Goal: Task Accomplishment & Management: Manage account settings

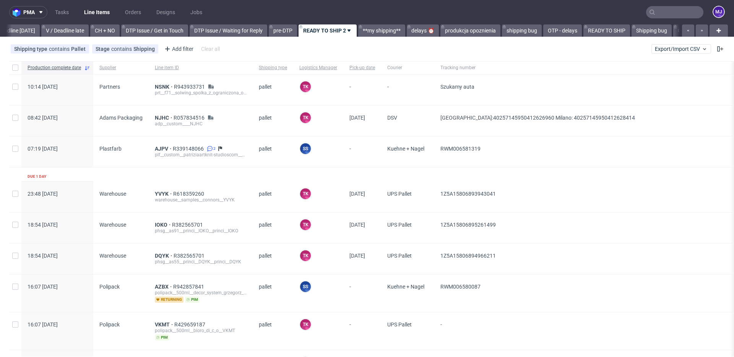
scroll to position [0, 1026]
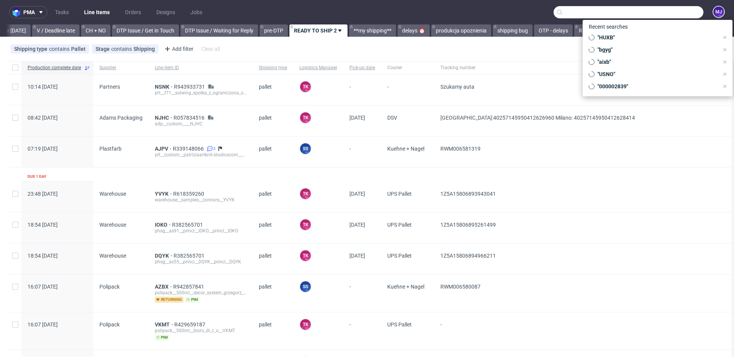
click at [665, 13] on input "text" at bounding box center [629, 12] width 150 height 12
paste input "000002576"
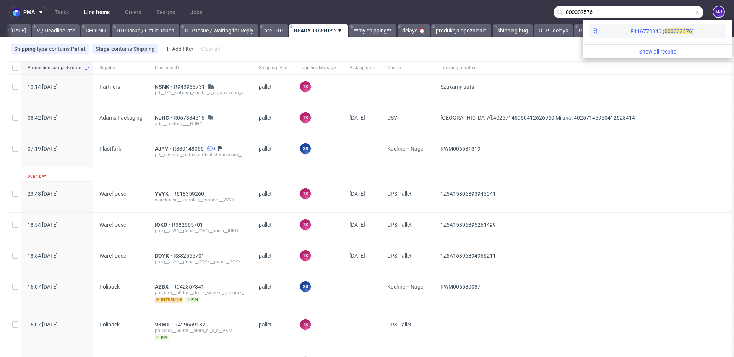
type input "000002576"
click at [665, 31] on span "00000" at bounding box center [672, 31] width 15 height 6
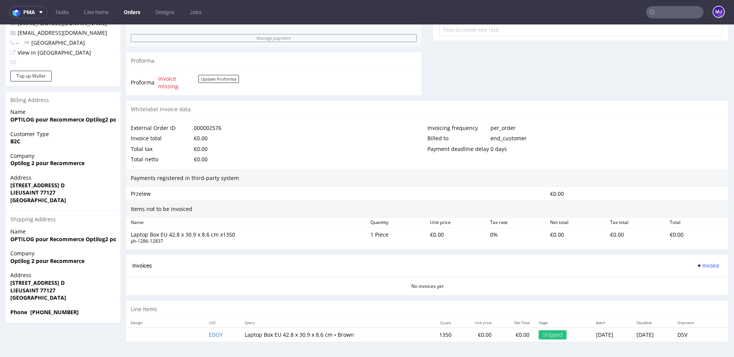
scroll to position [2, 0]
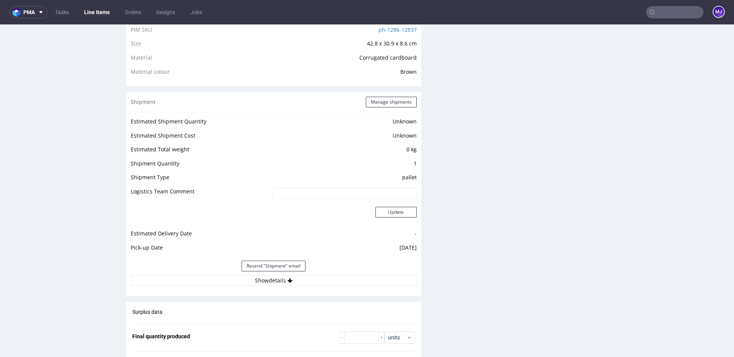
scroll to position [678, 0]
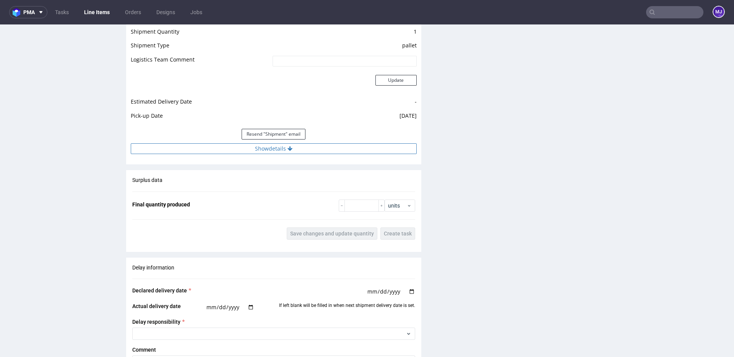
click at [275, 151] on button "Show details" at bounding box center [274, 148] width 286 height 11
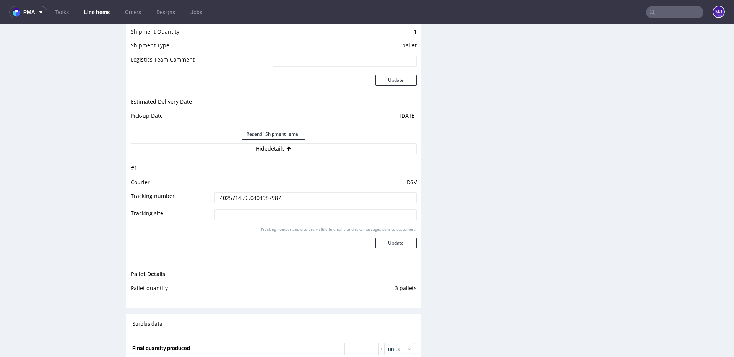
click at [251, 206] on td "40257145950404987987" at bounding box center [315, 200] width 204 height 17
click at [257, 198] on input "40257145950404987987" at bounding box center [316, 197] width 202 height 11
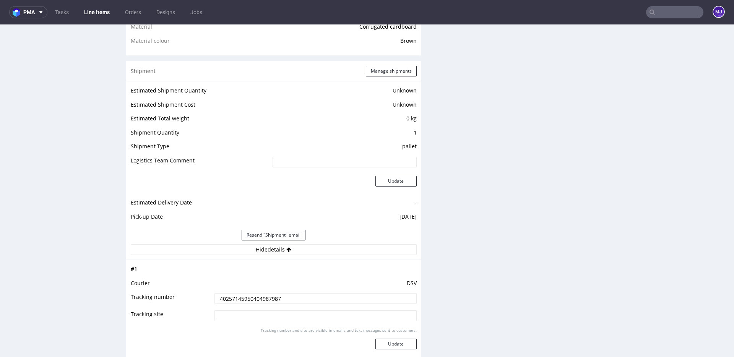
scroll to position [575, 0]
click at [394, 70] on button "Manage shipments" at bounding box center [391, 72] width 51 height 11
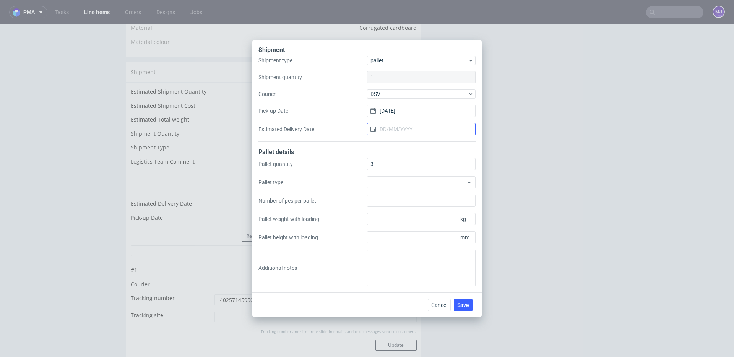
click at [393, 127] on input "Estimated Delivery Date" at bounding box center [421, 129] width 109 height 12
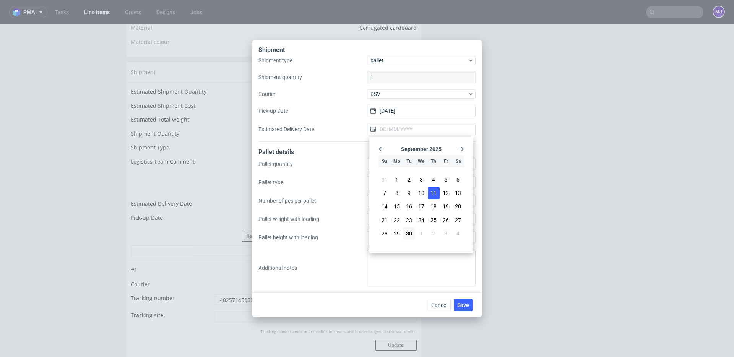
click at [436, 194] on span "11" at bounding box center [434, 193] width 6 height 8
type input "11/09/2025"
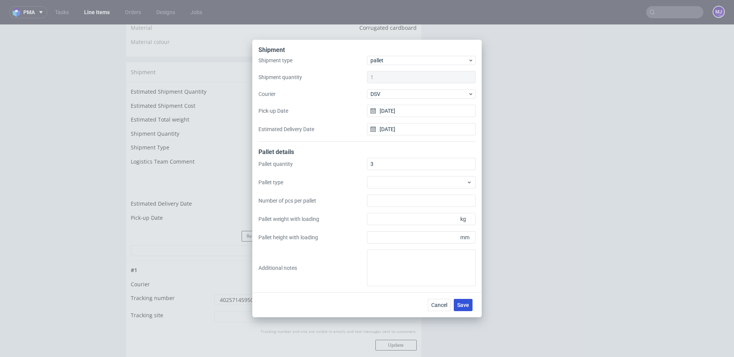
click at [463, 306] on span "Save" at bounding box center [463, 304] width 12 height 5
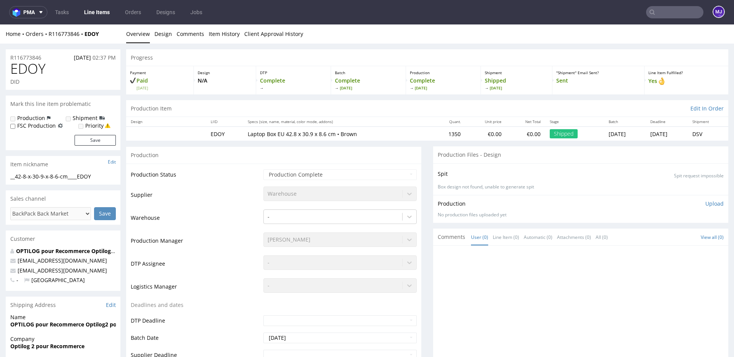
click at [664, 7] on input "text" at bounding box center [674, 12] width 57 height 12
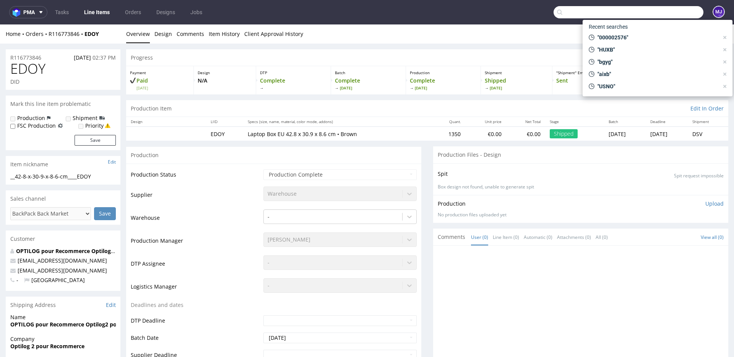
paste input "000002569"
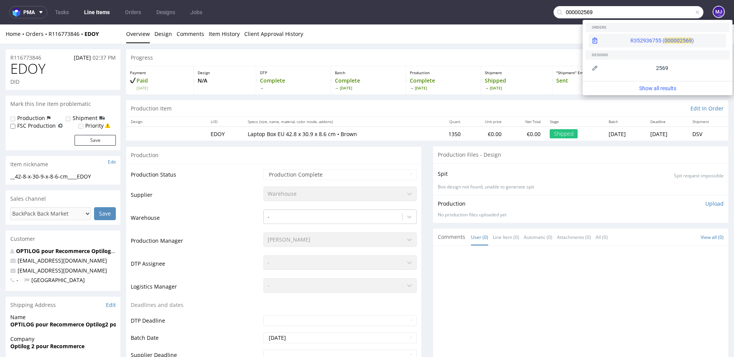
type input "000002569"
click at [631, 41] on div "R352936755 ( 00000" at bounding box center [655, 41] width 49 height 8
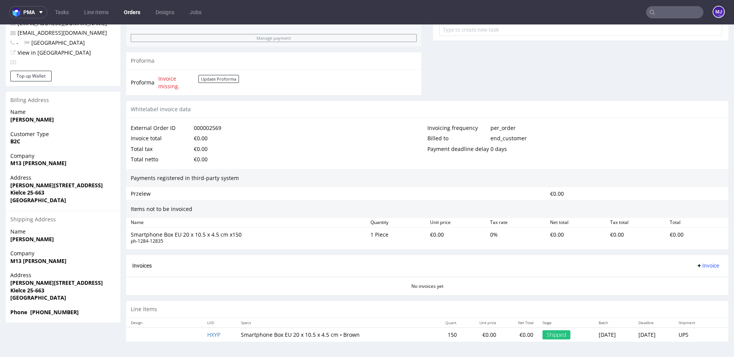
scroll to position [2, 0]
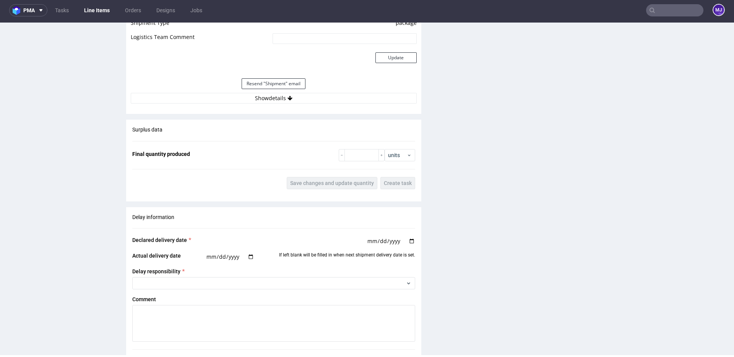
scroll to position [693, 0]
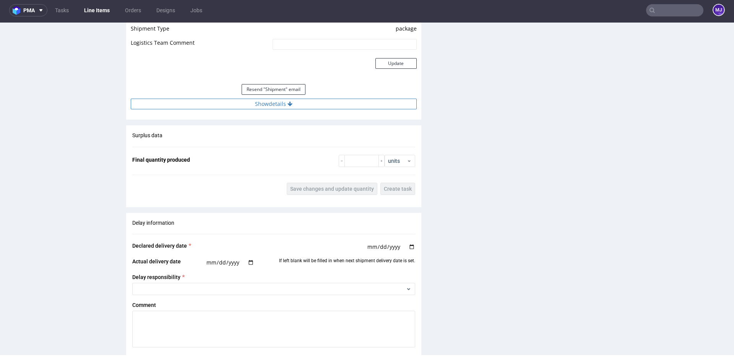
click at [266, 104] on button "Show details" at bounding box center [274, 104] width 286 height 11
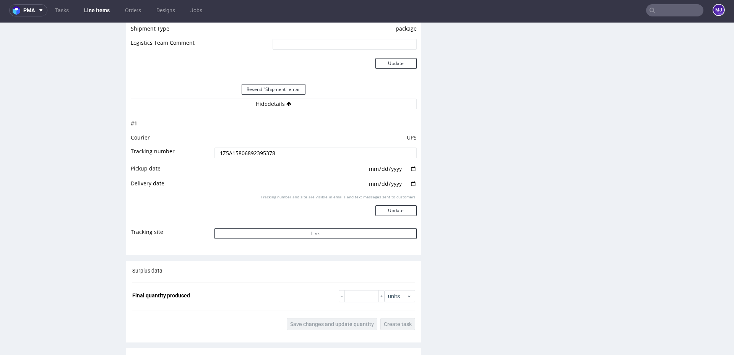
click at [267, 155] on input "1Z5A15806892395378" at bounding box center [316, 153] width 202 height 11
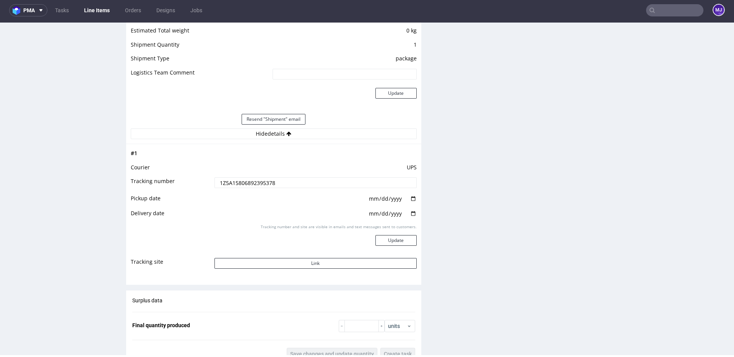
scroll to position [665, 0]
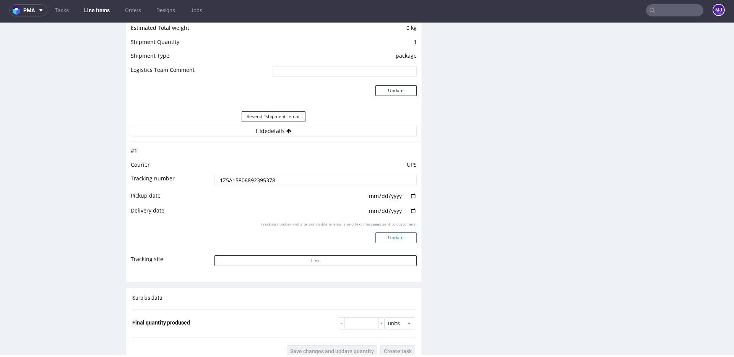
click at [396, 241] on button "Update" at bounding box center [396, 237] width 41 height 11
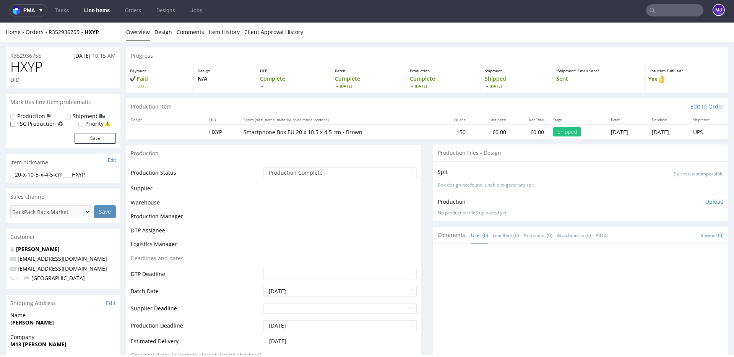
scroll to position [487, 0]
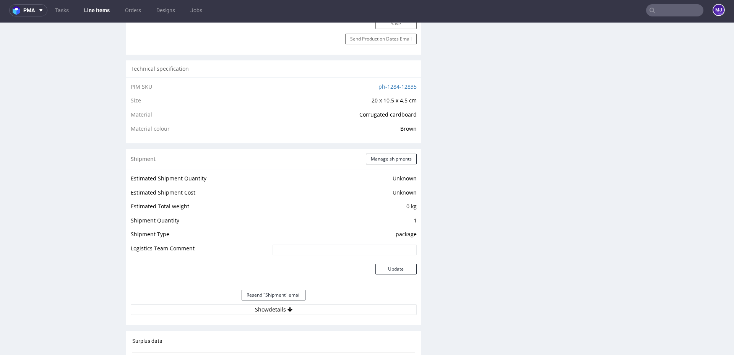
click at [442, 177] on div "Production Files - Design Spit Spit request impossible Box design not found, un…" at bounding box center [580, 184] width 295 height 1052
click at [658, 13] on input "text" at bounding box center [674, 10] width 57 height 12
paste input "000002676"
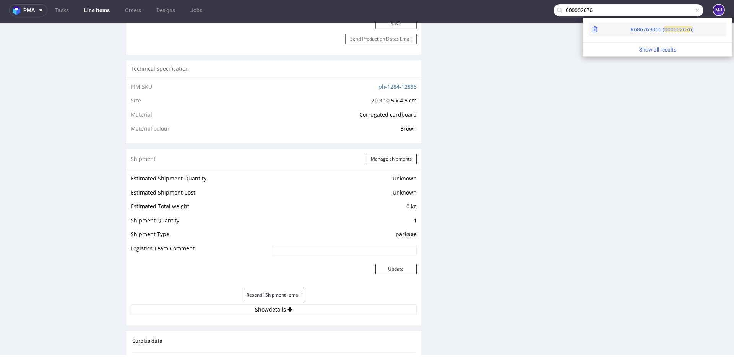
type input "000002676"
click at [631, 31] on div "R686769866 ( 00000" at bounding box center [655, 30] width 49 height 8
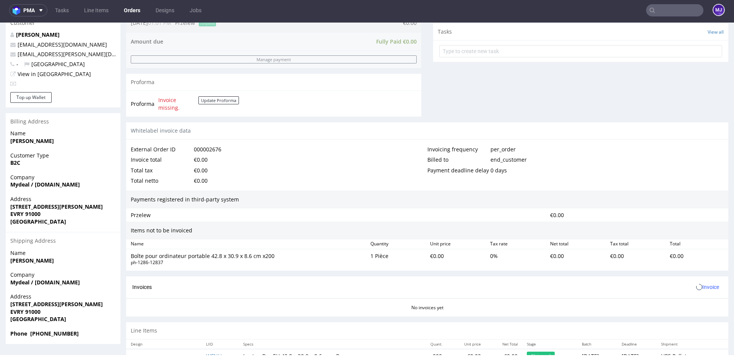
scroll to position [297, 0]
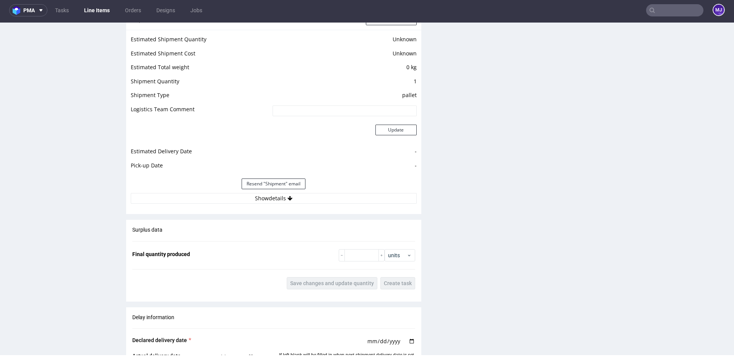
scroll to position [631, 0]
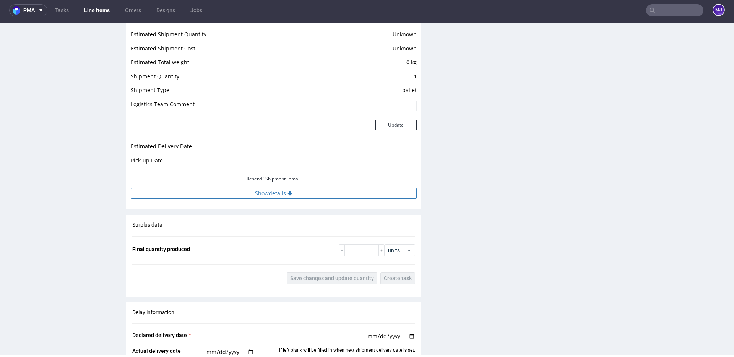
click at [288, 192] on icon at bounding box center [290, 193] width 5 height 5
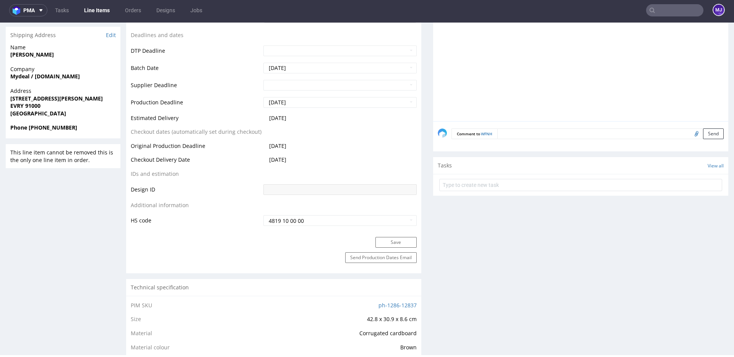
scroll to position [66, 0]
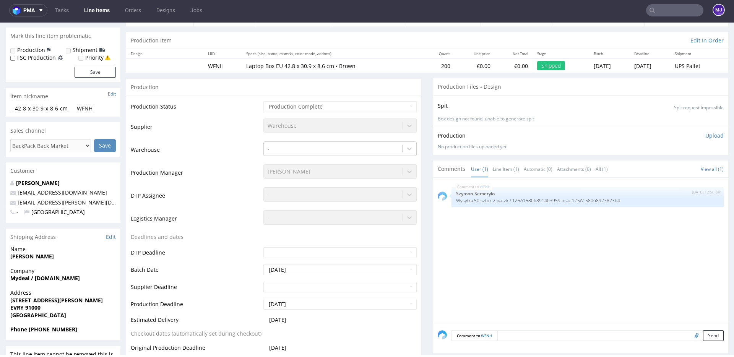
click at [662, 18] on nav "pma Tasks Line Items Orders Designs Jobs MJ" at bounding box center [367, 10] width 734 height 24
click at [669, 11] on input "text" at bounding box center [674, 10] width 57 height 12
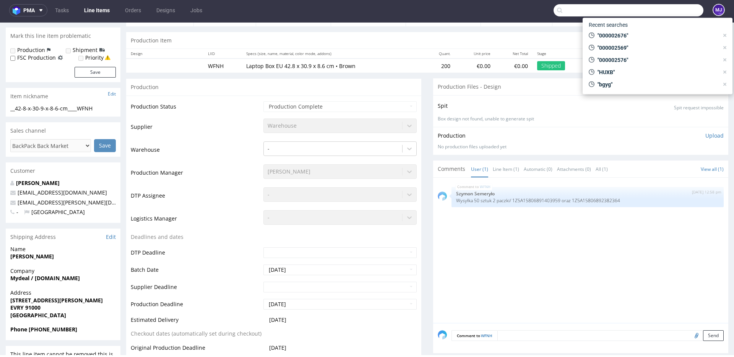
paste input "000002704"
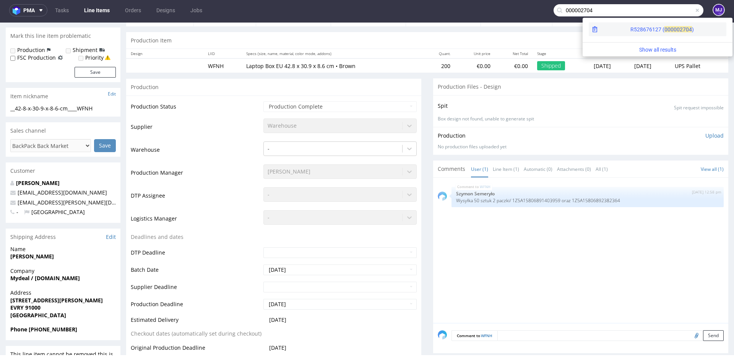
type input "000002704"
click at [640, 32] on div "R528676127 ( 00000" at bounding box center [655, 30] width 49 height 8
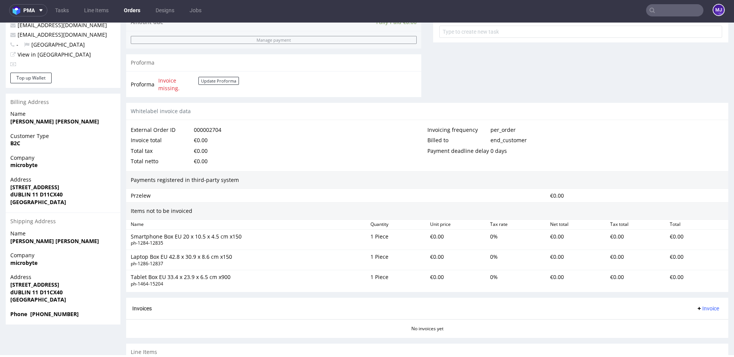
scroll to position [366, 0]
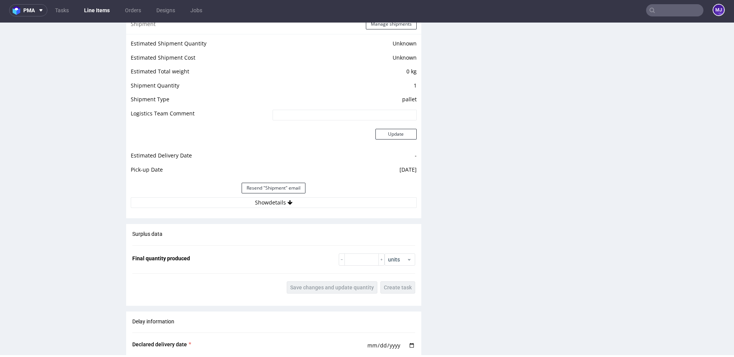
scroll to position [676, 0]
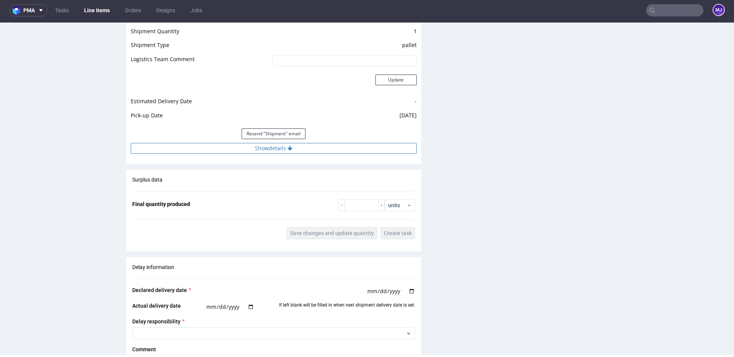
click at [264, 151] on button "Show details" at bounding box center [274, 148] width 286 height 11
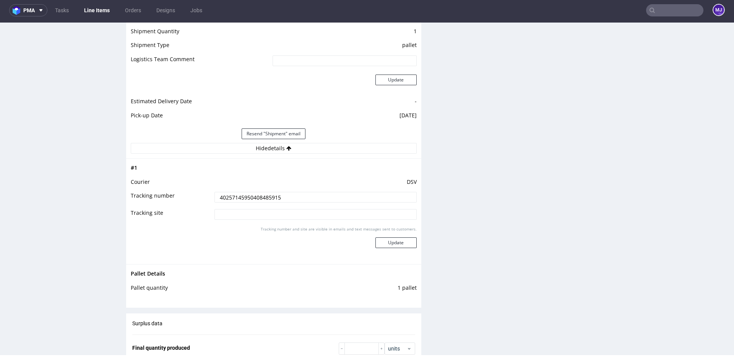
click at [266, 199] on input "40257145950408485915" at bounding box center [316, 197] width 202 height 11
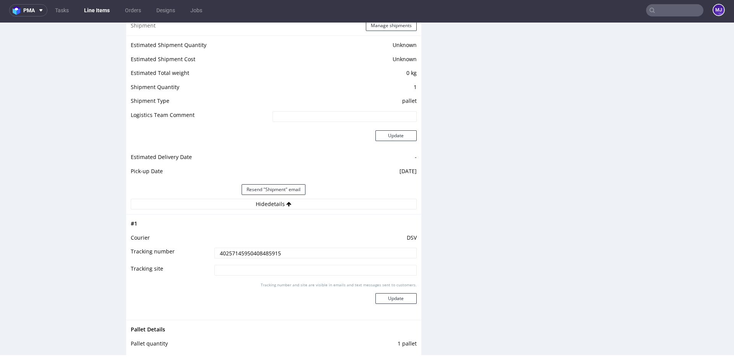
scroll to position [590, 0]
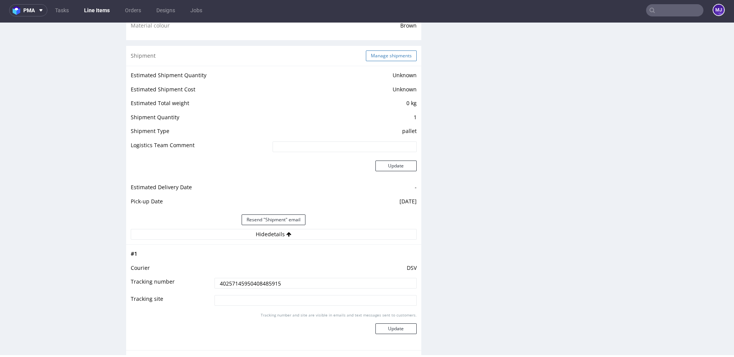
click at [382, 56] on button "Manage shipments" at bounding box center [391, 55] width 51 height 11
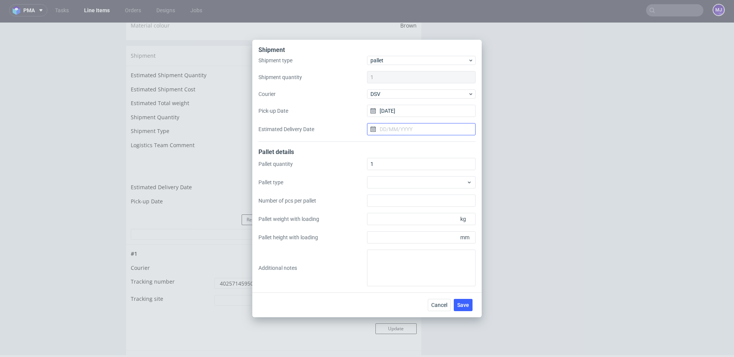
click at [394, 129] on input "Estimated Delivery Date" at bounding box center [421, 129] width 109 height 12
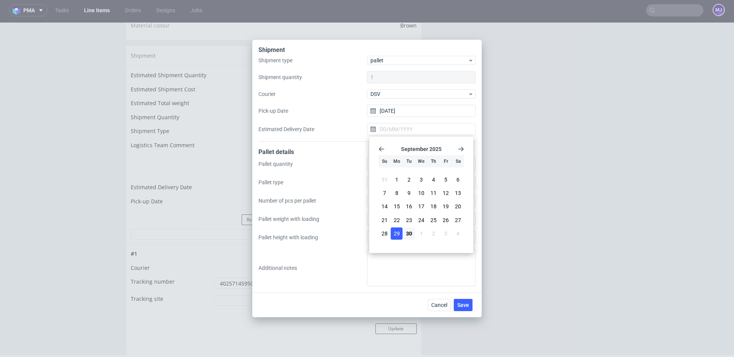
click at [397, 233] on span "29" at bounding box center [397, 234] width 6 height 8
type input "29/09/2025"
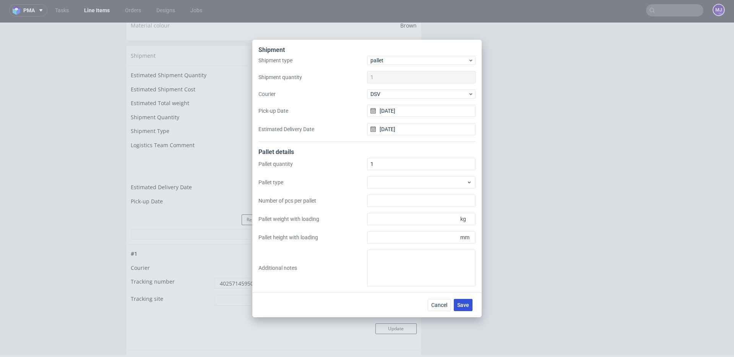
click at [463, 304] on span "Save" at bounding box center [463, 304] width 12 height 5
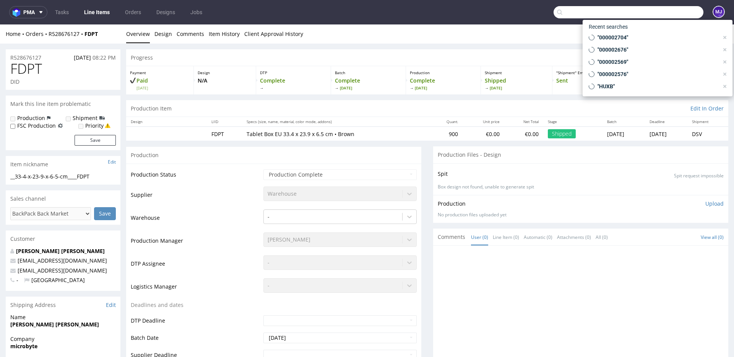
click at [654, 15] on input "text" at bounding box center [629, 12] width 150 height 12
paste input "000002720"
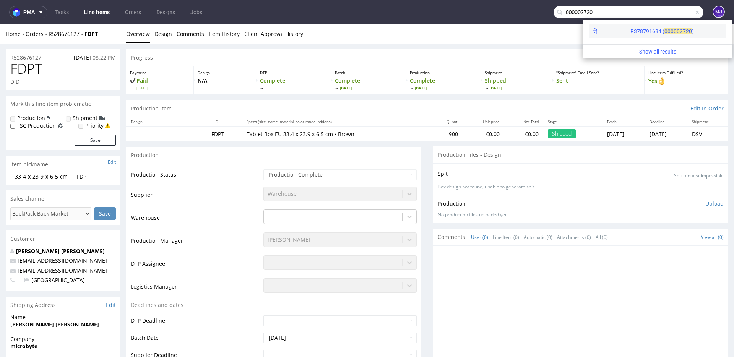
type input "000002720"
click at [631, 33] on div "R378791684 ( 00000" at bounding box center [655, 32] width 49 height 8
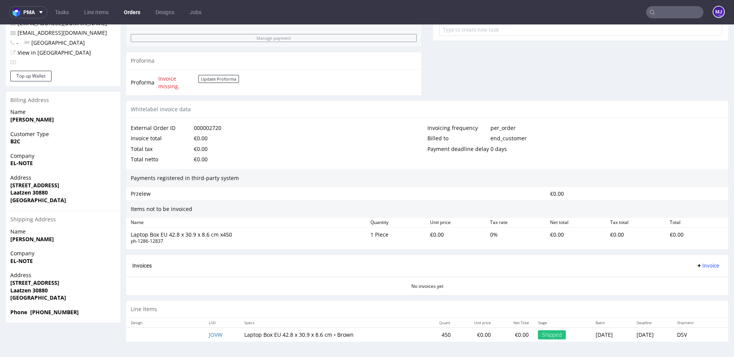
scroll to position [0, 0]
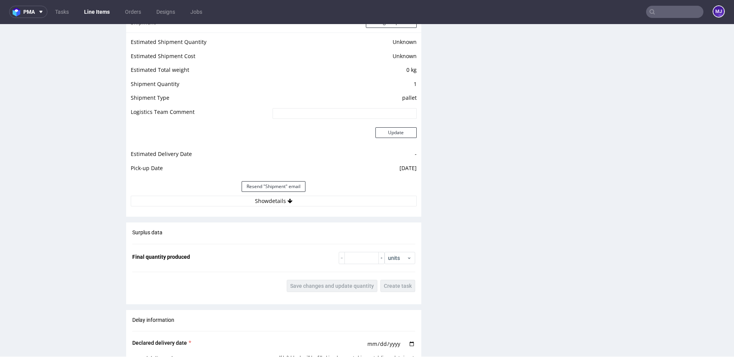
scroll to position [627, 0]
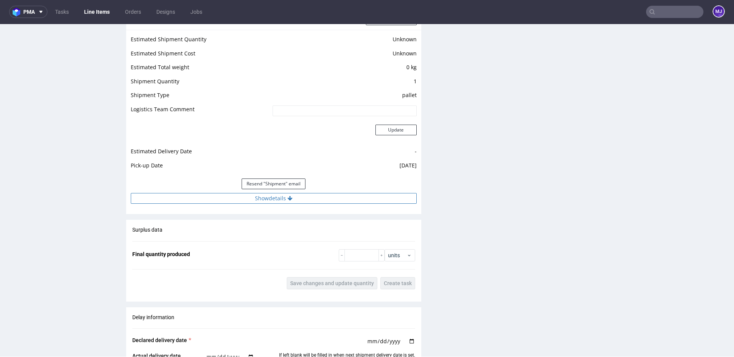
click at [281, 198] on button "Show details" at bounding box center [274, 198] width 286 height 11
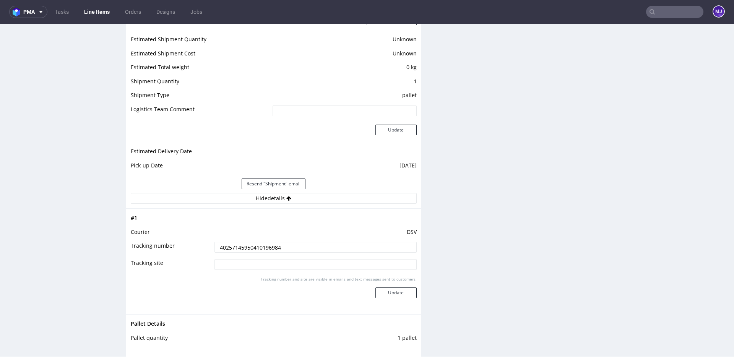
click at [272, 248] on input "40257145950410196984" at bounding box center [316, 247] width 202 height 11
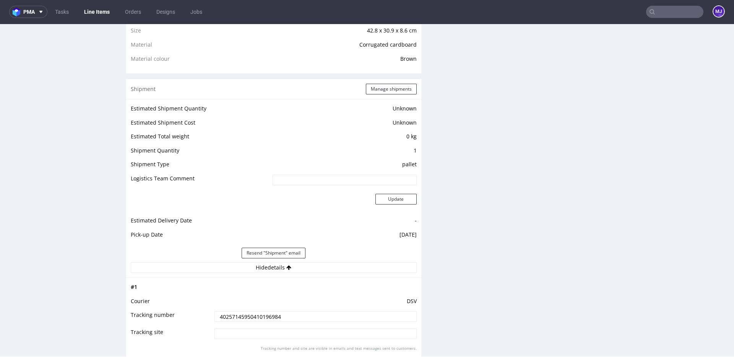
scroll to position [558, 0]
click at [380, 89] on button "Manage shipments" at bounding box center [391, 90] width 51 height 11
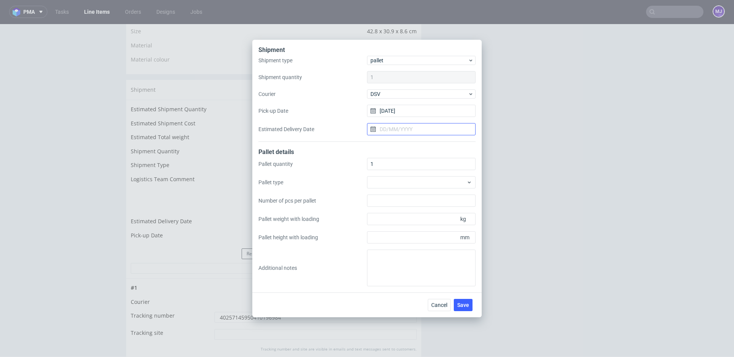
click at [386, 128] on input "Estimated Delivery Date" at bounding box center [421, 129] width 109 height 12
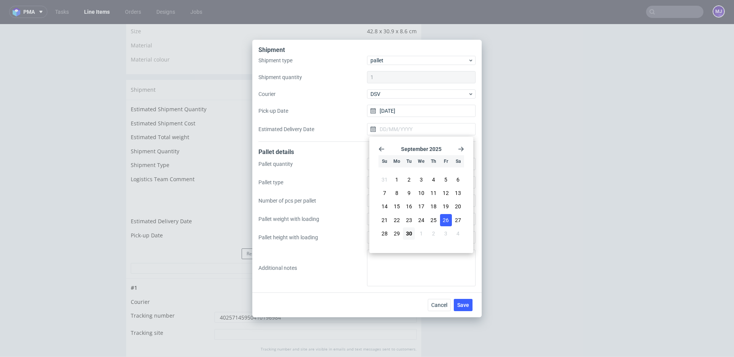
click at [443, 219] on span "26" at bounding box center [446, 220] width 6 height 8
type input "[DATE]"
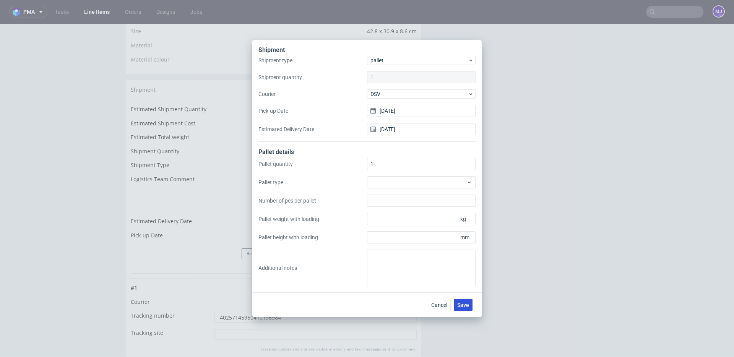
click at [464, 308] on span "Save" at bounding box center [463, 304] width 12 height 5
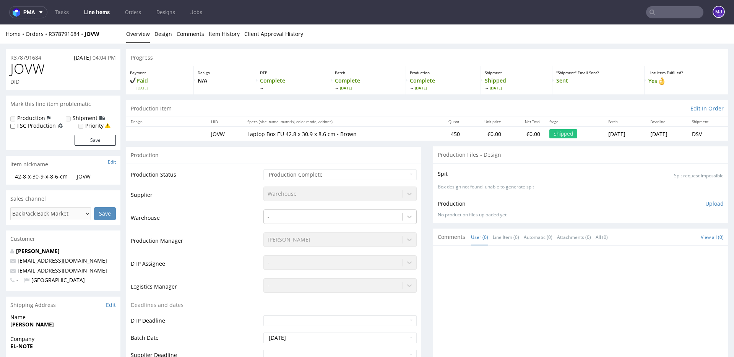
click at [655, 11] on input "text" at bounding box center [674, 12] width 57 height 12
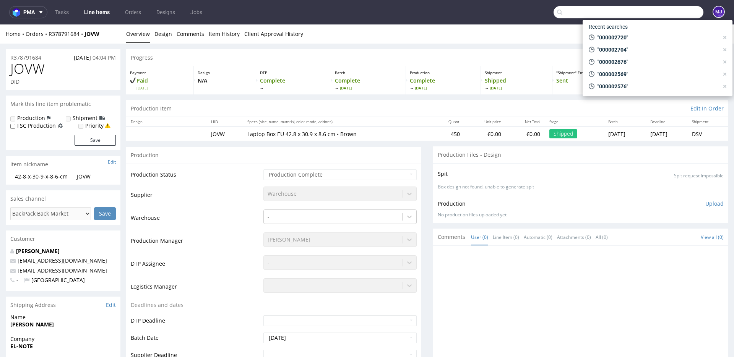
paste input "000002721"
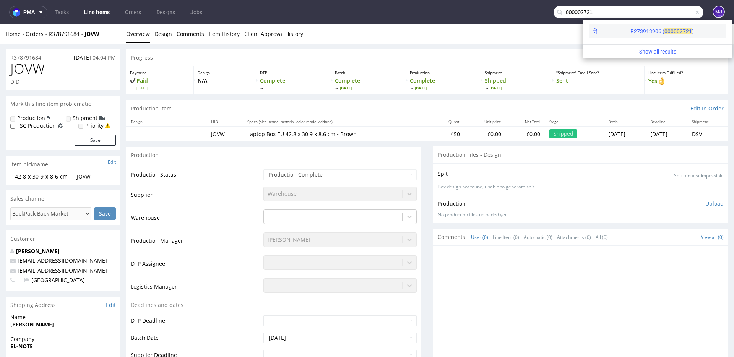
type input "000002721"
click at [631, 30] on div "R273913906 ( 00000" at bounding box center [655, 32] width 49 height 8
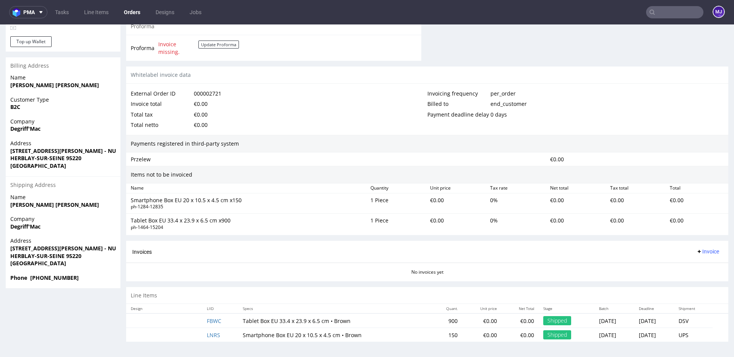
scroll to position [2, 0]
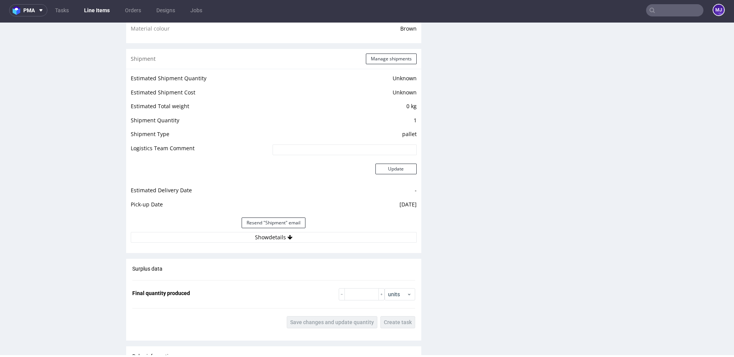
scroll to position [588, 0]
click at [267, 237] on button "Show details" at bounding box center [274, 236] width 286 height 11
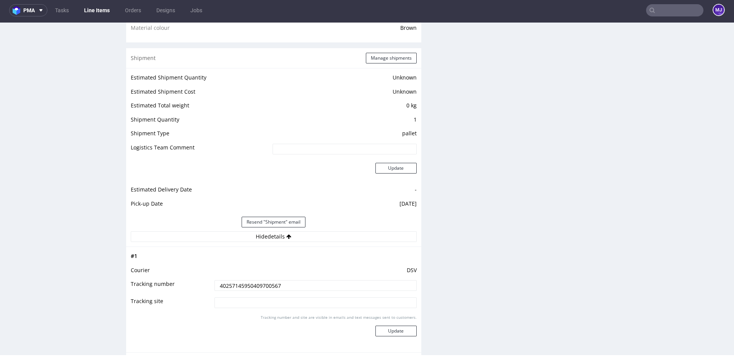
click at [258, 284] on input "40257145950409700567" at bounding box center [316, 285] width 202 height 11
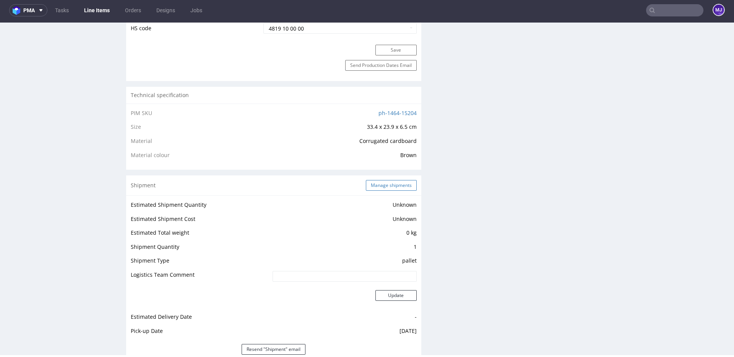
click at [373, 187] on button "Manage shipments" at bounding box center [391, 185] width 51 height 11
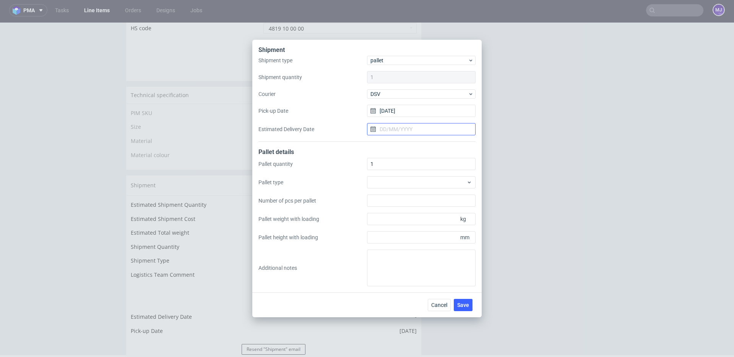
click at [395, 127] on input "Estimated Delivery Date" at bounding box center [421, 129] width 109 height 12
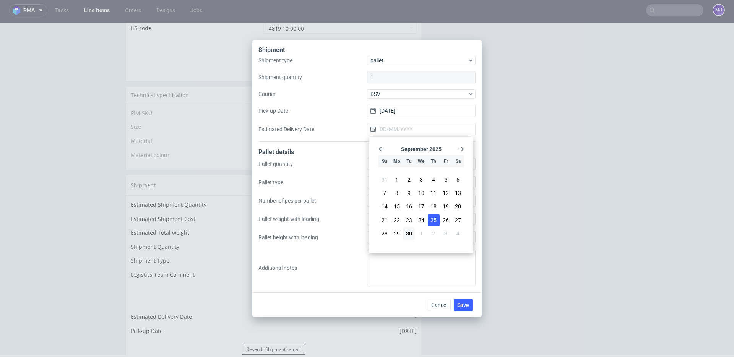
click at [432, 216] on span "25" at bounding box center [434, 220] width 6 height 8
type input "25/09/2025"
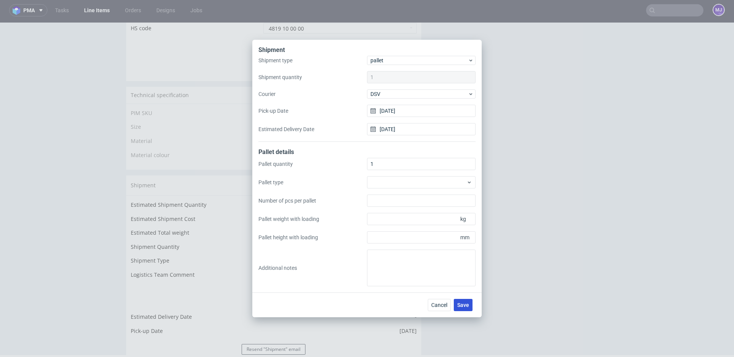
click at [463, 304] on span "Save" at bounding box center [463, 304] width 12 height 5
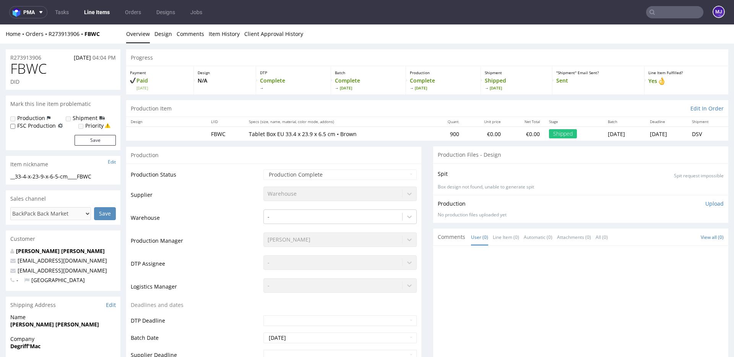
click at [664, 13] on input "text" at bounding box center [674, 12] width 57 height 12
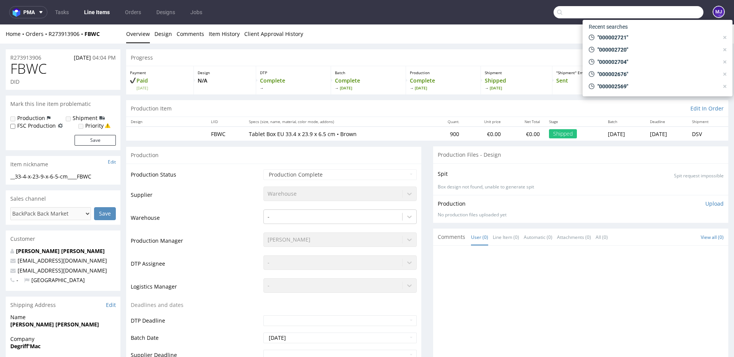
paste input "000002728"
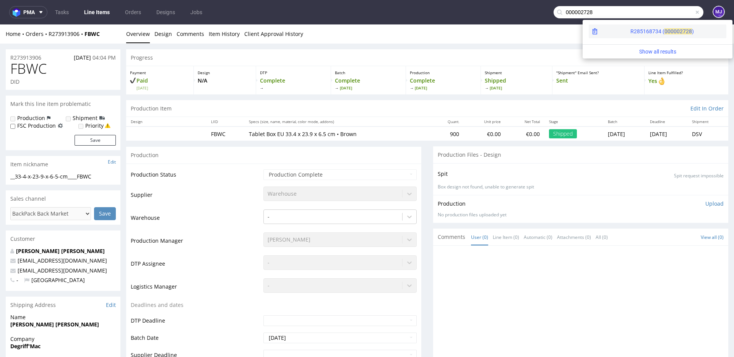
type input "000002728"
click at [680, 28] on div "2728 )" at bounding box center [687, 32] width 14 height 8
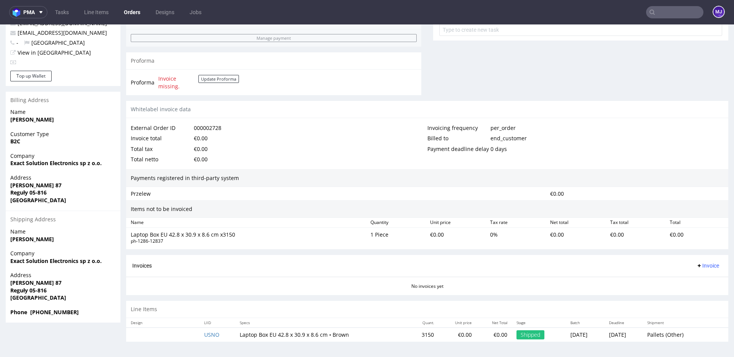
scroll to position [2, 0]
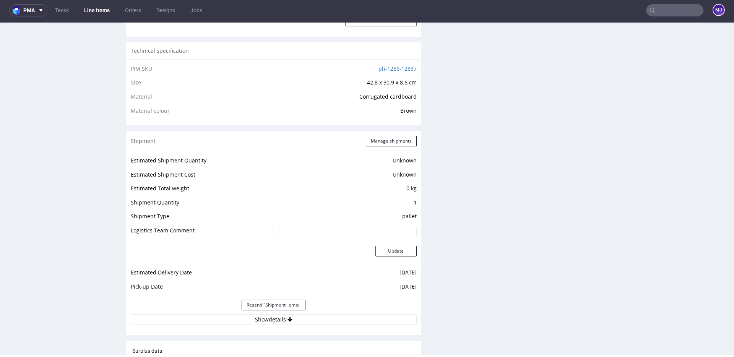
scroll to position [585, 0]
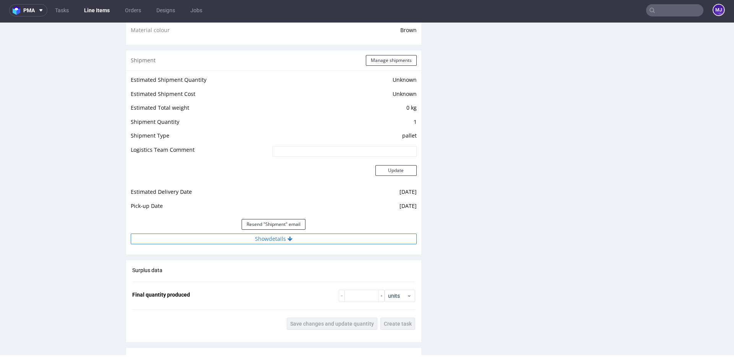
click at [267, 235] on button "Show details" at bounding box center [274, 239] width 286 height 11
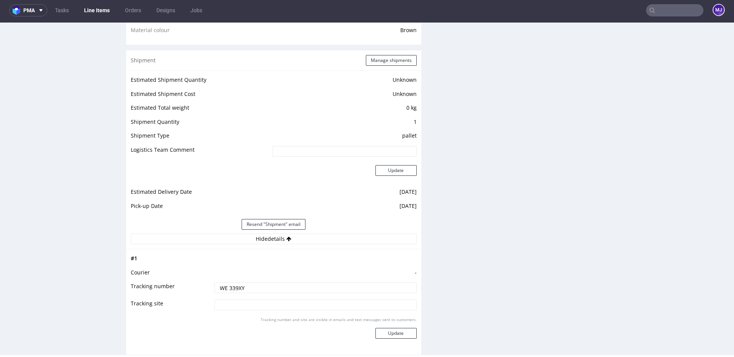
click at [236, 285] on input "WE 339XY" at bounding box center [316, 288] width 202 height 11
drag, startPoint x: 236, startPoint y: 285, endPoint x: 199, endPoint y: 285, distance: 37.5
click at [199, 285] on tr "Tracking number WE 339XY" at bounding box center [274, 290] width 286 height 17
click at [321, 257] on td at bounding box center [315, 261] width 204 height 14
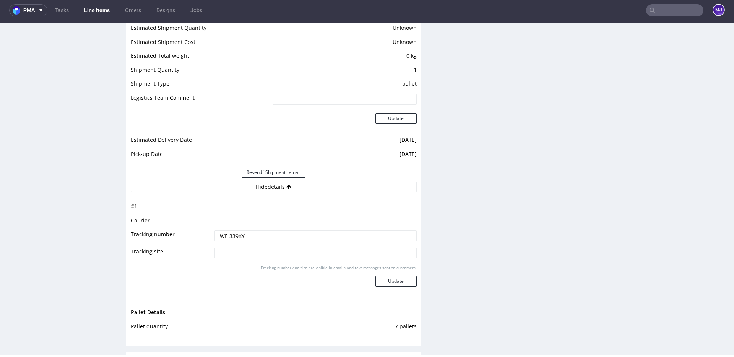
scroll to position [595, 0]
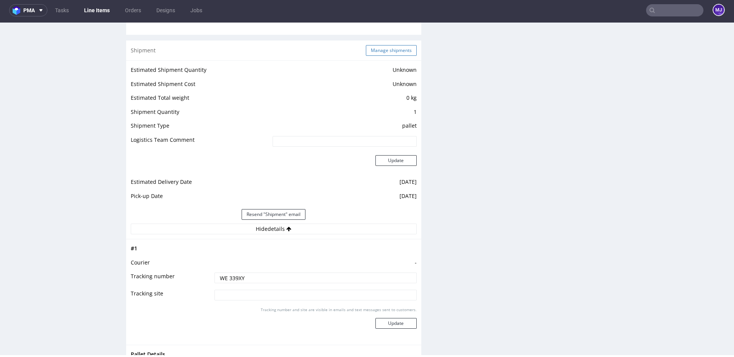
click at [382, 52] on button "Manage shipments" at bounding box center [391, 50] width 51 height 11
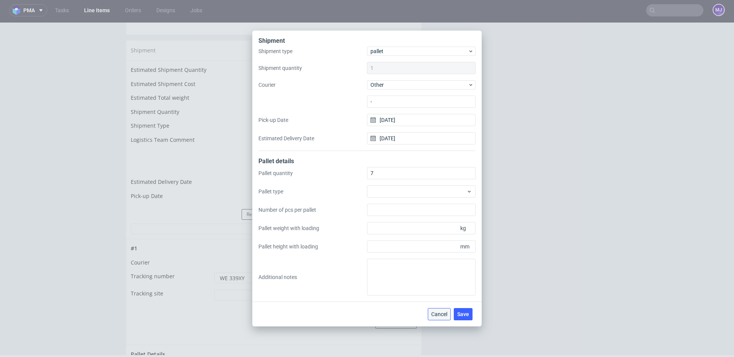
click at [438, 315] on span "Cancel" at bounding box center [439, 314] width 16 height 5
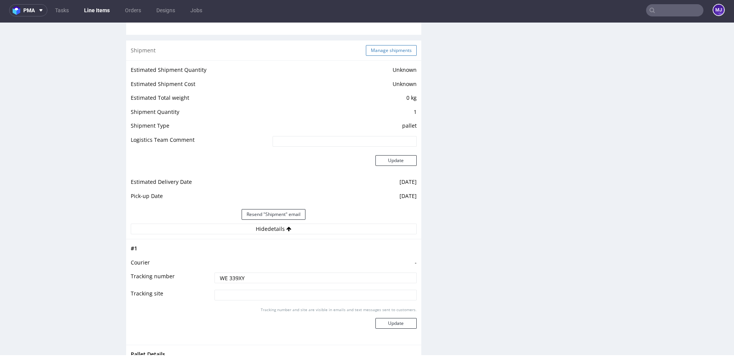
click at [390, 55] on button "Manage shipments" at bounding box center [391, 50] width 51 height 11
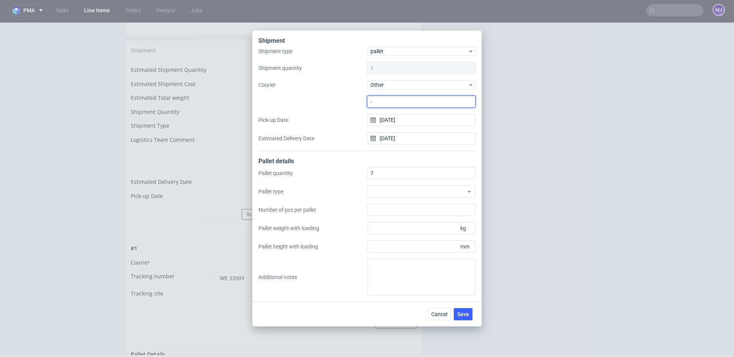
click at [391, 101] on input "-" at bounding box center [421, 102] width 109 height 12
click at [393, 87] on span "Other" at bounding box center [420, 85] width 98 height 8
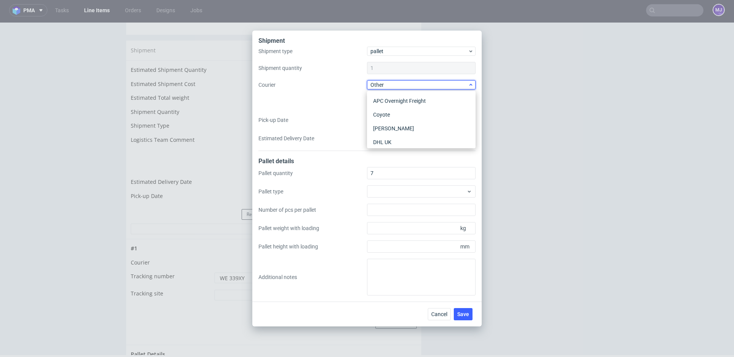
scroll to position [91, 0]
click at [318, 103] on div "Shipment type pallet Shipment quantity 1 Courier Other - Pick-up Date 19/09/202…" at bounding box center [366, 99] width 217 height 104
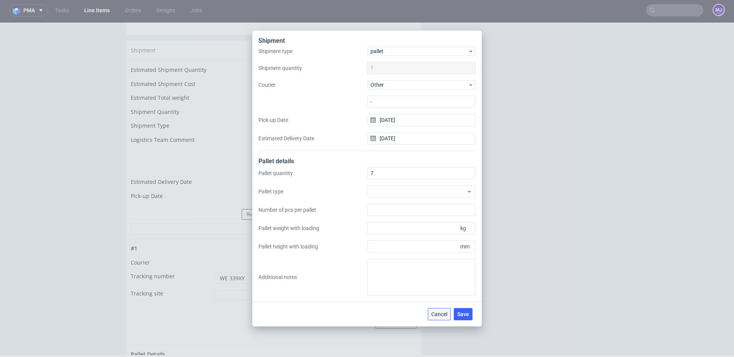
click at [437, 313] on span "Cancel" at bounding box center [439, 314] width 16 height 5
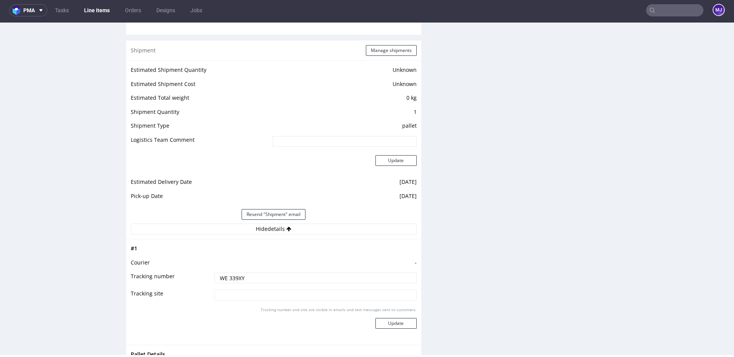
click at [660, 17] on nav "pma Tasks Line Items Orders Designs Jobs MJ" at bounding box center [367, 10] width 734 height 24
click at [669, 8] on input "text" at bounding box center [674, 10] width 57 height 12
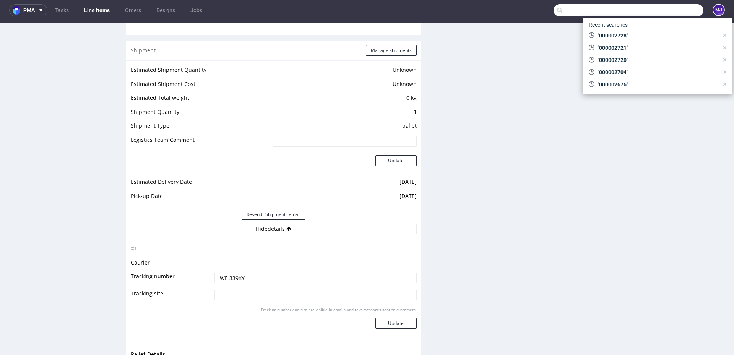
paste input "000002734"
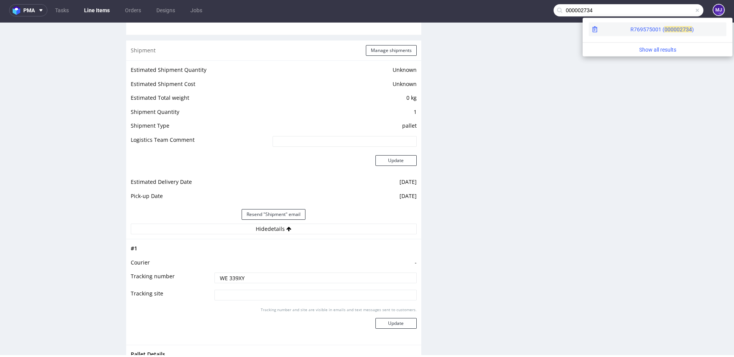
type input "000002734"
click at [665, 31] on span "00000" at bounding box center [672, 29] width 15 height 6
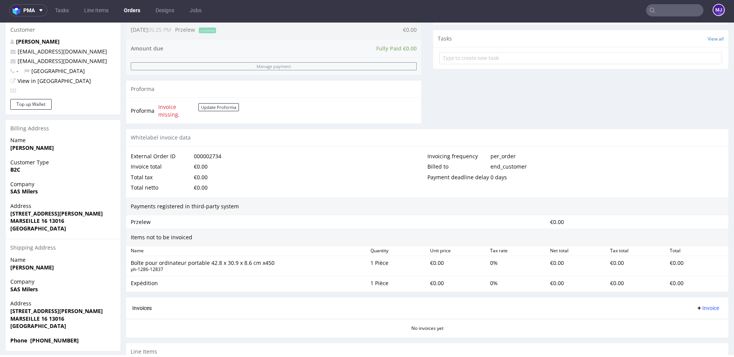
scroll to position [310, 0]
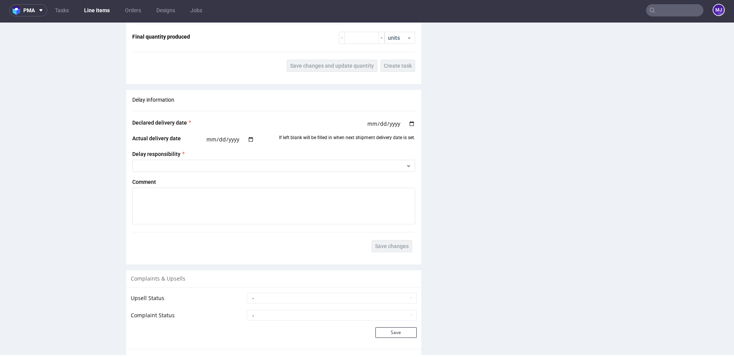
scroll to position [736, 0]
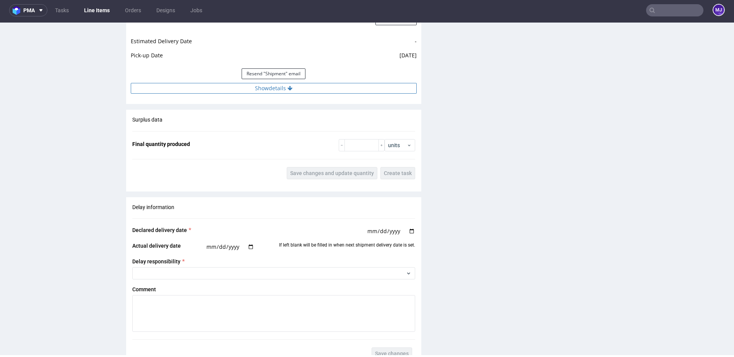
click at [278, 85] on button "Show details" at bounding box center [274, 88] width 286 height 11
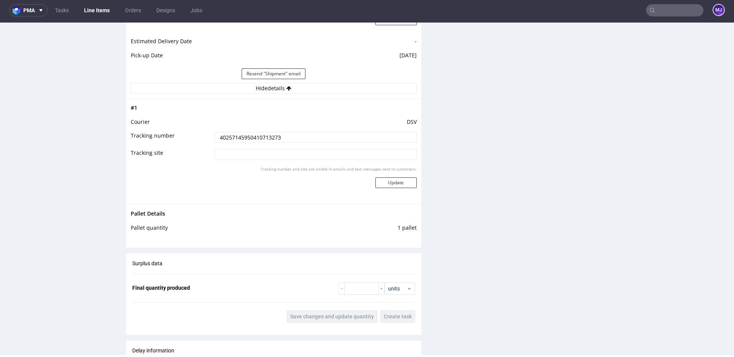
click at [262, 136] on input "40257145950410713273" at bounding box center [316, 137] width 202 height 11
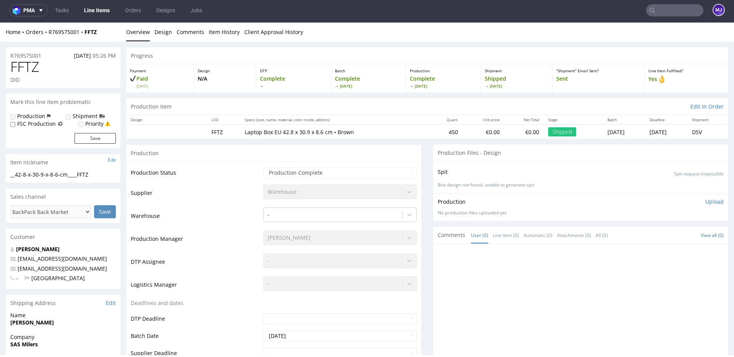
scroll to position [0, 0]
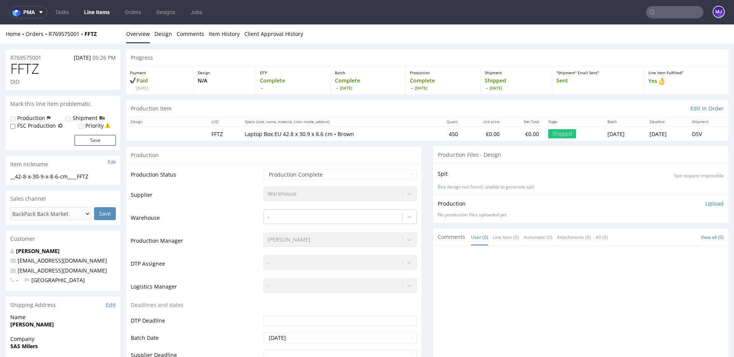
click at [662, 18] on input "text" at bounding box center [674, 12] width 57 height 12
paste input "000002738"
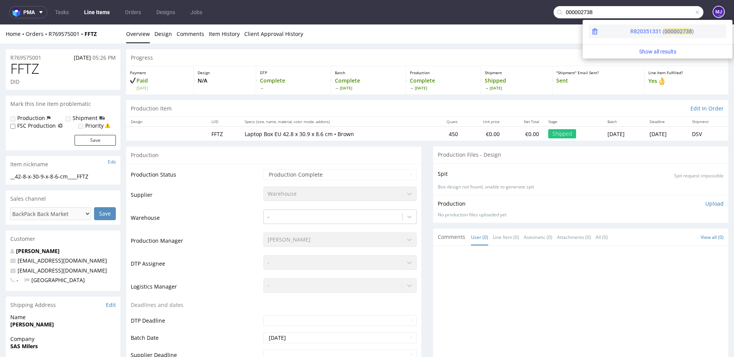
type input "000002738"
click at [665, 31] on span "00000" at bounding box center [672, 31] width 15 height 6
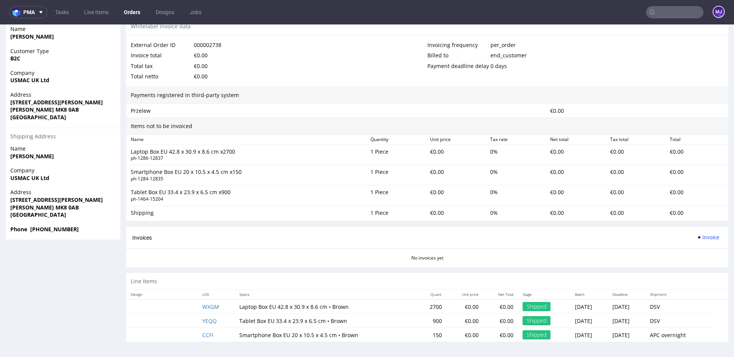
scroll to position [2, 0]
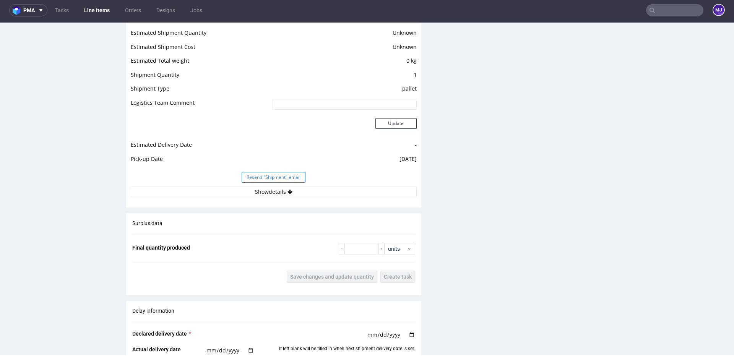
scroll to position [630, 0]
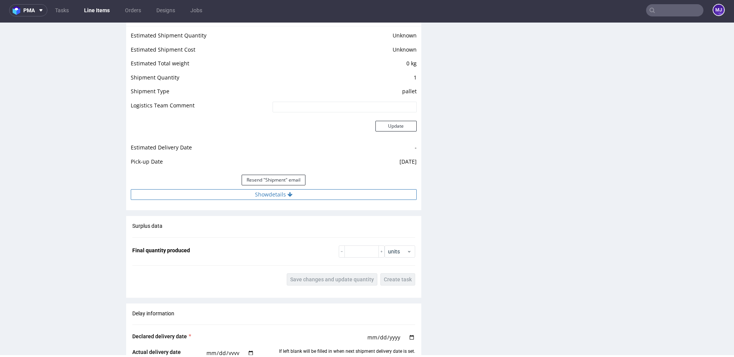
click at [258, 197] on button "Show details" at bounding box center [274, 194] width 286 height 11
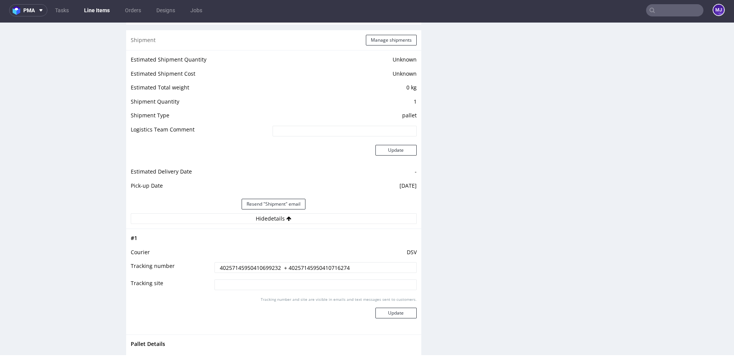
scroll to position [605, 0]
click at [255, 270] on input "40257145950410699232 + 40257145950410716274" at bounding box center [316, 268] width 202 height 11
click at [298, 267] on input "40257145950410699232 + 40257145950410716274" at bounding box center [316, 268] width 202 height 11
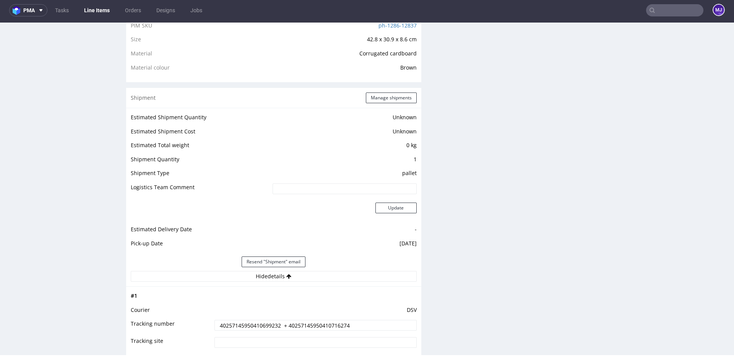
scroll to position [527, 0]
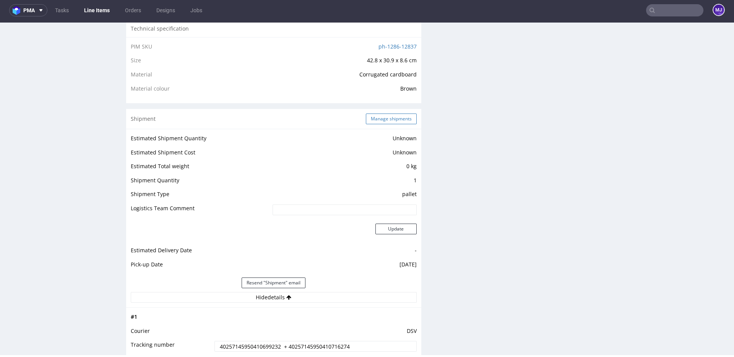
click at [391, 116] on button "Manage shipments" at bounding box center [391, 119] width 51 height 11
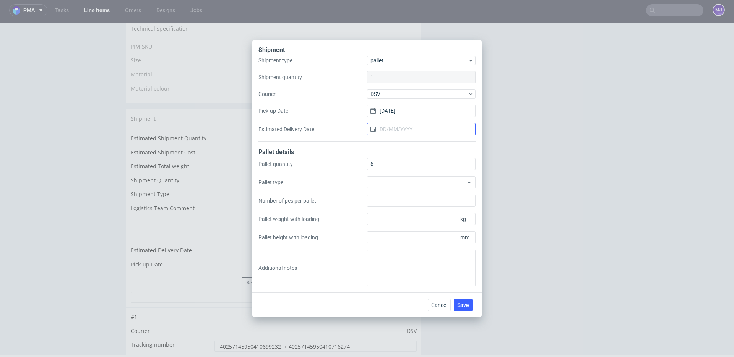
click at [408, 127] on input "Estimated Delivery Date" at bounding box center [421, 129] width 109 height 12
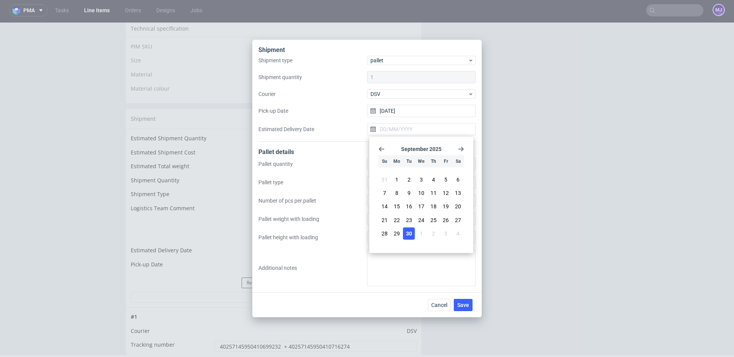
click at [410, 230] on span "30" at bounding box center [409, 234] width 6 height 8
type input "30/09/2025"
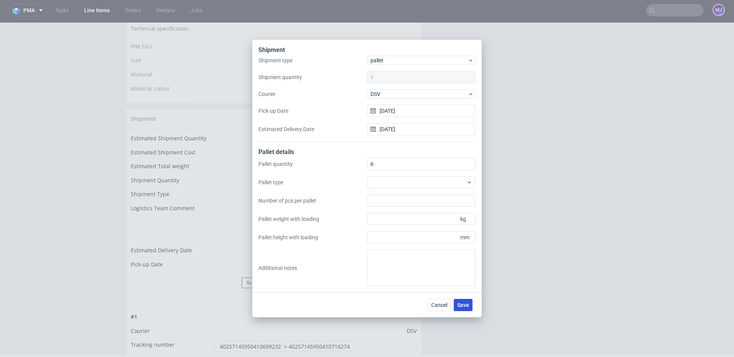
click at [463, 307] on span "Save" at bounding box center [463, 304] width 12 height 5
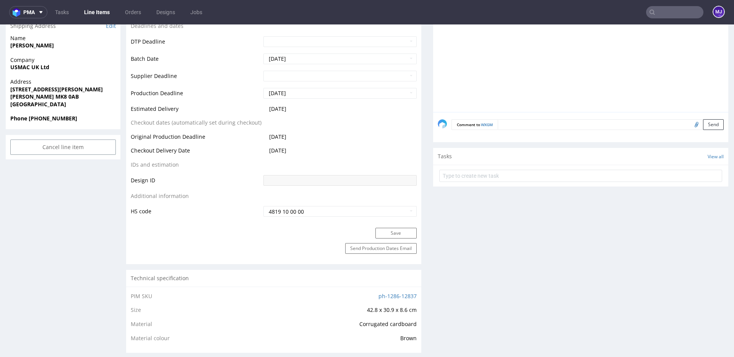
scroll to position [280, 0]
click at [660, 11] on input "text" at bounding box center [674, 12] width 57 height 12
paste input "000002738"
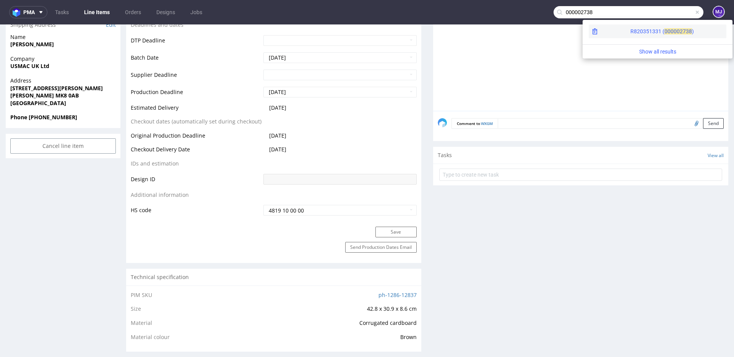
type input "000002738"
click at [631, 28] on div "R820351331 ( 00000" at bounding box center [655, 32] width 49 height 8
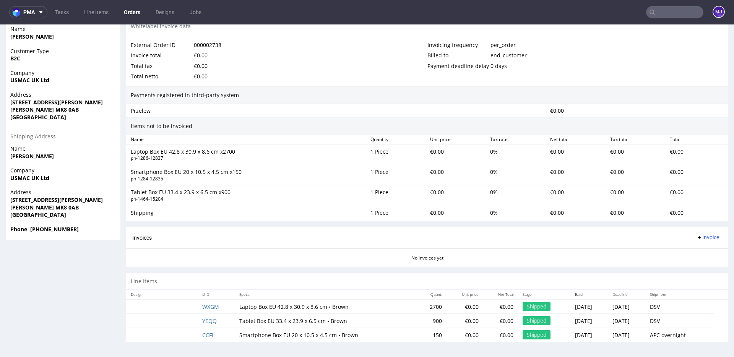
scroll to position [2, 0]
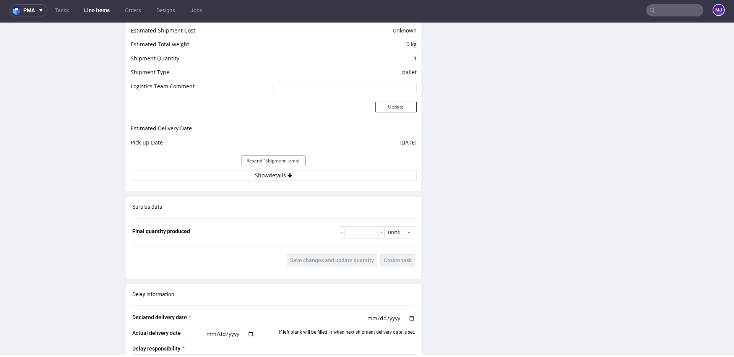
scroll to position [652, 0]
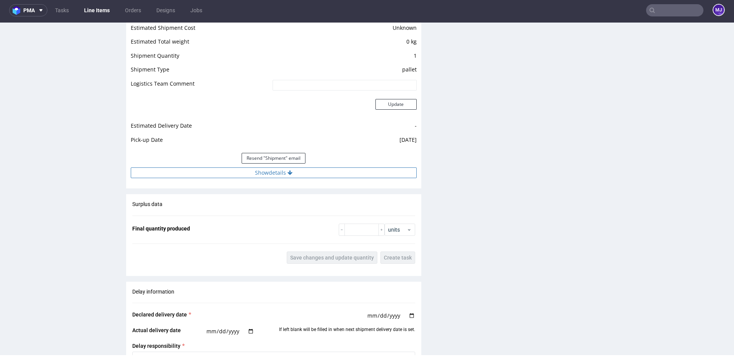
click at [275, 173] on button "Show details" at bounding box center [274, 172] width 286 height 11
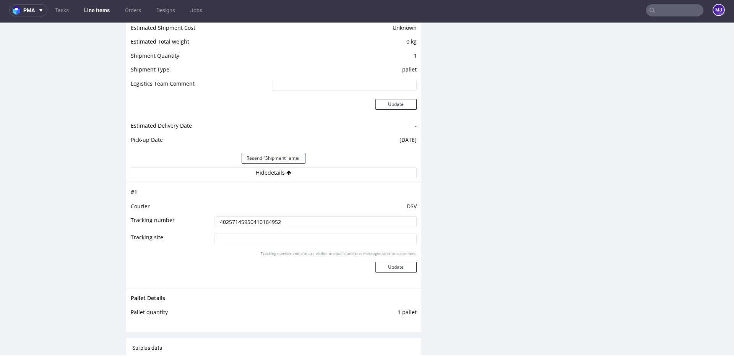
click at [253, 222] on input "40257145950410164952" at bounding box center [316, 221] width 202 height 11
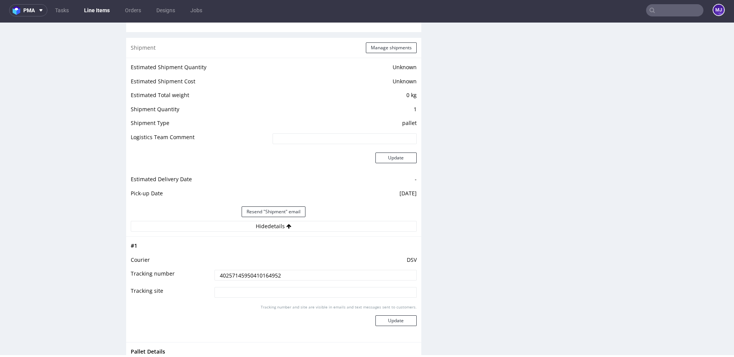
scroll to position [558, 0]
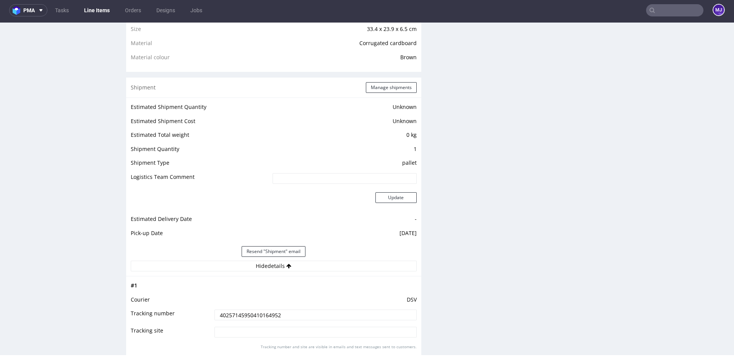
click at [382, 89] on button "Manage shipments" at bounding box center [391, 87] width 51 height 11
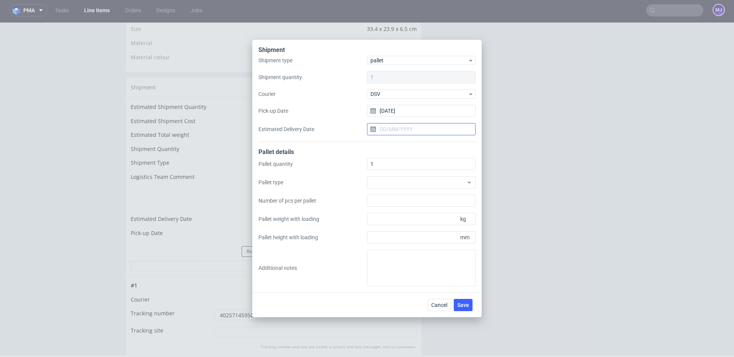
click at [403, 130] on input "Estimated Delivery Date" at bounding box center [421, 129] width 109 height 12
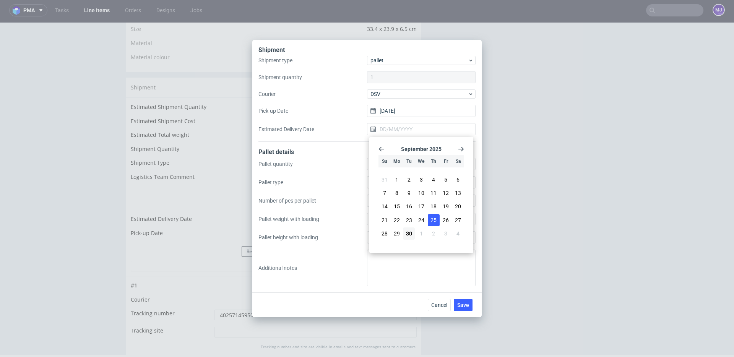
click at [433, 219] on span "25" at bounding box center [434, 220] width 6 height 8
type input "[DATE]"
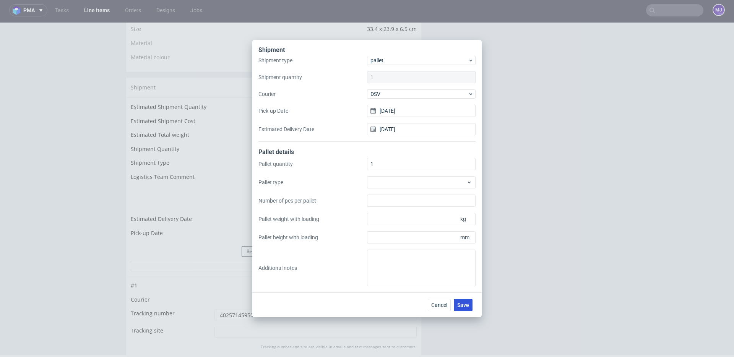
click at [465, 305] on span "Save" at bounding box center [463, 304] width 12 height 5
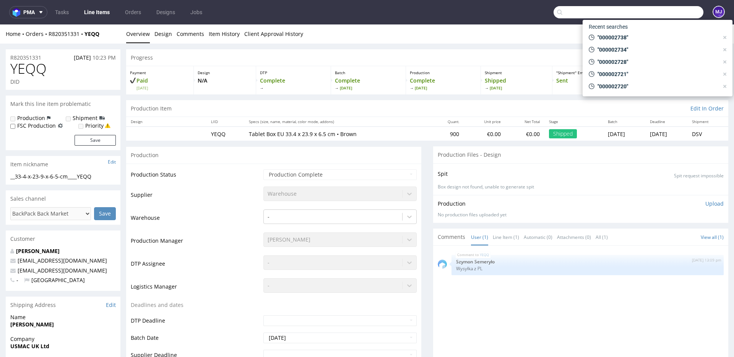
click at [683, 15] on input "text" at bounding box center [629, 12] width 150 height 12
paste input "000002743"
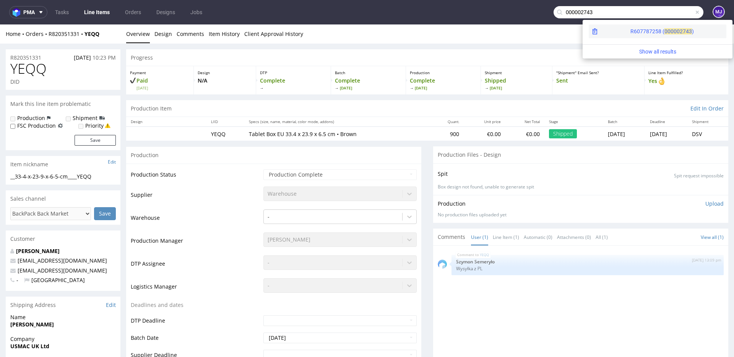
type input "000002743"
click at [632, 33] on div "R607787258 ( 00000" at bounding box center [655, 32] width 49 height 8
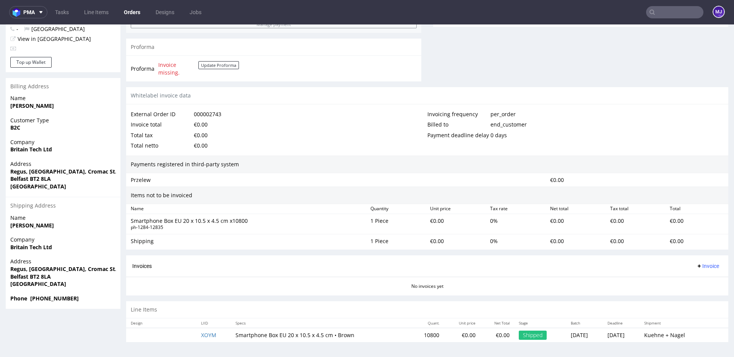
scroll to position [2, 0]
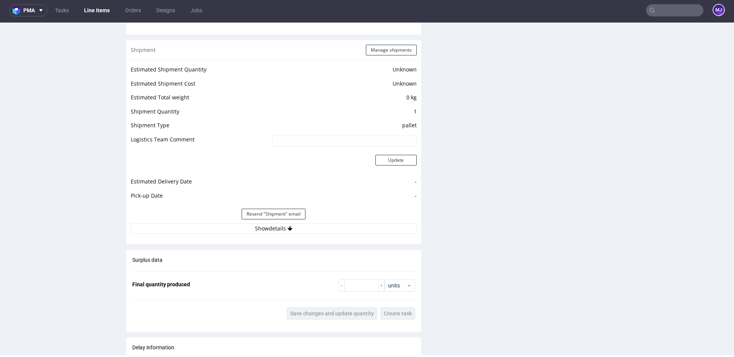
scroll to position [620, 0]
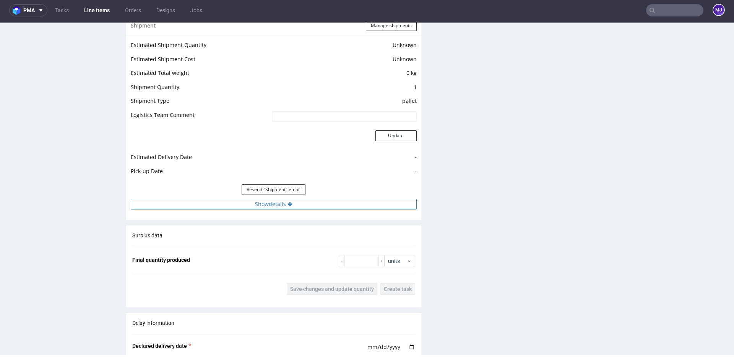
click at [263, 205] on button "Show details" at bounding box center [274, 204] width 286 height 11
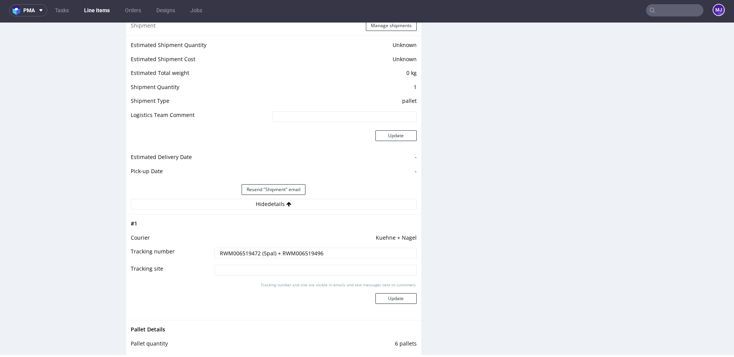
click at [247, 252] on input "RWM006519472 (5pal) + RWM006519496" at bounding box center [316, 253] width 202 height 11
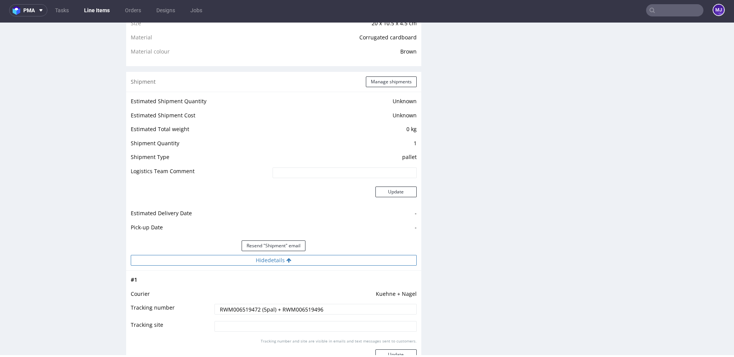
scroll to position [568, 0]
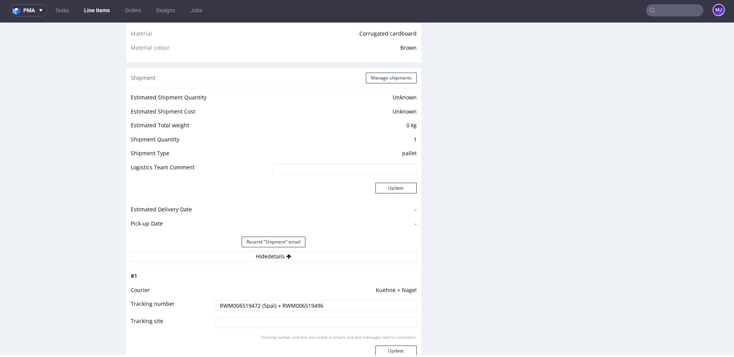
click at [297, 303] on input "RWM006519472 (5pal) + RWM006519496" at bounding box center [316, 305] width 202 height 11
click at [468, 215] on div "Production Files - Design Spit Spit request impossible Box design not found, un…" at bounding box center [580, 189] width 295 height 1224
click at [654, 8] on input "text" at bounding box center [674, 10] width 57 height 12
paste input "000002745"
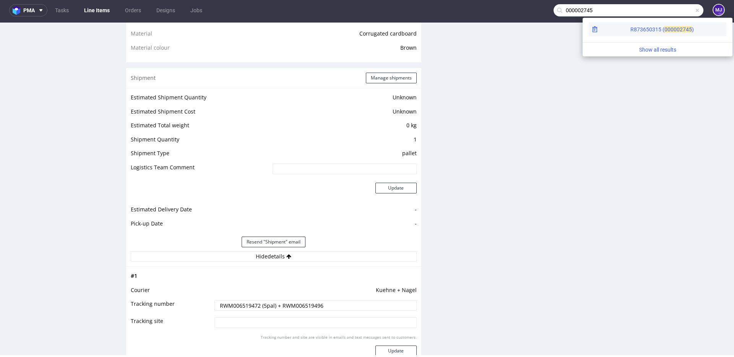
type input "000002745"
click at [625, 24] on div "R873650315 ( 00000 2745 )" at bounding box center [658, 30] width 138 height 14
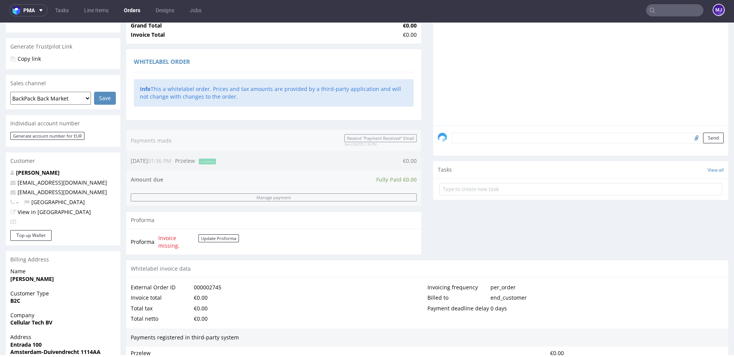
scroll to position [310, 0]
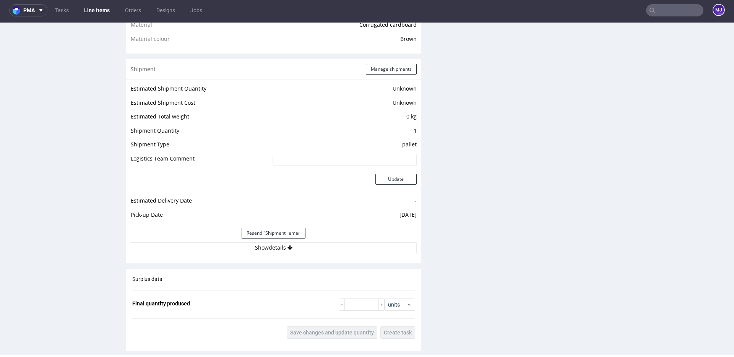
scroll to position [746, 0]
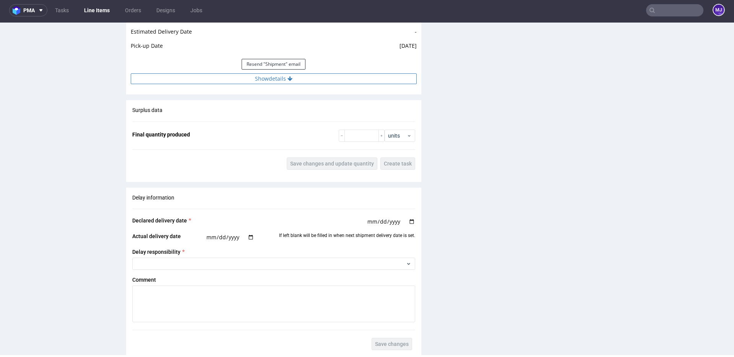
click at [289, 79] on icon at bounding box center [290, 78] width 5 height 5
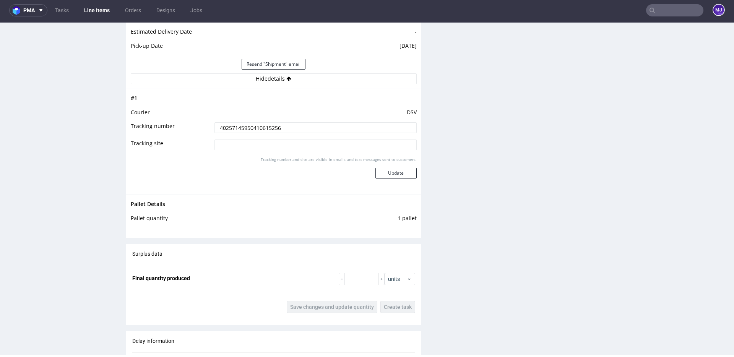
click at [266, 125] on input "40257145950410615256" at bounding box center [316, 127] width 202 height 11
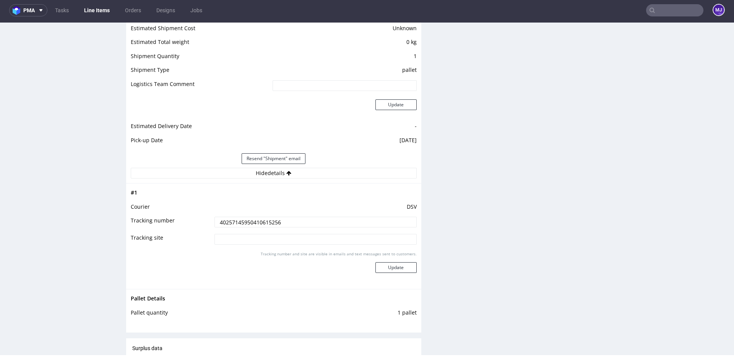
scroll to position [599, 0]
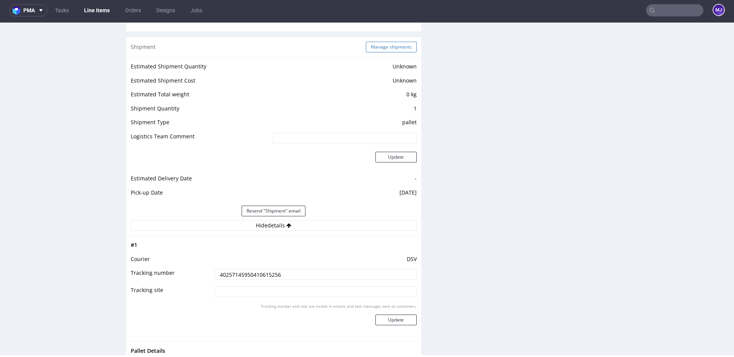
click at [387, 46] on button "Manage shipments" at bounding box center [391, 47] width 51 height 11
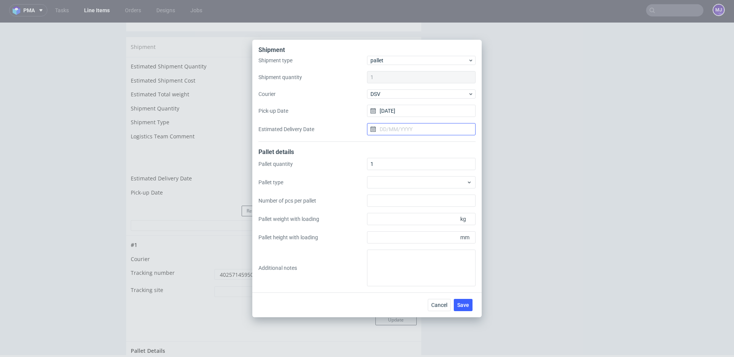
click at [401, 127] on input "Estimated Delivery Date" at bounding box center [421, 129] width 109 height 12
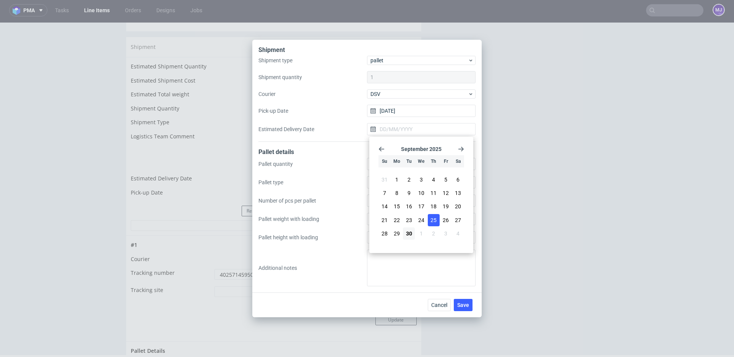
click at [436, 220] on span "25" at bounding box center [434, 220] width 6 height 8
type input "25/09/2025"
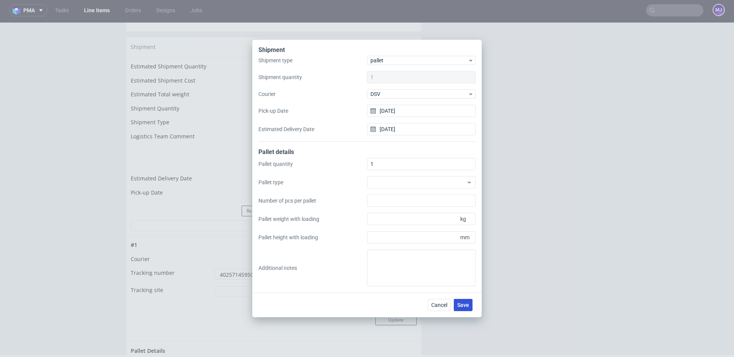
click at [462, 305] on span "Save" at bounding box center [463, 304] width 12 height 5
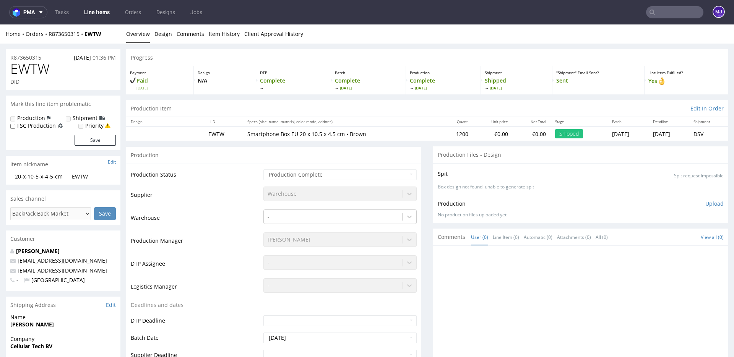
click at [672, 14] on input "text" at bounding box center [674, 12] width 57 height 12
paste input "000002789"
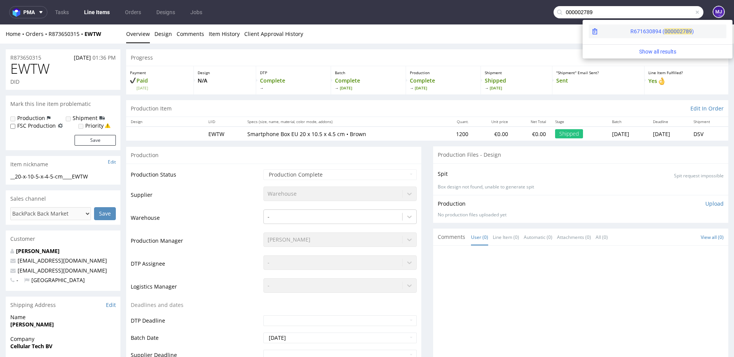
type input "000002789"
click at [631, 32] on div "R671630894 ( 00000" at bounding box center [655, 32] width 49 height 8
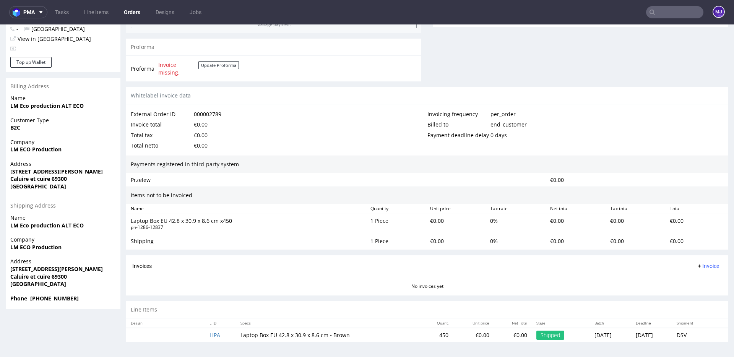
scroll to position [2, 0]
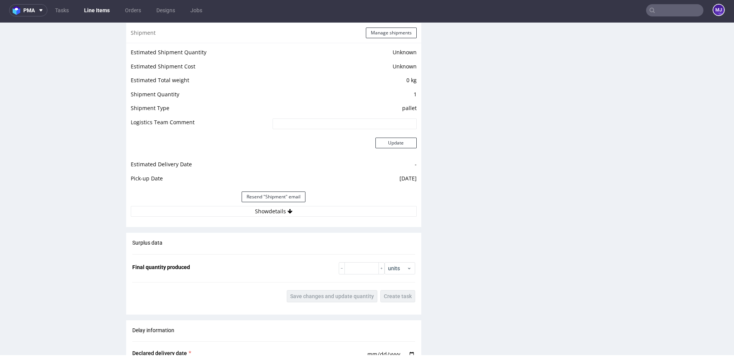
scroll to position [700, 0]
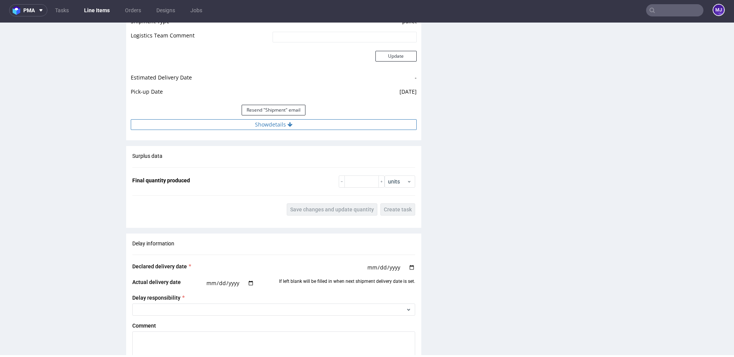
click at [266, 124] on button "Show details" at bounding box center [274, 124] width 286 height 11
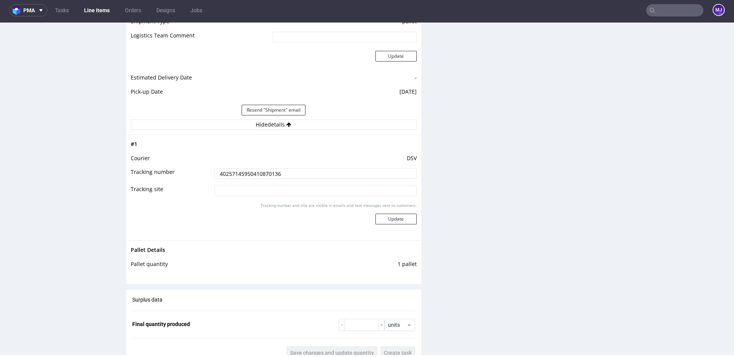
click at [252, 176] on input "40257145950410870136" at bounding box center [316, 173] width 202 height 11
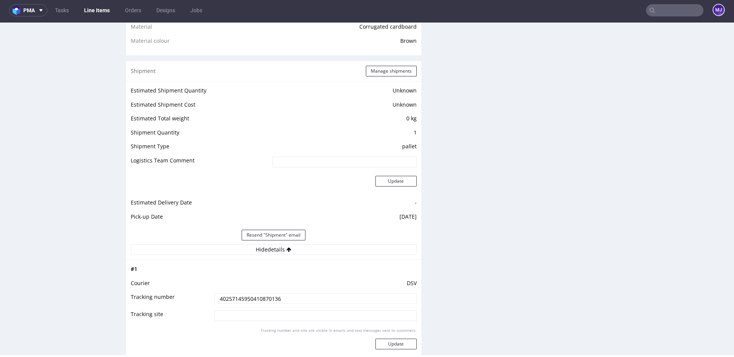
scroll to position [533, 0]
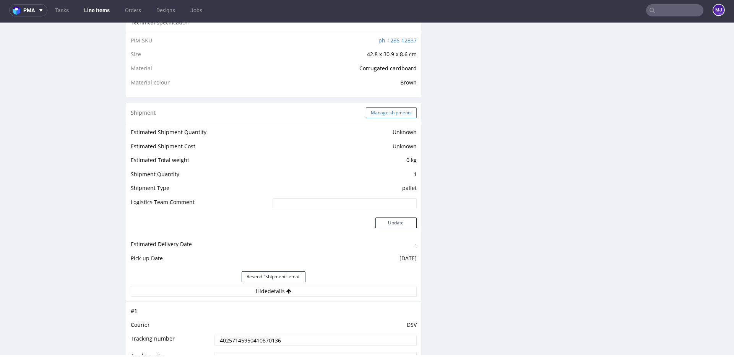
click at [385, 107] on button "Manage shipments" at bounding box center [391, 112] width 51 height 11
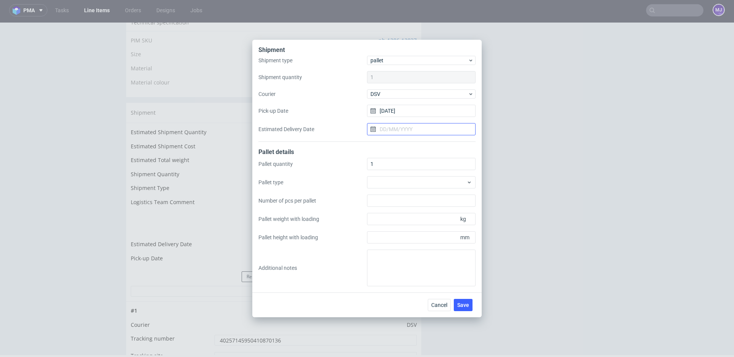
click at [391, 130] on input "Estimated Delivery Date" at bounding box center [421, 129] width 109 height 12
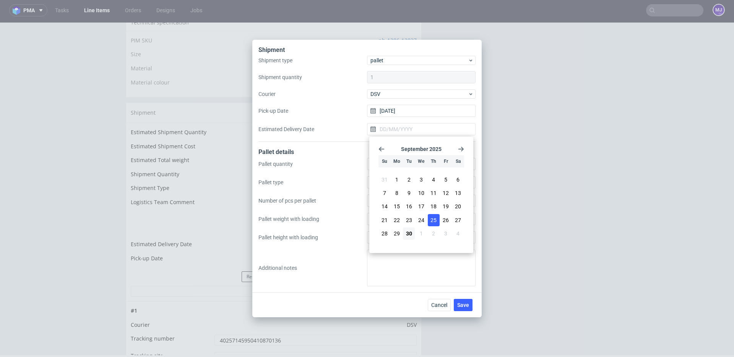
click at [433, 219] on span "25" at bounding box center [434, 220] width 6 height 8
type input "25/09/2025"
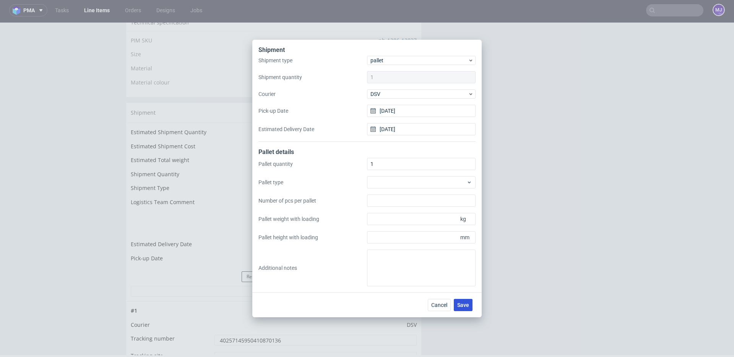
click at [467, 304] on span "Save" at bounding box center [463, 304] width 12 height 5
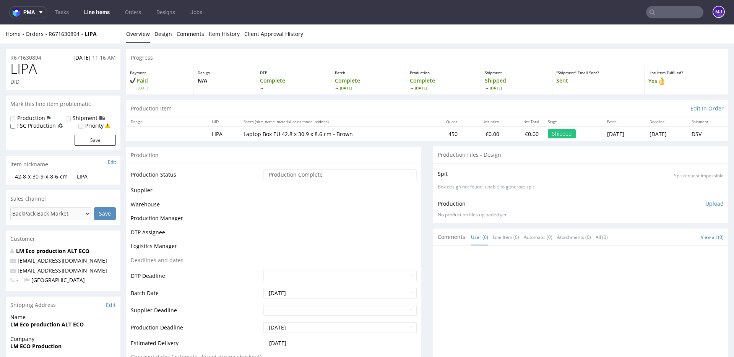
click at [593, 90] on div ""Shipment" Email Sent? Sent" at bounding box center [599, 80] width 92 height 28
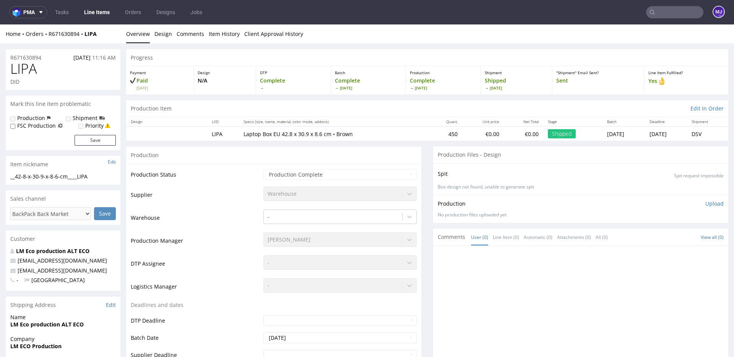
click at [661, 16] on input "text" at bounding box center [674, 12] width 57 height 12
paste input "000002795"
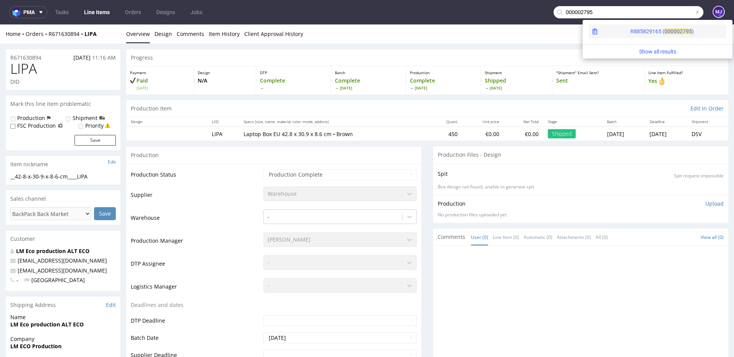
type input "000002795"
click at [665, 29] on span "00000" at bounding box center [672, 31] width 15 height 6
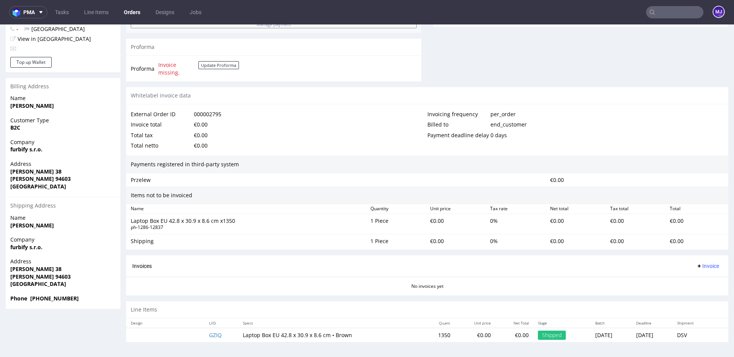
scroll to position [2, 0]
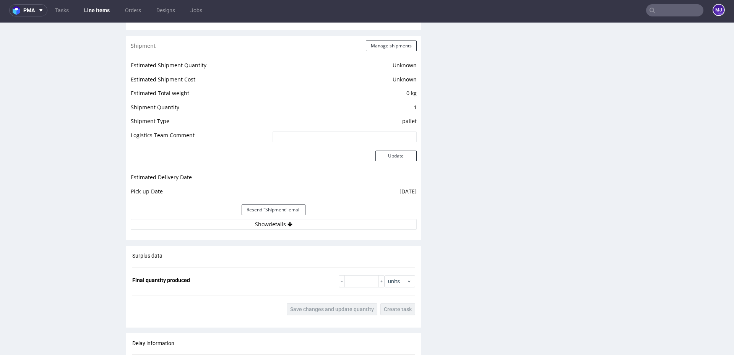
scroll to position [598, 0]
click at [232, 223] on button "Show details" at bounding box center [274, 226] width 286 height 11
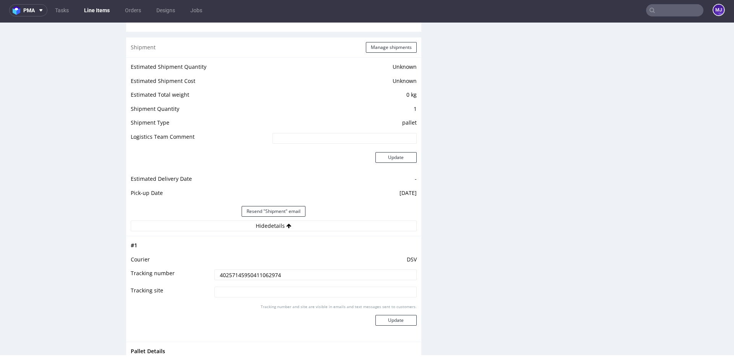
click at [235, 273] on input "40257145950411062974" at bounding box center [316, 275] width 202 height 11
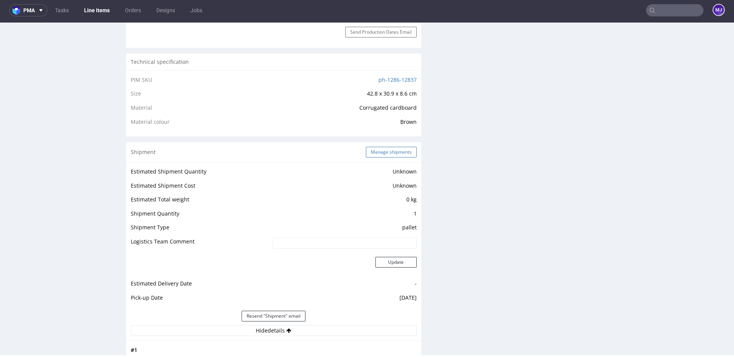
click at [384, 153] on button "Manage shipments" at bounding box center [391, 152] width 51 height 11
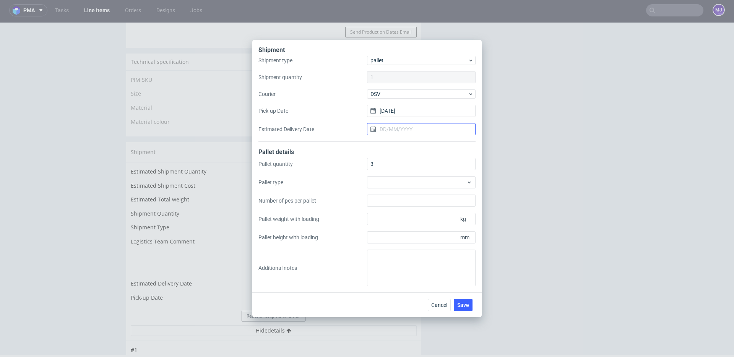
click at [426, 127] on input "Estimated Delivery Date" at bounding box center [421, 129] width 109 height 12
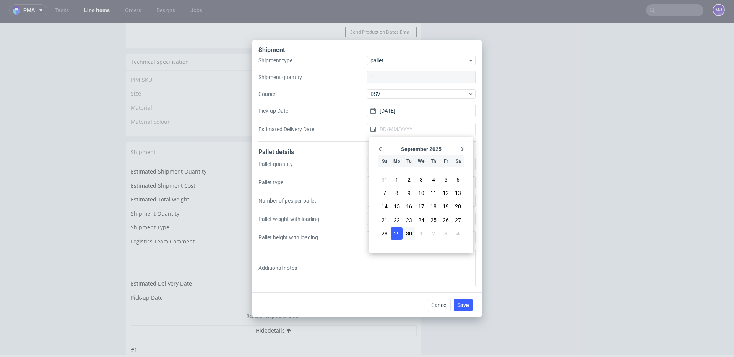
click at [392, 233] on button "29" at bounding box center [397, 234] width 12 height 12
type input "29/09/2025"
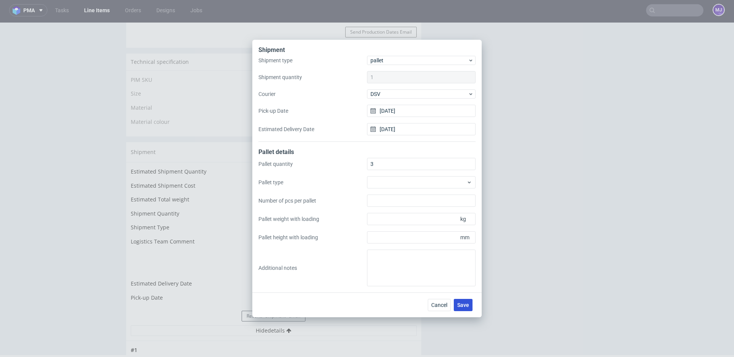
click at [464, 305] on span "Save" at bounding box center [463, 304] width 12 height 5
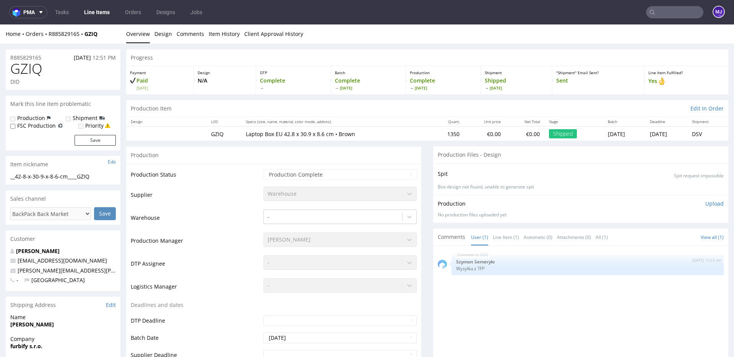
click at [442, 42] on div "Home Orders R885829165 GZIQ Overview Design Comments Item History Client Approv…" at bounding box center [367, 33] width 734 height 19
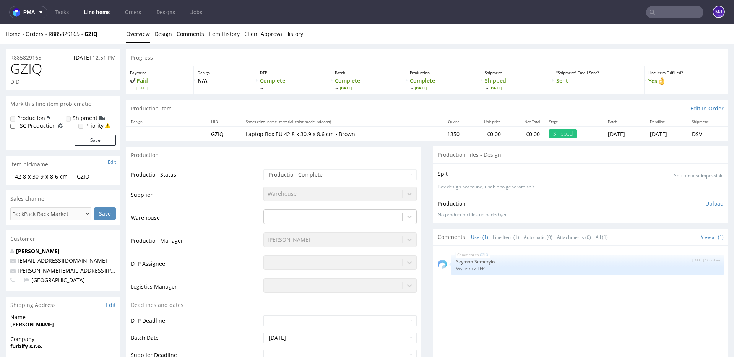
click at [658, 15] on input "text" at bounding box center [674, 12] width 57 height 12
paste input "000002812"
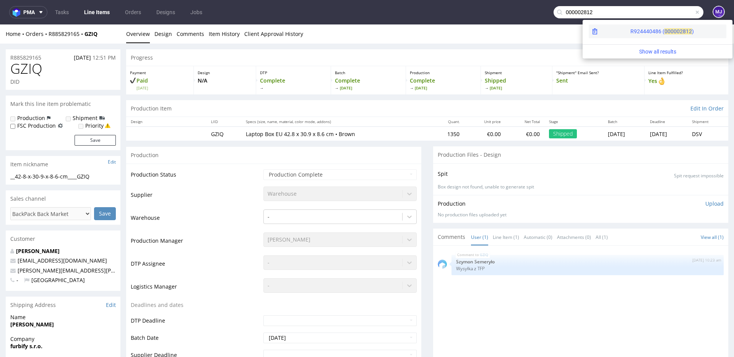
type input "000002812"
click at [631, 30] on div "R924440486 ( 00000" at bounding box center [655, 32] width 49 height 8
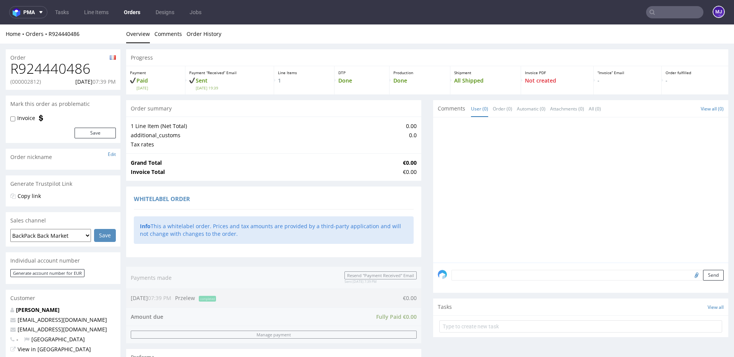
click at [260, 137] on td "additional_customs" at bounding box center [267, 135] width 273 height 9
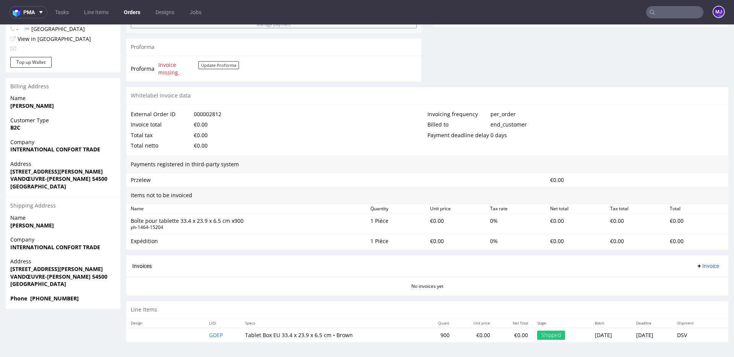
scroll to position [2, 0]
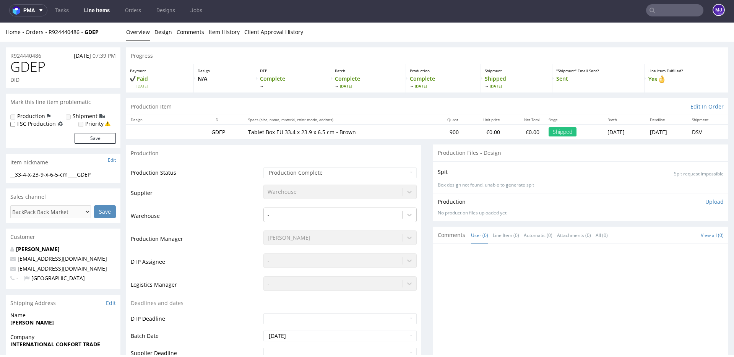
click at [276, 101] on div "Production Item Edit In Order" at bounding box center [427, 106] width 602 height 17
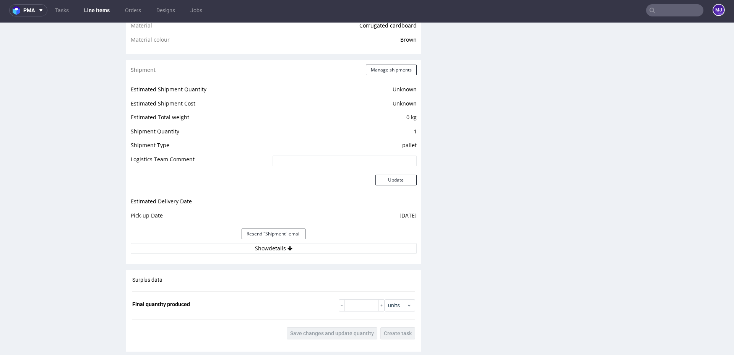
scroll to position [678, 0]
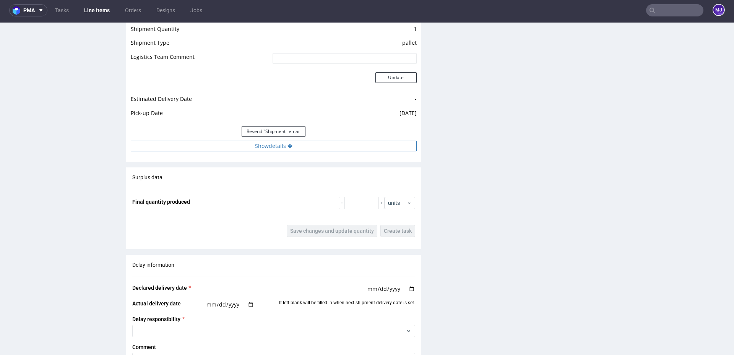
click at [268, 148] on button "Show details" at bounding box center [274, 146] width 286 height 11
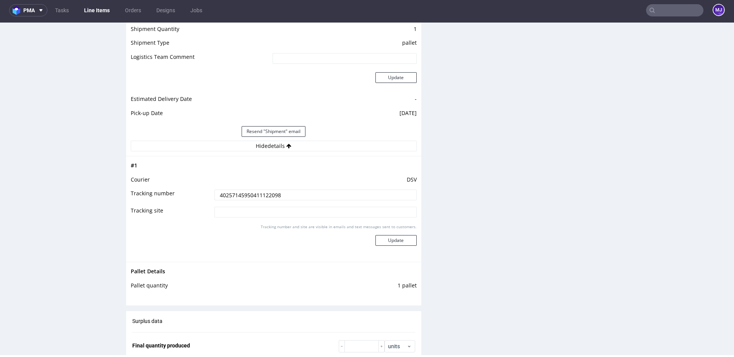
click at [252, 192] on input "40257145950411122098" at bounding box center [316, 195] width 202 height 11
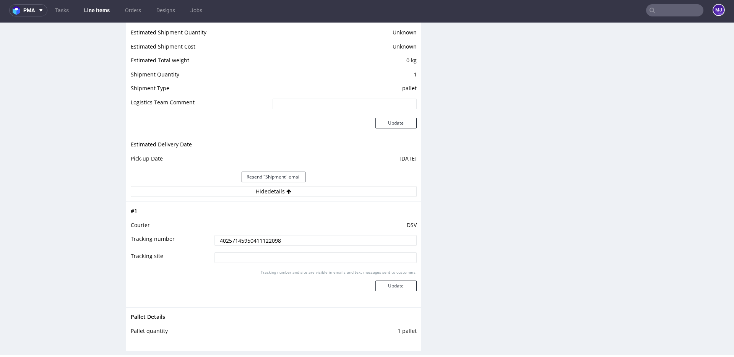
scroll to position [584, 0]
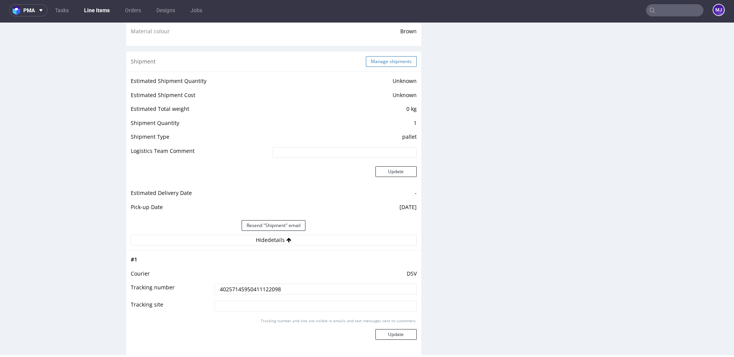
click at [393, 60] on button "Manage shipments" at bounding box center [391, 61] width 51 height 11
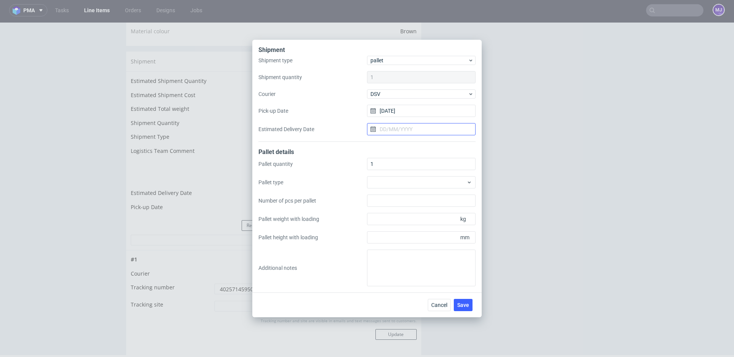
click at [412, 127] on input "Estimated Delivery Date" at bounding box center [421, 129] width 109 height 12
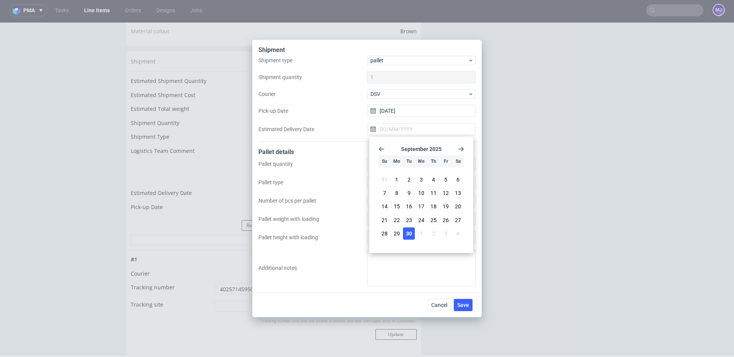
click at [409, 232] on span "30" at bounding box center [409, 234] width 6 height 8
type input "30/09/2025"
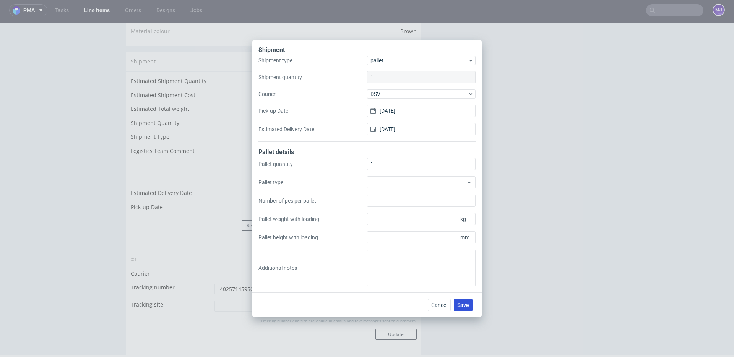
click at [462, 303] on span "Save" at bounding box center [463, 304] width 12 height 5
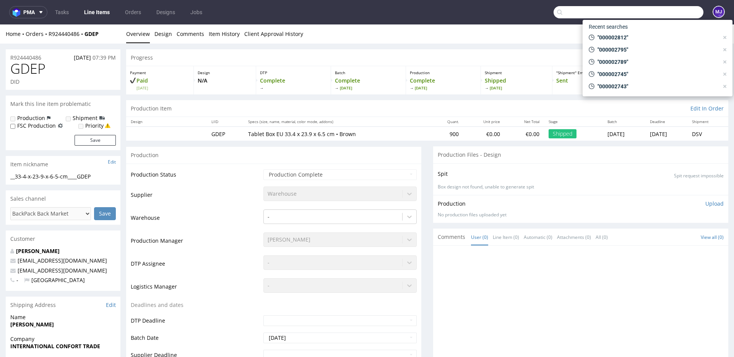
click at [664, 13] on input "text" at bounding box center [629, 12] width 150 height 12
paste input "000002818"
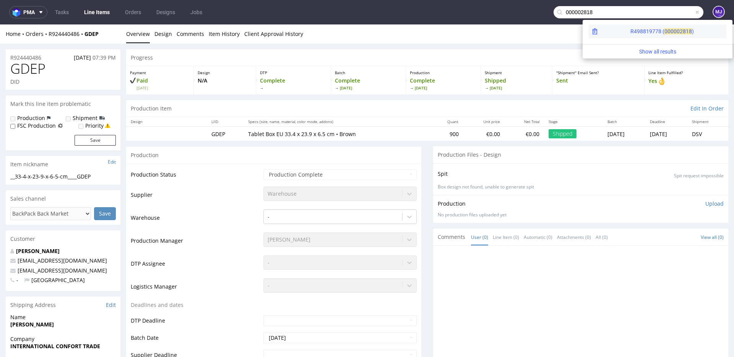
type input "000002818"
click at [631, 28] on div "R498819778 ( 00000" at bounding box center [655, 32] width 49 height 8
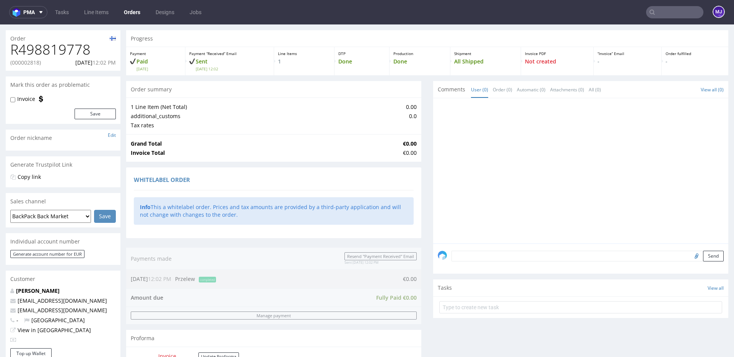
scroll to position [310, 0]
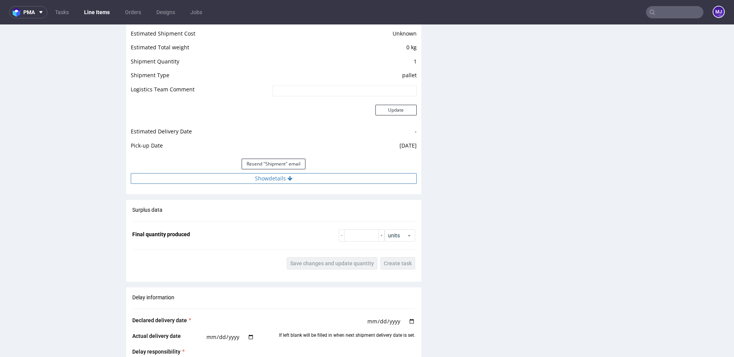
scroll to position [659, 0]
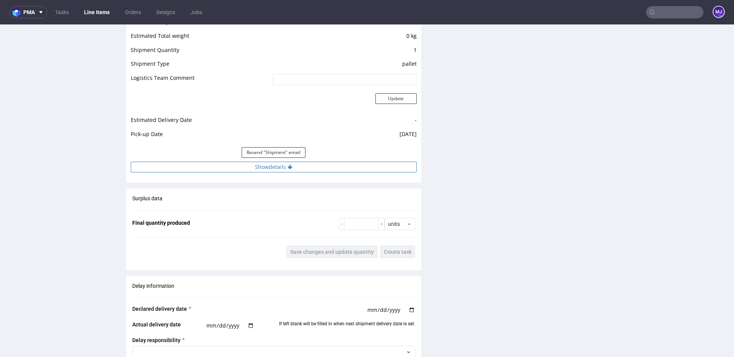
click at [278, 169] on button "Show details" at bounding box center [274, 167] width 286 height 11
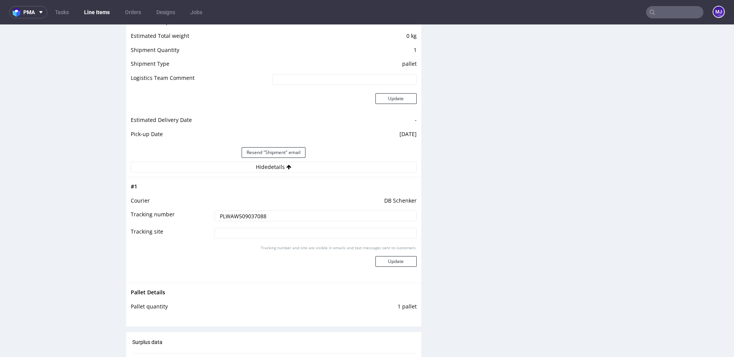
click at [246, 218] on input "PLWAW509037088" at bounding box center [316, 216] width 202 height 11
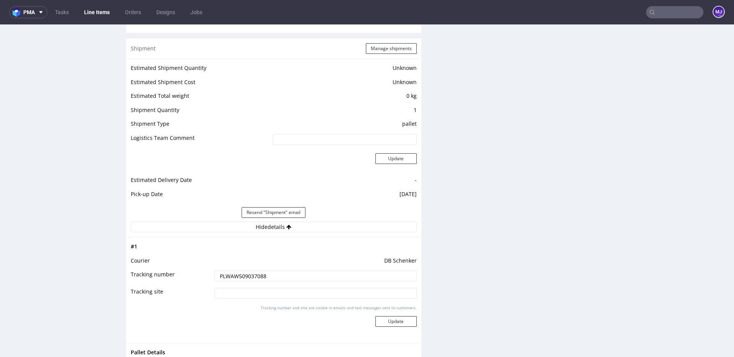
scroll to position [577, 0]
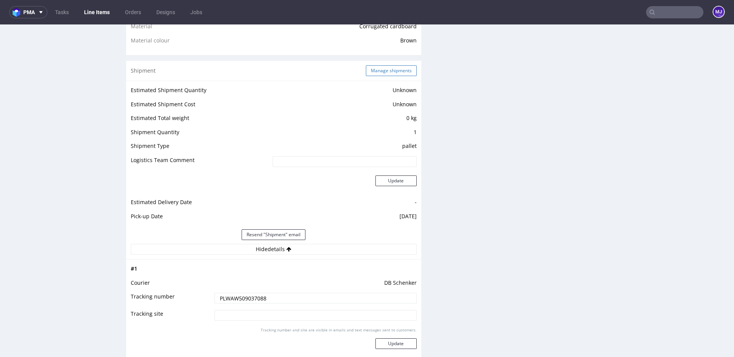
click at [395, 72] on button "Manage shipments" at bounding box center [391, 70] width 51 height 11
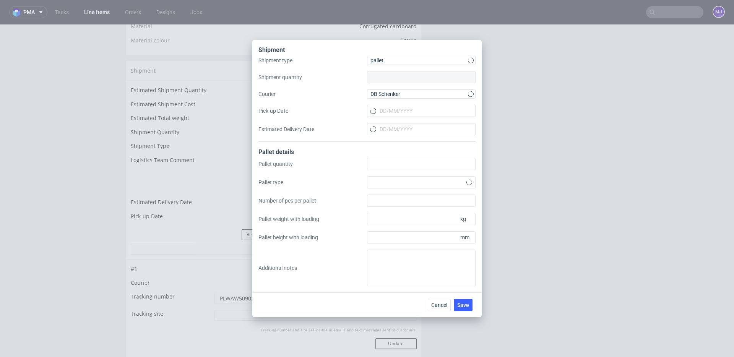
type input "1"
type input "23/09/2025"
type input "1"
click at [400, 132] on input "Estimated Delivery Date" at bounding box center [421, 129] width 109 height 12
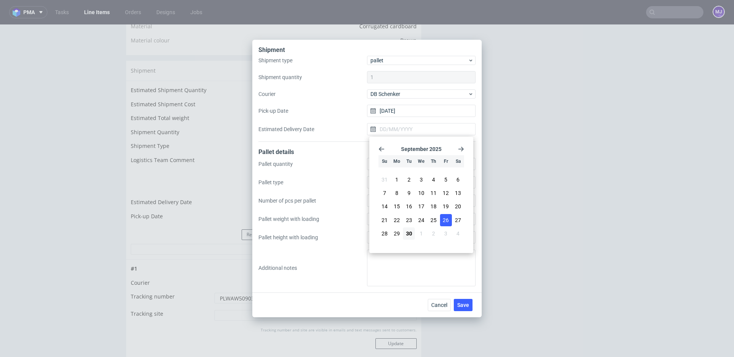
click at [448, 220] on span "26" at bounding box center [446, 220] width 6 height 8
type input "26/09/2025"
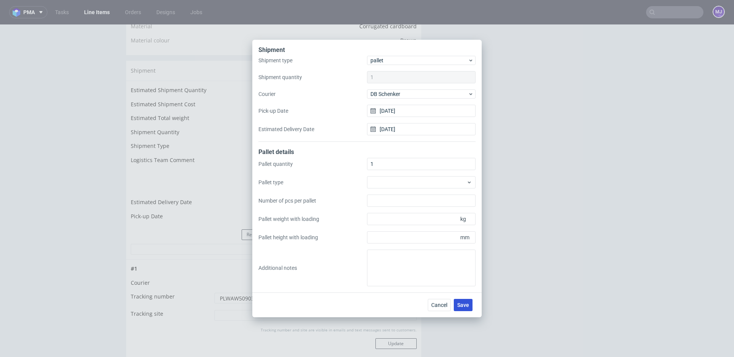
click at [459, 305] on span "Save" at bounding box center [463, 304] width 12 height 5
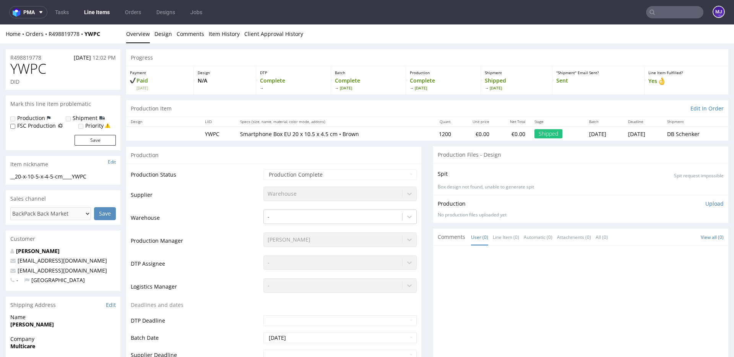
click at [663, 15] on input "text" at bounding box center [674, 12] width 57 height 12
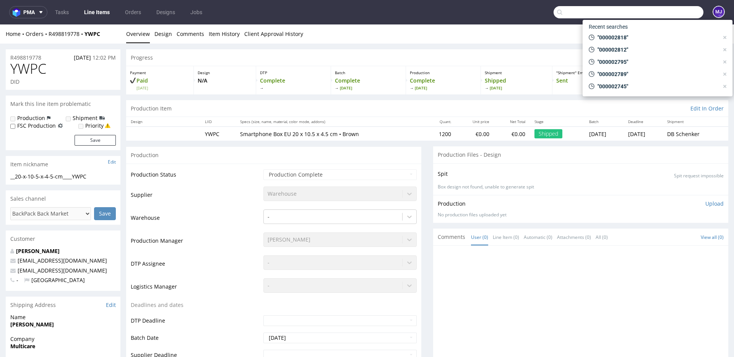
paste input "000002819"
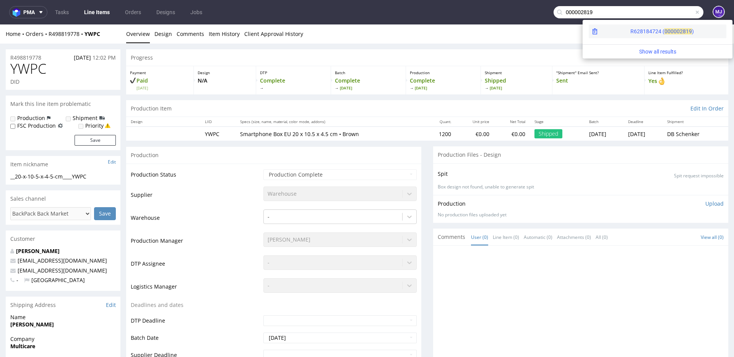
type input "000002819"
click at [634, 29] on div "R628184724 ( 00000" at bounding box center [655, 32] width 49 height 8
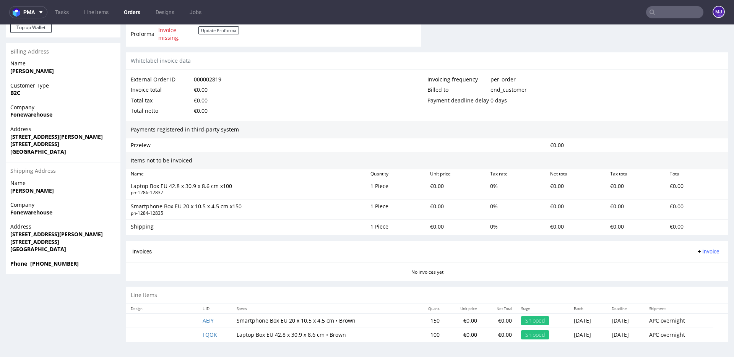
scroll to position [2, 0]
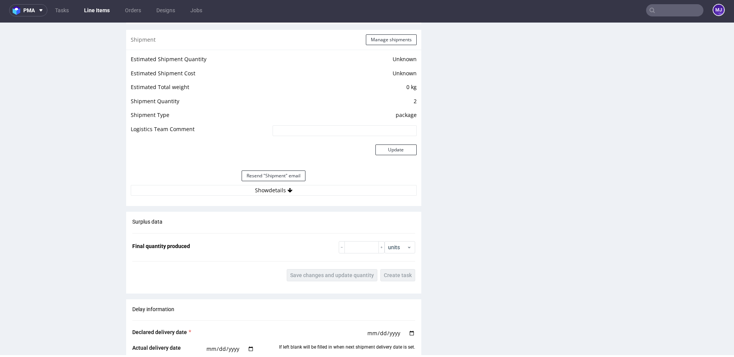
scroll to position [646, 0]
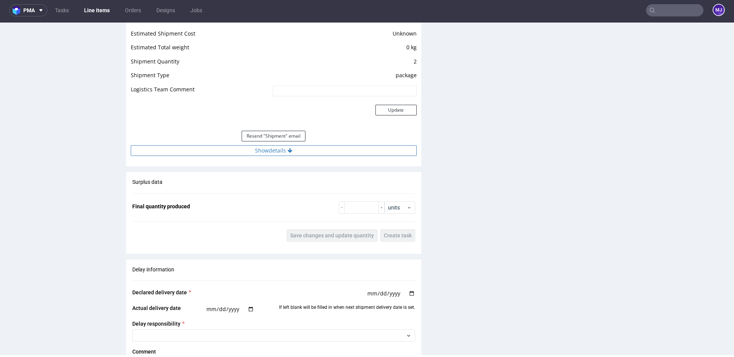
click at [284, 149] on button "Show details" at bounding box center [274, 150] width 286 height 11
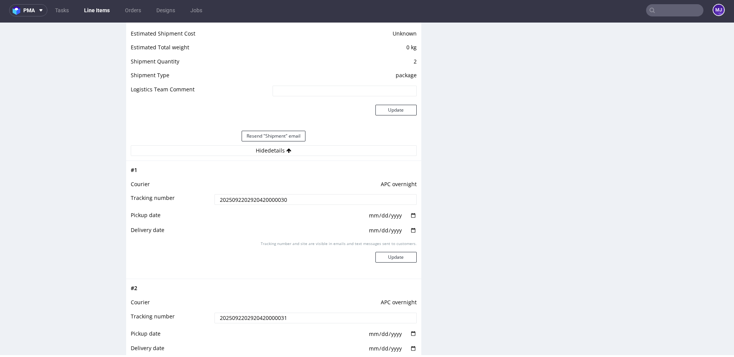
click at [266, 198] on input "2025092202920420000030" at bounding box center [316, 199] width 202 height 11
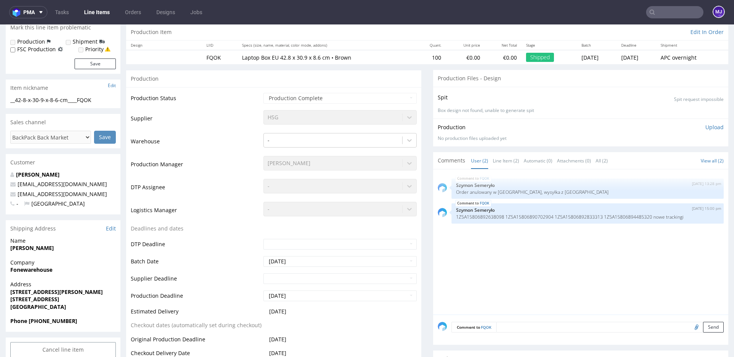
scroll to position [155, 0]
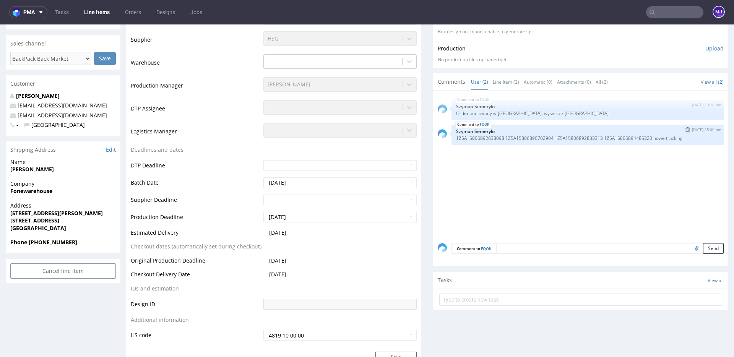
click at [484, 137] on p "1Z5A15806892638098 1Z5A15806890702904 1Z5A15806892833313 1Z5A15806894485320 now…" at bounding box center [587, 138] width 263 height 6
copy p "1Z5A15806892638098"
click at [566, 137] on p "1Z5A15806892638098 1Z5A15806890702904 1Z5A15806892833313 1Z5A15806894485320 now…" at bounding box center [587, 138] width 263 height 6
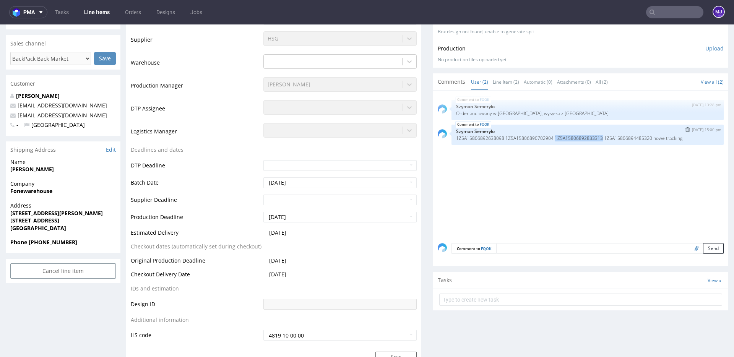
copy p "1Z5A15806892833313"
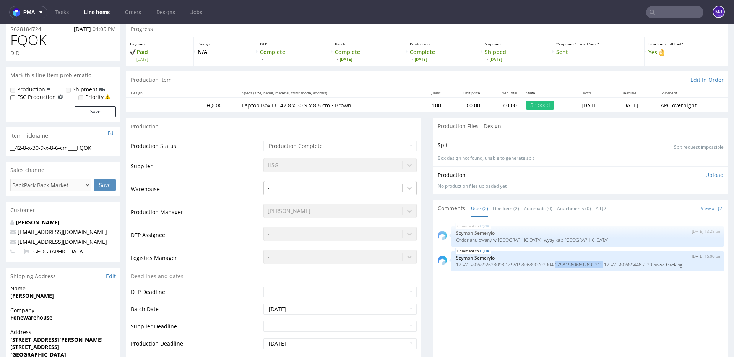
scroll to position [63, 0]
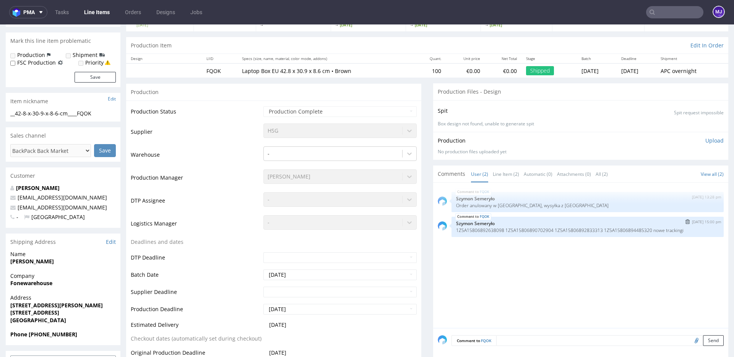
click at [474, 231] on p "1Z5A15806892638098 1Z5A15806890702904 1Z5A15806892833313 1Z5A15806894485320 now…" at bounding box center [587, 231] width 263 height 6
drag, startPoint x: 474, startPoint y: 231, endPoint x: 488, endPoint y: 231, distance: 14.1
click at [488, 231] on p "1Z5A15806892638098 1Z5A15806890702904 1Z5A15806892833313 1Z5A15806894485320 now…" at bounding box center [587, 231] width 263 height 6
copy p "1Z5A15806892638098"
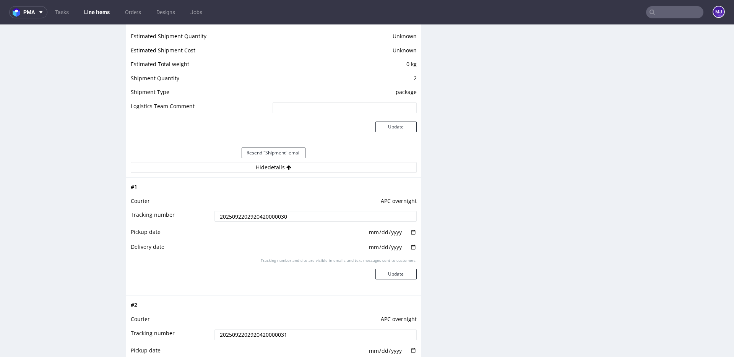
scroll to position [633, 0]
click at [273, 214] on input "2025092202920420000030" at bounding box center [316, 214] width 202 height 11
paste input "1Z5A15806892638098"
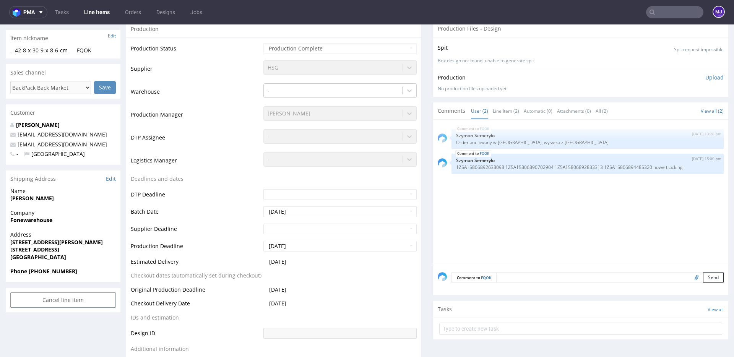
scroll to position [125, 0]
type input "1Z5A15806892638098"
click at [488, 169] on p "1Z5A15806892638098 1Z5A15806890702904 1Z5A15806892833313 1Z5A15806894485320 now…" at bounding box center [587, 169] width 263 height 6
click at [515, 169] on p "1Z5A15806892638098 1Z5A15806890702904 1Z5A15806892833313 1Z5A15806894485320 now…" at bounding box center [587, 169] width 263 height 6
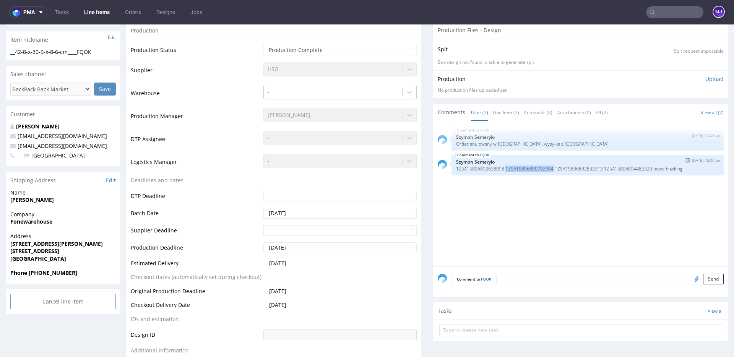
click at [515, 169] on p "1Z5A15806892638098 1Z5A15806890702904 1Z5A15806892833313 1Z5A15806894485320 now…" at bounding box center [587, 169] width 263 height 6
copy p "1Z5A15806890702904"
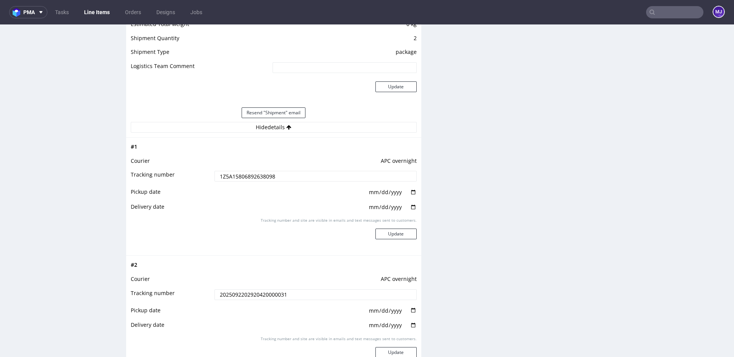
scroll to position [670, 0]
click at [242, 176] on input "1Z5A15806892638098" at bounding box center [316, 177] width 202 height 11
click at [244, 295] on input "2025092202920420000031" at bounding box center [316, 295] width 202 height 11
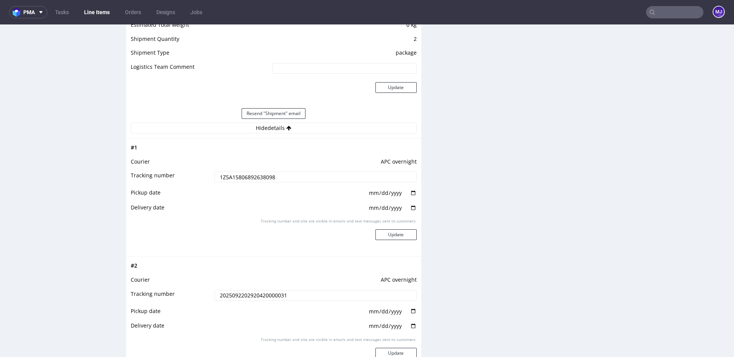
paste input "1Z5A15806892638098"
type input "1Z5A15806892638098"
click at [330, 160] on td "APC overnight" at bounding box center [315, 164] width 204 height 14
click at [411, 191] on input "date" at bounding box center [392, 193] width 49 height 8
type input "2025-09-23"
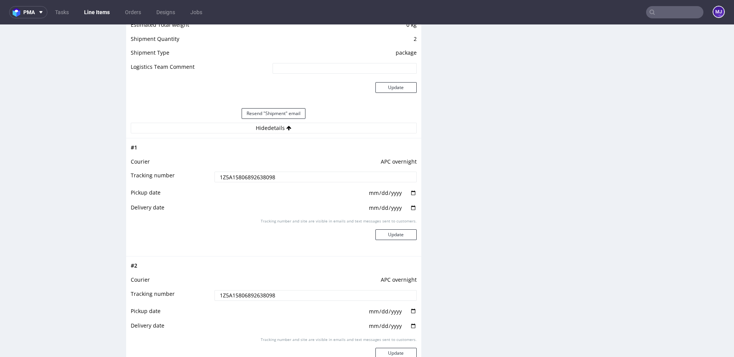
click at [412, 206] on input "date" at bounding box center [392, 208] width 49 height 8
type input "2025-09-27"
click at [405, 235] on button "Update" at bounding box center [396, 234] width 41 height 11
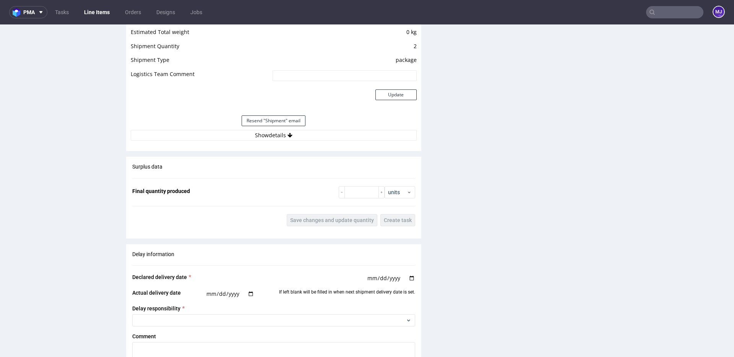
scroll to position [665, 0]
click at [296, 131] on button "Show details" at bounding box center [274, 133] width 286 height 11
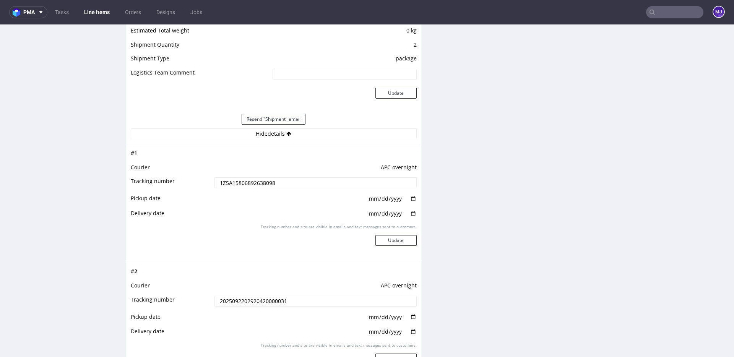
click at [259, 184] on input "1Z5A15806892638098" at bounding box center [316, 182] width 202 height 11
click at [254, 300] on input "2025092202920420000031" at bounding box center [316, 301] width 202 height 11
paste input "1Z5A15806892638098"
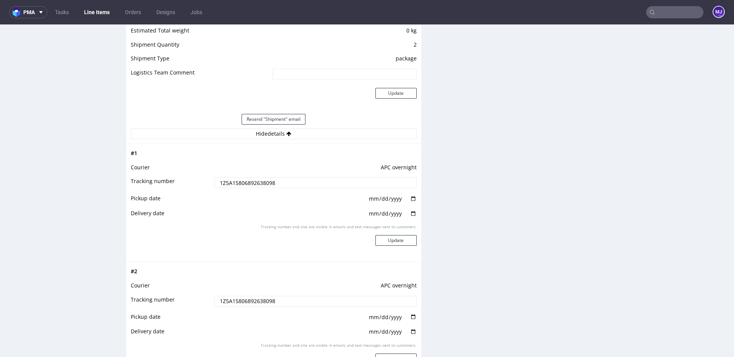
type input "1Z5A15806892638098"
click at [312, 269] on td at bounding box center [315, 274] width 204 height 14
click at [410, 317] on input "date" at bounding box center [392, 317] width 49 height 8
type input "2025-09-23"
click at [410, 330] on input "date" at bounding box center [392, 332] width 49 height 8
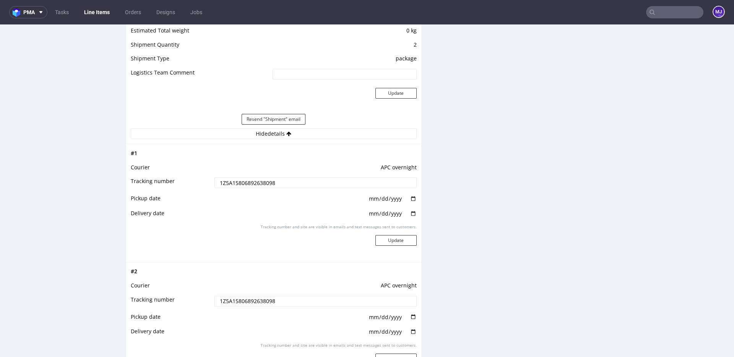
type input "2025-09-27"
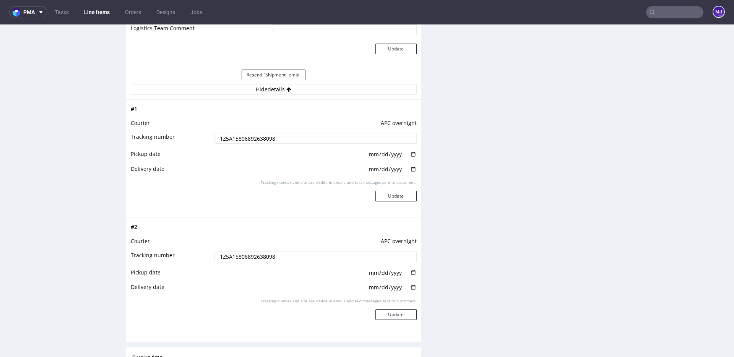
scroll to position [727, 0]
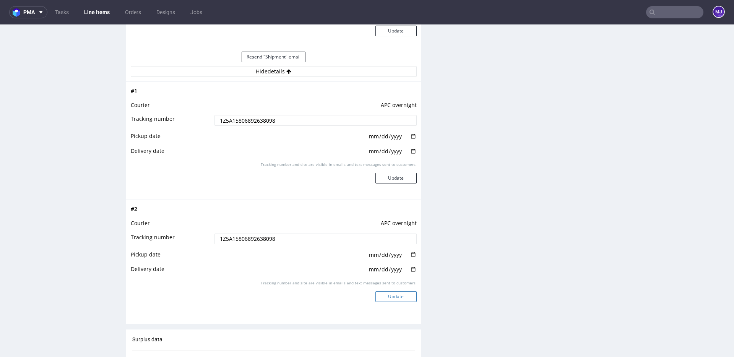
click at [401, 295] on button "Update" at bounding box center [396, 296] width 41 height 11
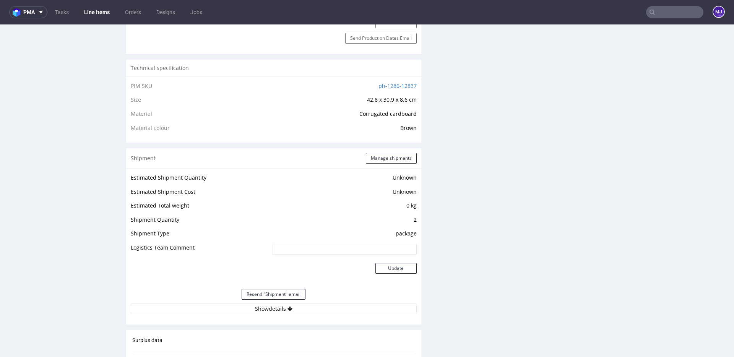
scroll to position [490, 0]
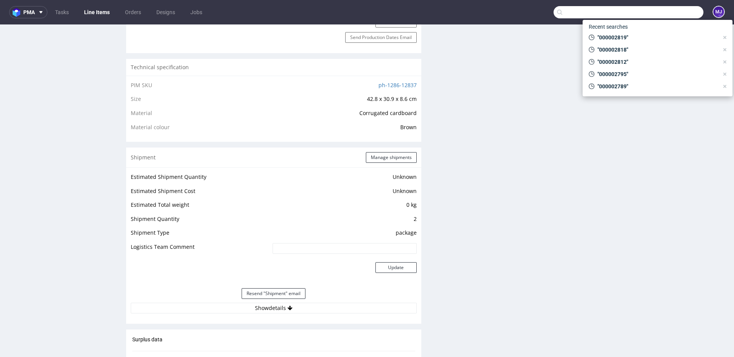
click at [667, 13] on input "text" at bounding box center [629, 12] width 150 height 12
paste input "000002829"
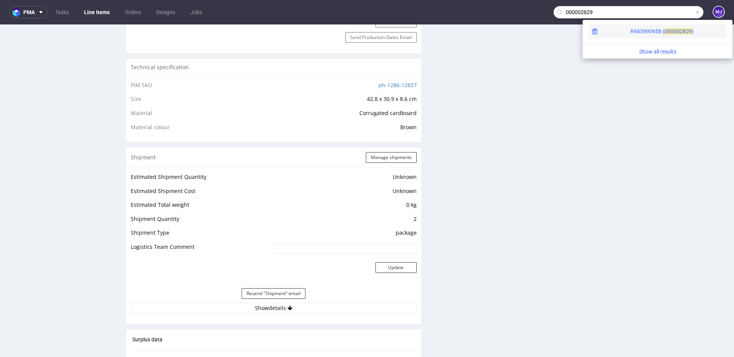
type input "000002829"
click at [631, 30] on div "R943990958 ( 00000" at bounding box center [655, 32] width 49 height 8
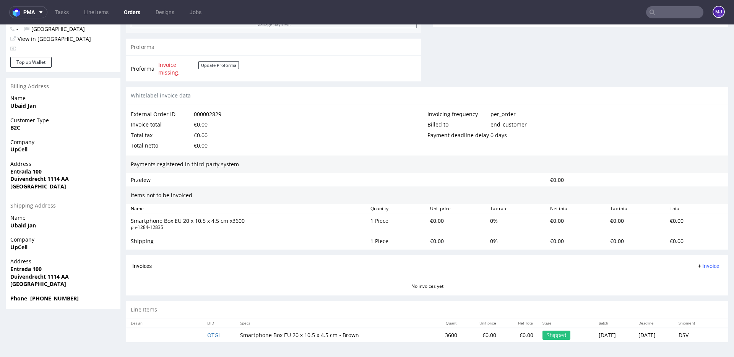
scroll to position [2, 0]
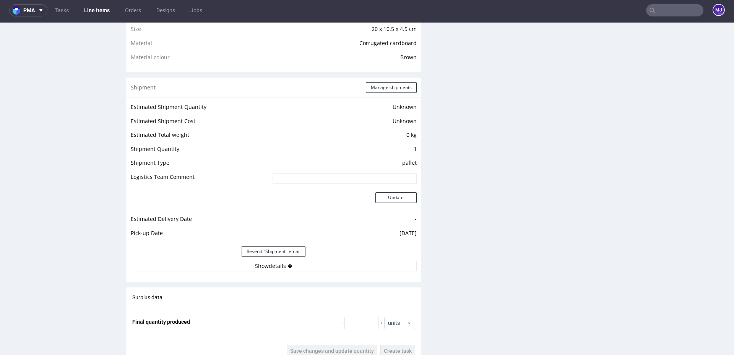
scroll to position [629, 0]
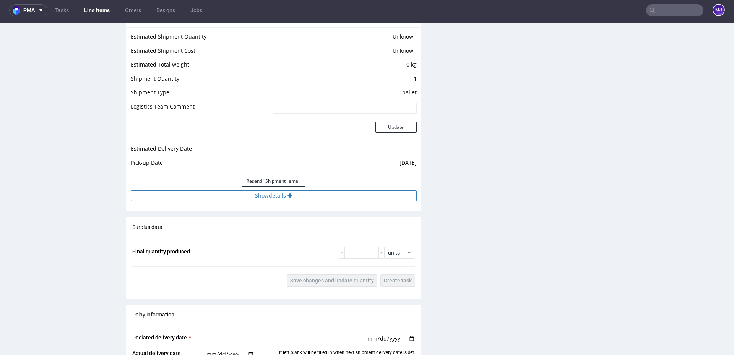
click at [285, 196] on button "Show details" at bounding box center [274, 195] width 286 height 11
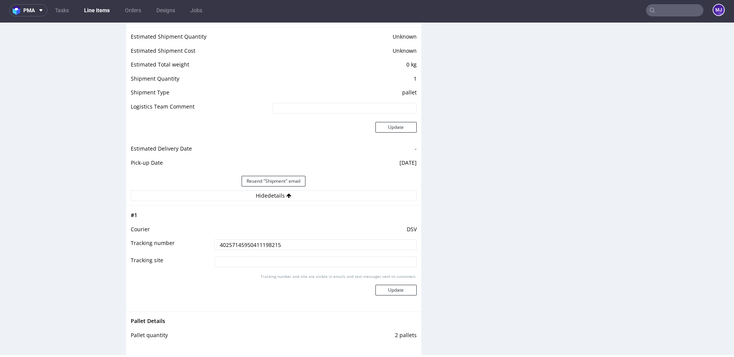
click at [268, 245] on input "40257145950411198215" at bounding box center [316, 244] width 202 height 11
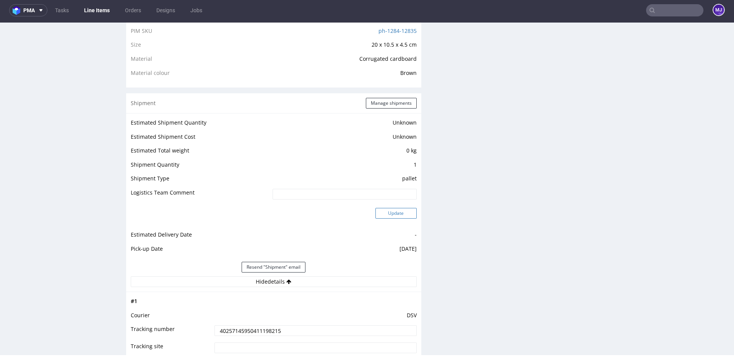
scroll to position [497, 0]
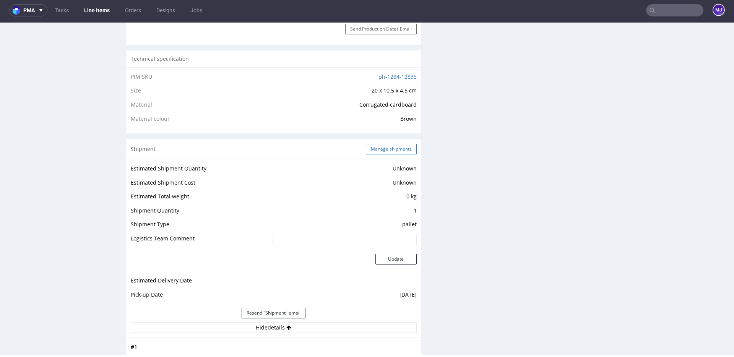
click at [390, 150] on button "Manage shipments" at bounding box center [391, 149] width 51 height 11
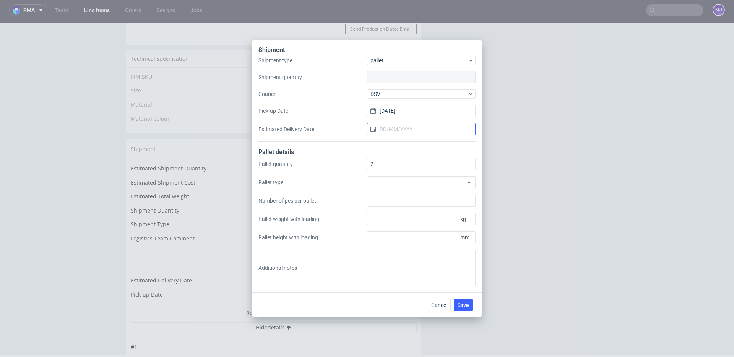
click at [406, 127] on input "Estimated Delivery Date" at bounding box center [421, 129] width 109 height 12
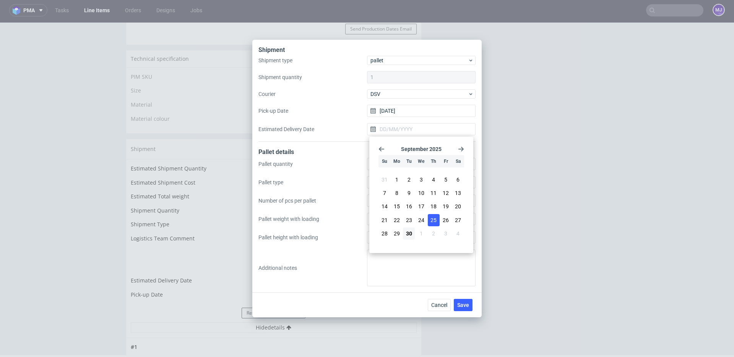
click at [435, 219] on span "25" at bounding box center [434, 220] width 6 height 8
type input "[DATE]"
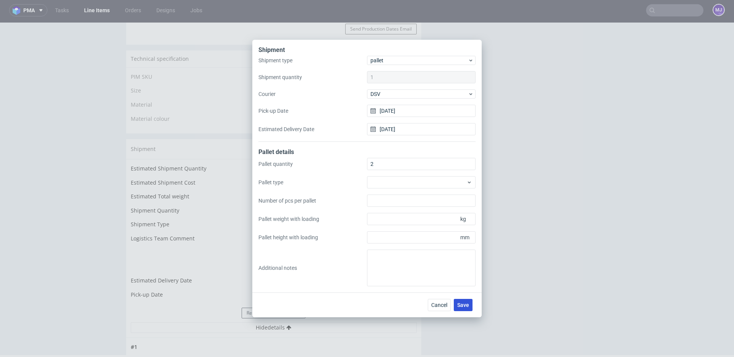
click at [466, 306] on span "Save" at bounding box center [463, 304] width 12 height 5
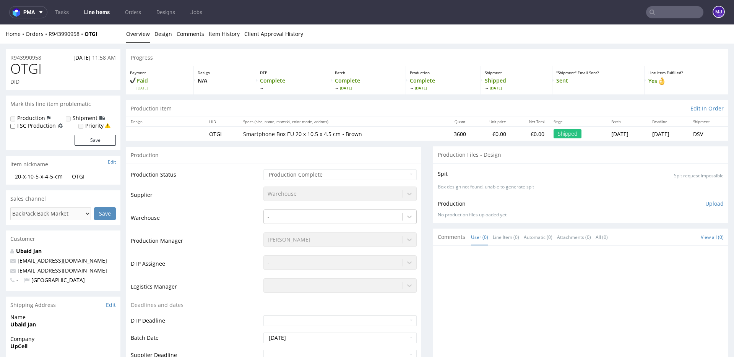
click at [657, 16] on input "text" at bounding box center [674, 12] width 57 height 12
paste input "000002838"
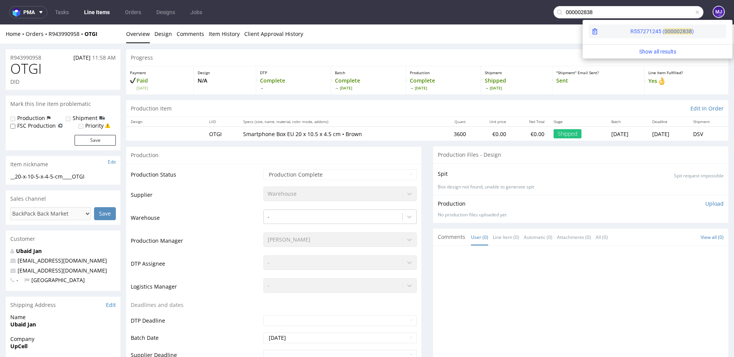
type input "000002838"
click at [631, 31] on div "R557271245 ( 00000" at bounding box center [655, 32] width 49 height 8
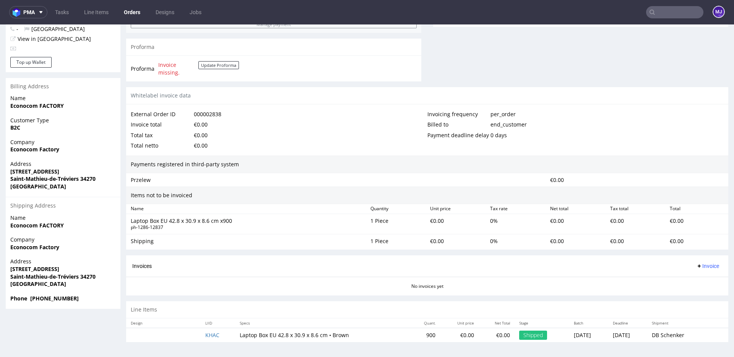
scroll to position [2, 0]
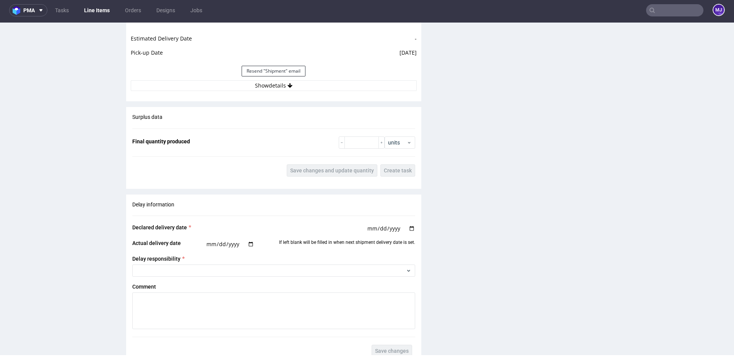
scroll to position [743, 0]
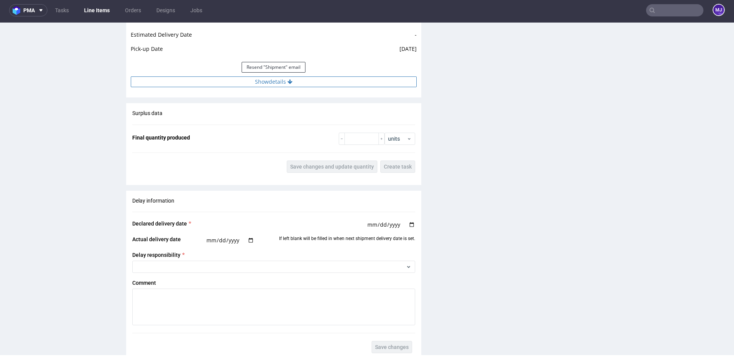
click at [285, 81] on button "Show details" at bounding box center [274, 81] width 286 height 11
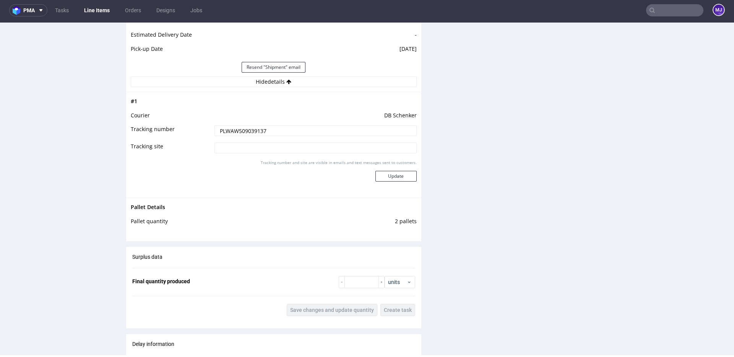
click at [247, 129] on input "PLWAW509039137" at bounding box center [316, 130] width 202 height 11
click at [679, 11] on input "text" at bounding box center [674, 10] width 57 height 12
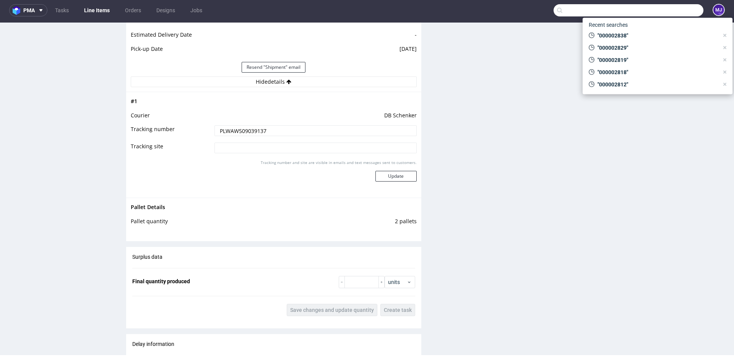
paste input "000002839"
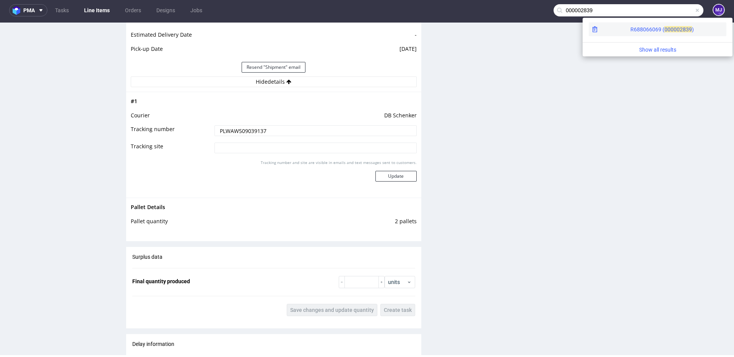
type input "000002839"
click at [665, 28] on span "00000" at bounding box center [672, 29] width 15 height 6
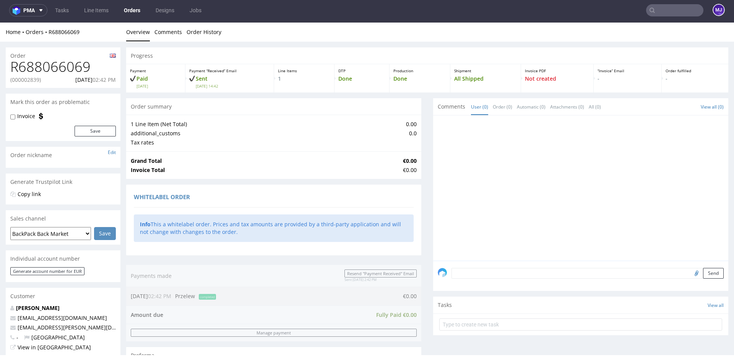
scroll to position [310, 0]
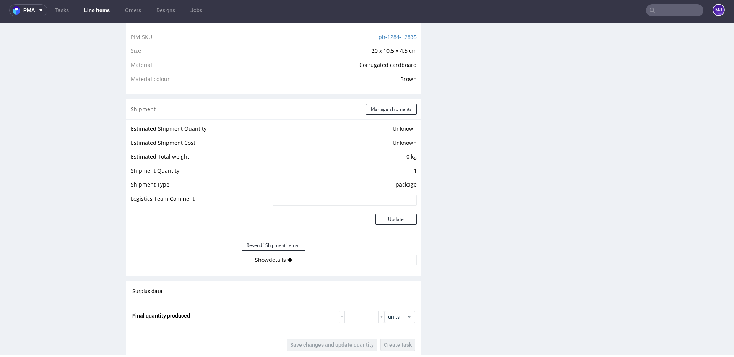
scroll to position [645, 0]
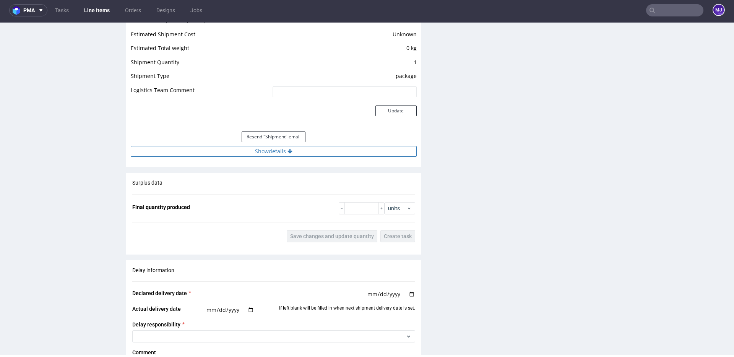
click at [268, 149] on button "Show details" at bounding box center [274, 151] width 286 height 11
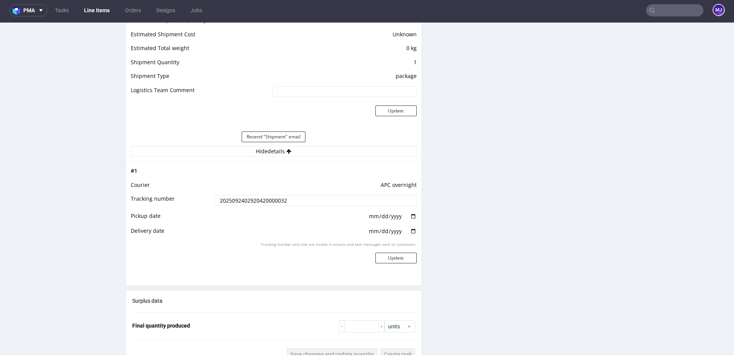
click at [259, 198] on input "2025092402920420000032" at bounding box center [316, 200] width 202 height 11
click at [410, 215] on input "date" at bounding box center [392, 216] width 49 height 8
type input "[DATE]"
click at [410, 231] on input "date" at bounding box center [392, 231] width 49 height 8
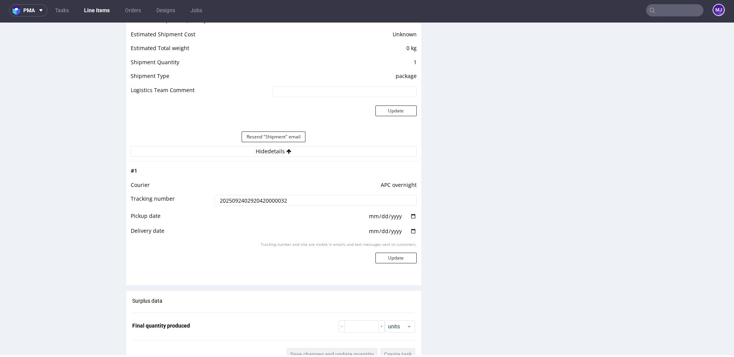
type input "[DATE]"
click at [400, 260] on button "Update" at bounding box center [396, 258] width 41 height 11
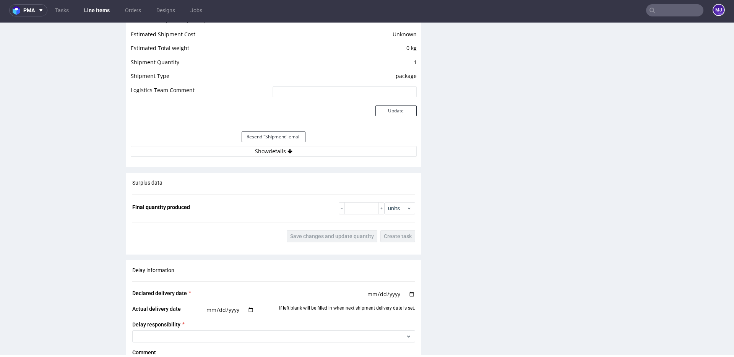
click at [667, 13] on input "text" at bounding box center [674, 10] width 57 height 12
paste input "000002841"
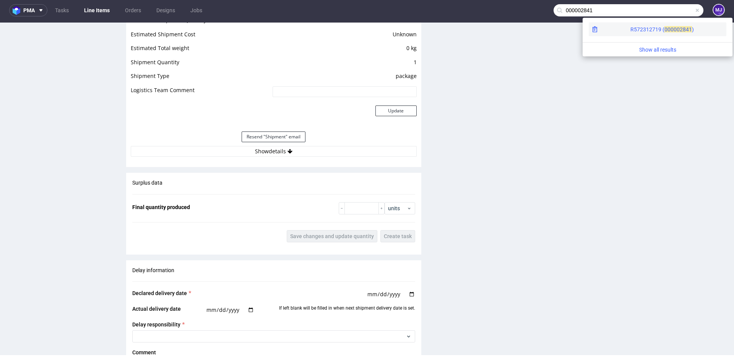
type input "000002841"
click at [631, 27] on div "R572312719 ( 00000" at bounding box center [655, 30] width 49 height 8
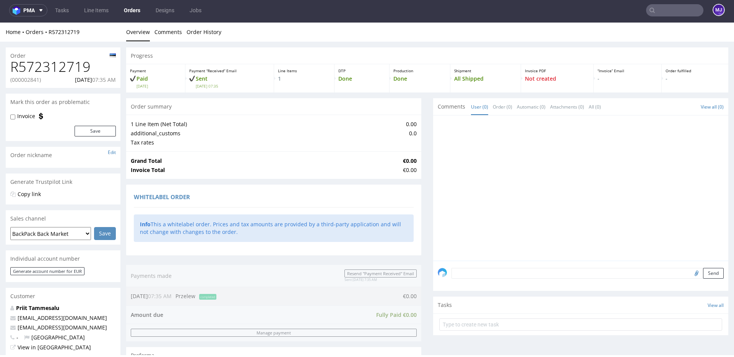
scroll to position [310, 0]
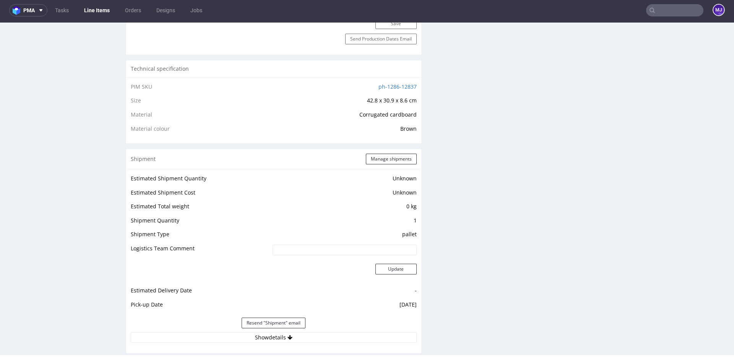
scroll to position [748, 0]
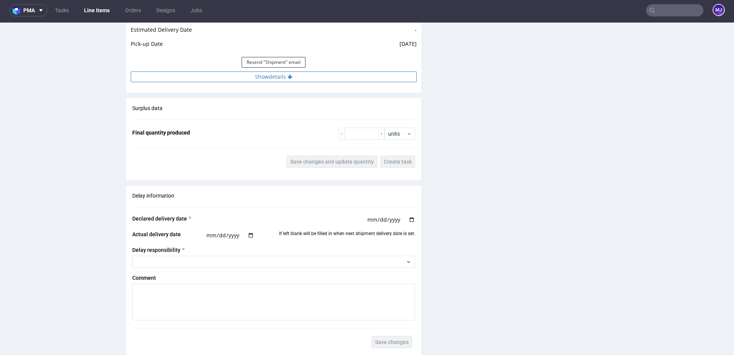
click at [270, 76] on button "Show details" at bounding box center [274, 77] width 286 height 11
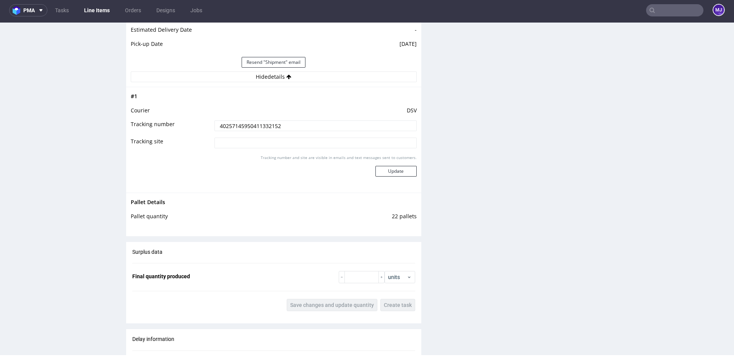
click at [228, 131] on input "40257145950411332152" at bounding box center [316, 125] width 202 height 11
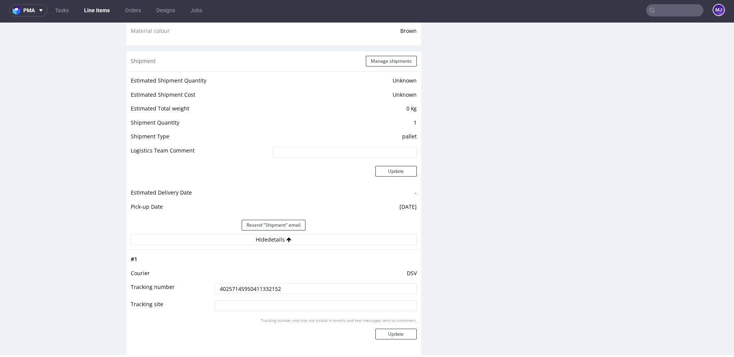
scroll to position [577, 0]
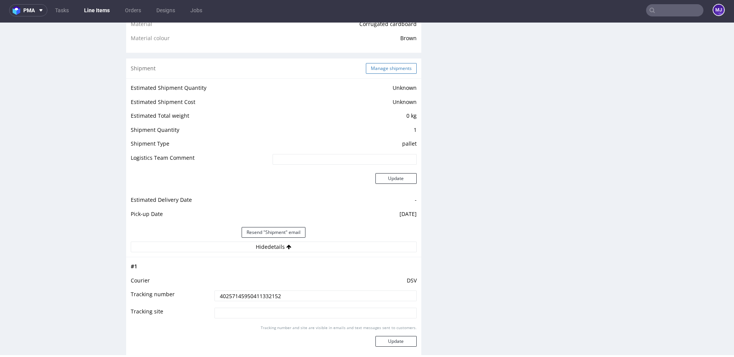
click at [392, 67] on button "Manage shipments" at bounding box center [391, 68] width 51 height 11
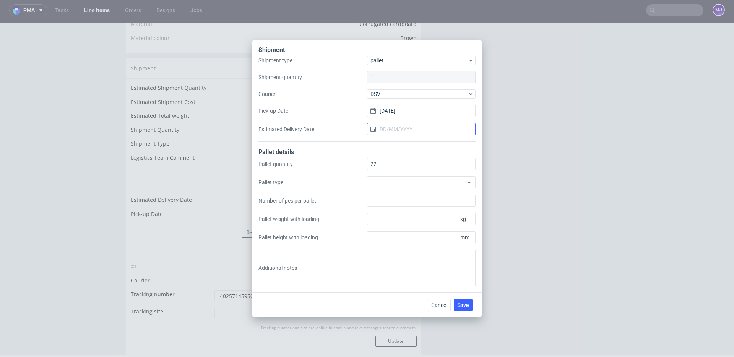
click at [387, 125] on input "Estimated Delivery Date" at bounding box center [421, 129] width 109 height 12
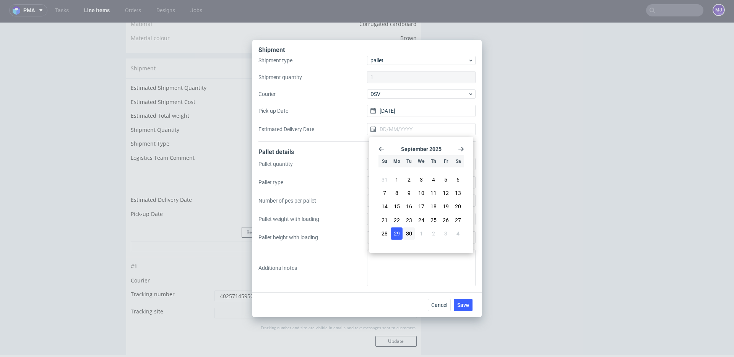
click at [399, 231] on span "29" at bounding box center [397, 234] width 6 height 8
type input "[DATE]"
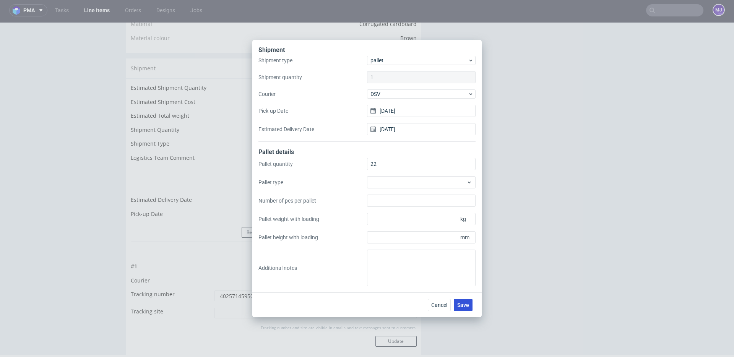
click at [462, 302] on span "Save" at bounding box center [463, 304] width 12 height 5
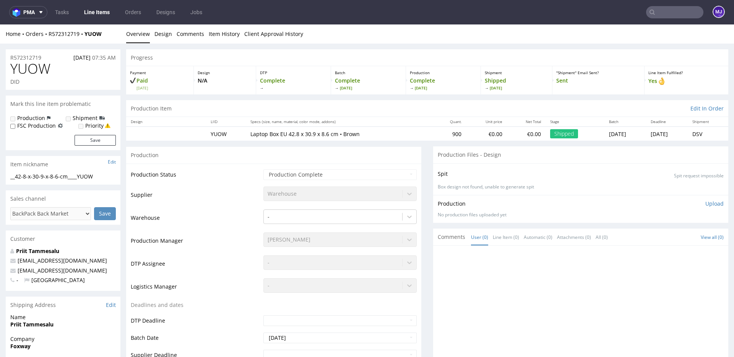
click at [667, 16] on input "text" at bounding box center [674, 12] width 57 height 12
paste input "000002850"
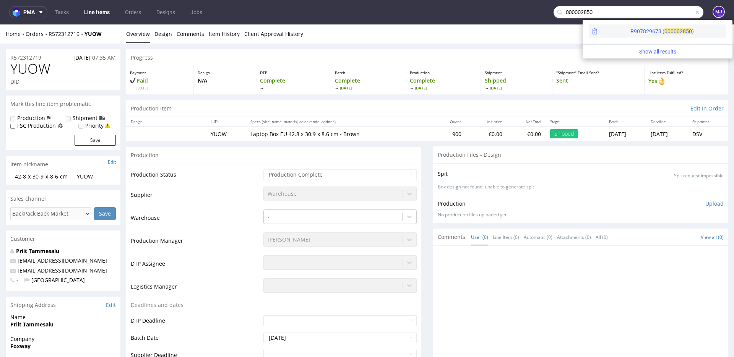
type input "000002850"
click at [631, 29] on div "R907829673 ( 00000" at bounding box center [655, 32] width 49 height 8
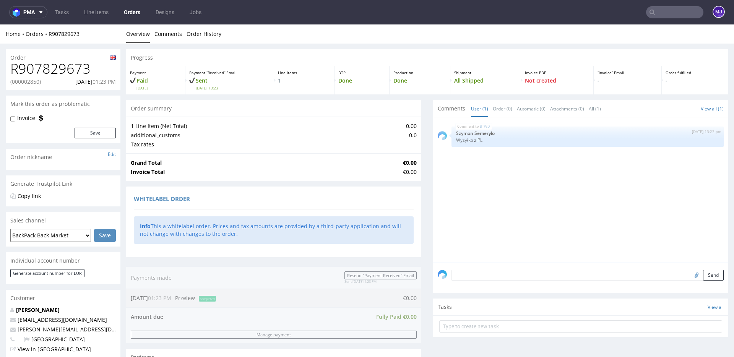
scroll to position [310, 0]
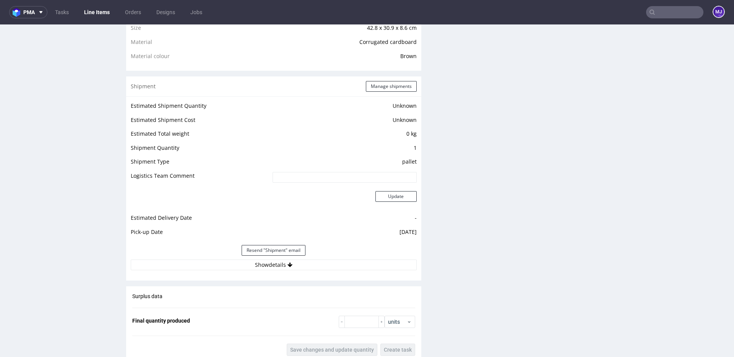
scroll to position [679, 0]
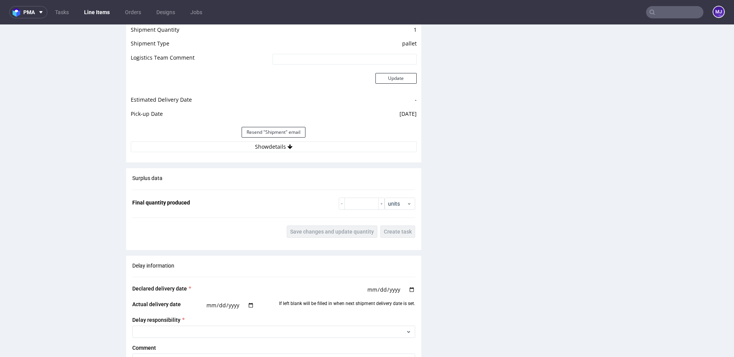
click at [267, 153] on div "Estimated Shipment Quantity Unknown Estimated Shipment Cost Unknown Estimated T…" at bounding box center [273, 67] width 295 height 179
click at [272, 145] on button "Show details" at bounding box center [274, 146] width 286 height 11
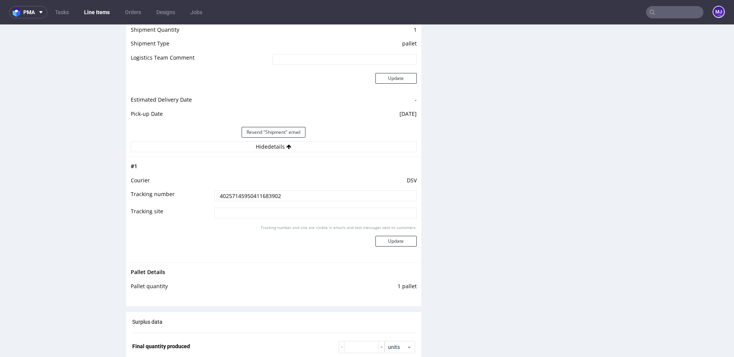
click at [254, 196] on input "40257145950411683902" at bounding box center [316, 195] width 202 height 11
drag, startPoint x: 254, startPoint y: 196, endPoint x: 395, endPoint y: 39, distance: 210.6
click at [254, 196] on input "40257145950411683902" at bounding box center [316, 195] width 202 height 11
click at [670, 13] on input "text" at bounding box center [674, 12] width 57 height 12
paste input "000002851"
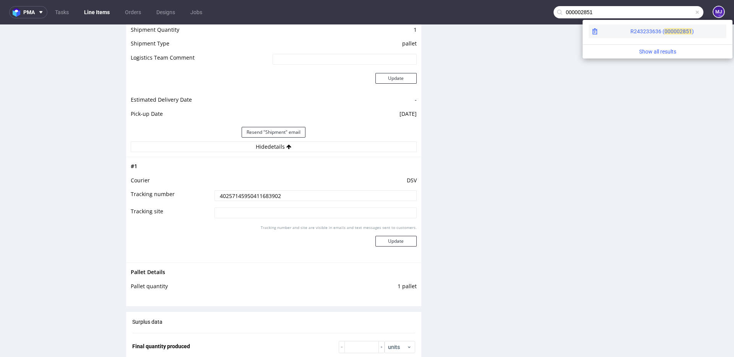
type input "000002851"
click at [665, 30] on span "00000" at bounding box center [672, 31] width 15 height 6
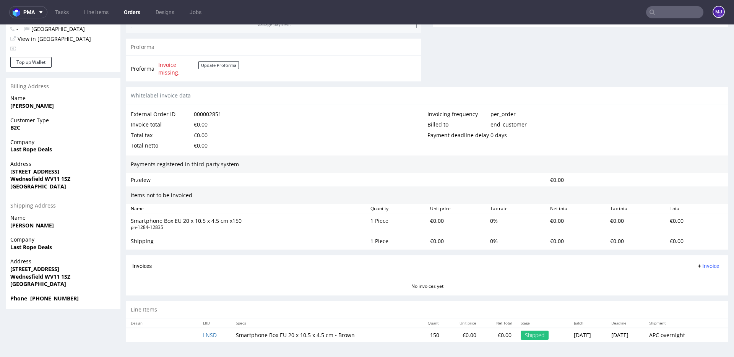
scroll to position [2, 0]
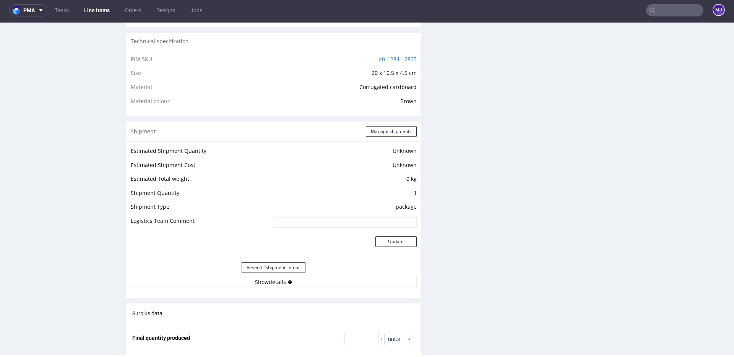
scroll to position [519, 0]
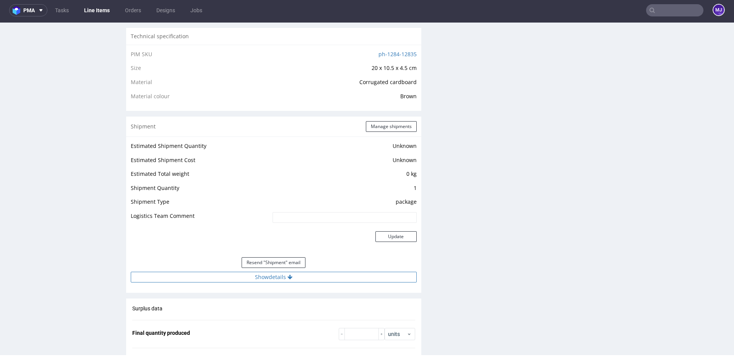
click at [270, 277] on button "Show details" at bounding box center [274, 277] width 286 height 11
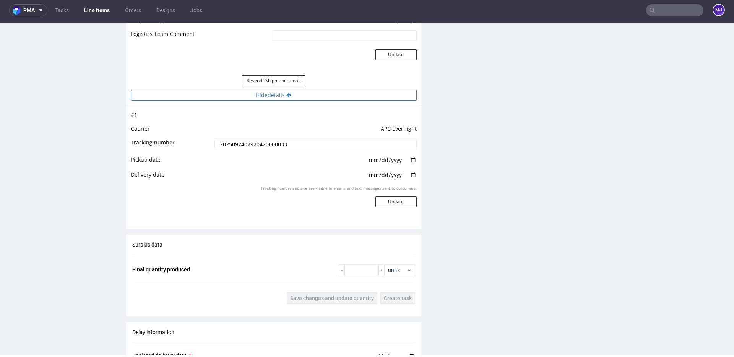
scroll to position [704, 0]
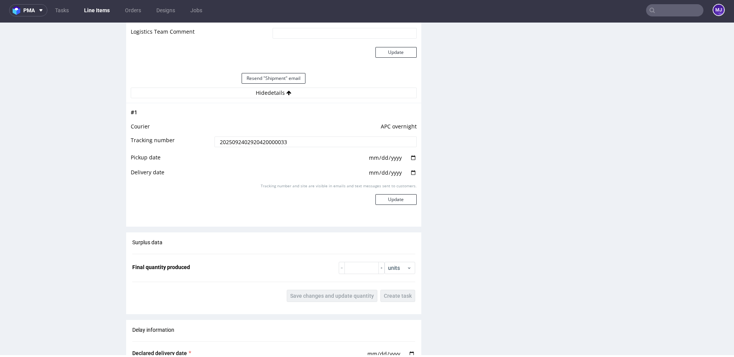
click at [265, 143] on input "2025092402920420000033" at bounding box center [316, 142] width 202 height 11
click at [243, 144] on input "2025092402920420000033" at bounding box center [316, 142] width 202 height 11
click at [241, 122] on td "APC overnight" at bounding box center [315, 129] width 204 height 14
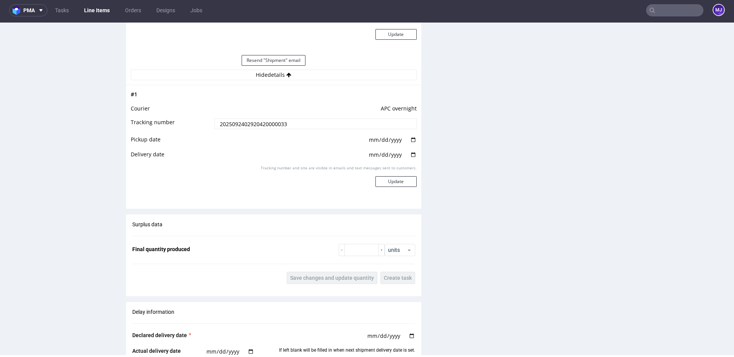
scroll to position [723, 0]
click at [413, 141] on input "date" at bounding box center [392, 138] width 49 height 8
type input "[DATE]"
click at [410, 153] on input "date" at bounding box center [392, 153] width 49 height 8
type input "[DATE]"
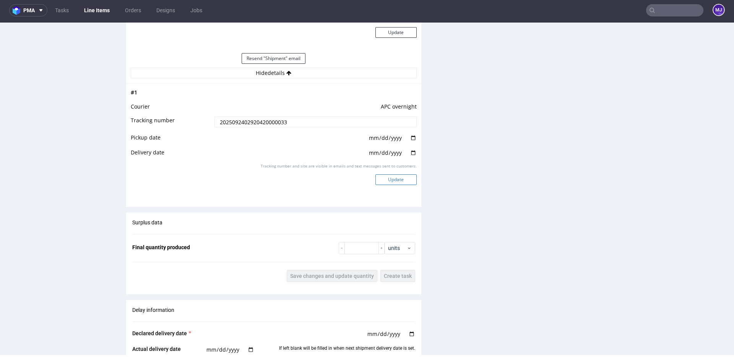
click at [397, 178] on button "Update" at bounding box center [396, 179] width 41 height 11
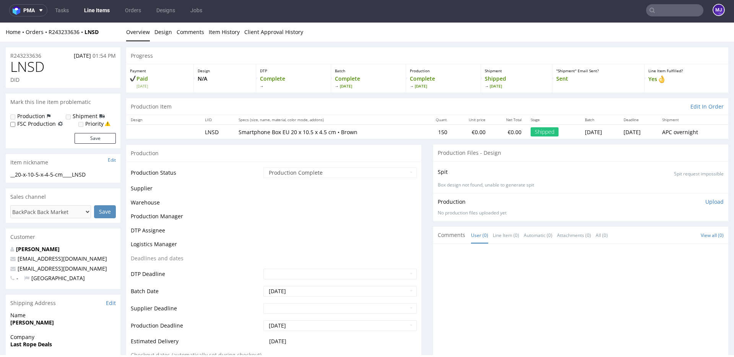
scroll to position [487, 0]
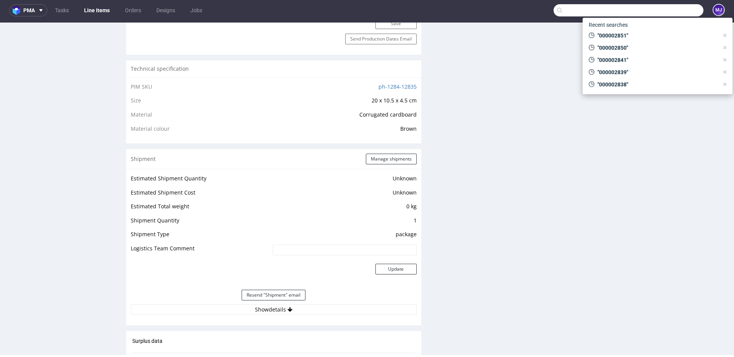
click at [664, 11] on input "text" at bounding box center [629, 10] width 150 height 12
paste input "000002854"
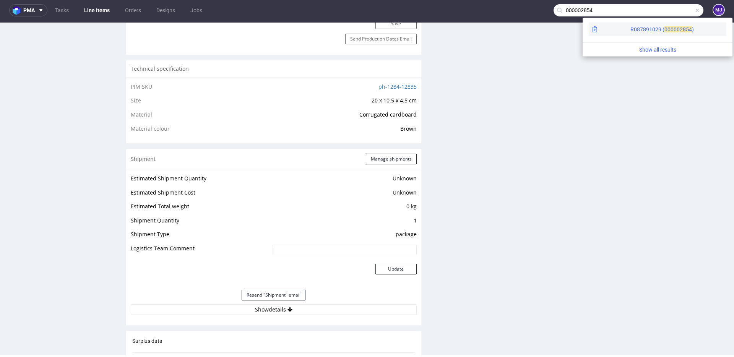
type input "000002854"
click at [665, 31] on span "00000" at bounding box center [672, 29] width 15 height 6
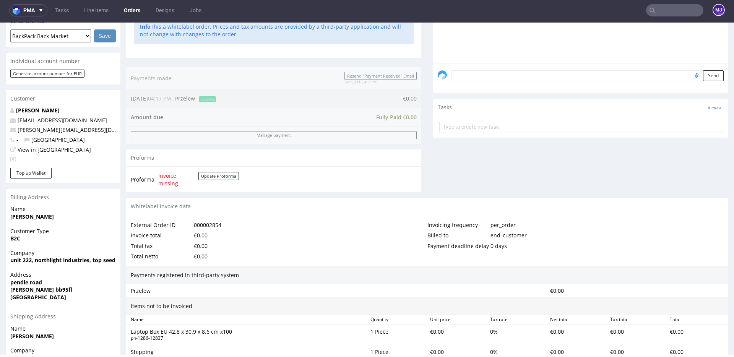
scroll to position [310, 0]
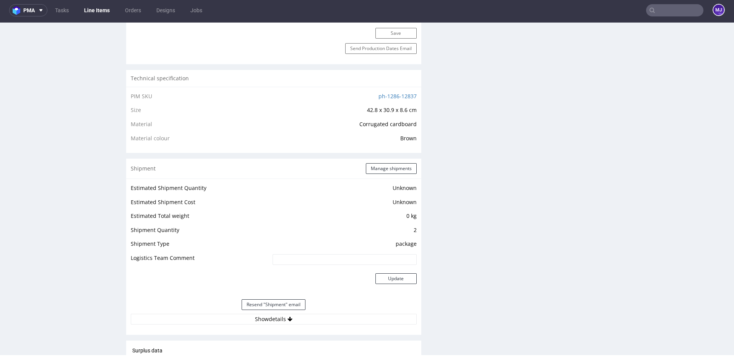
scroll to position [604, 0]
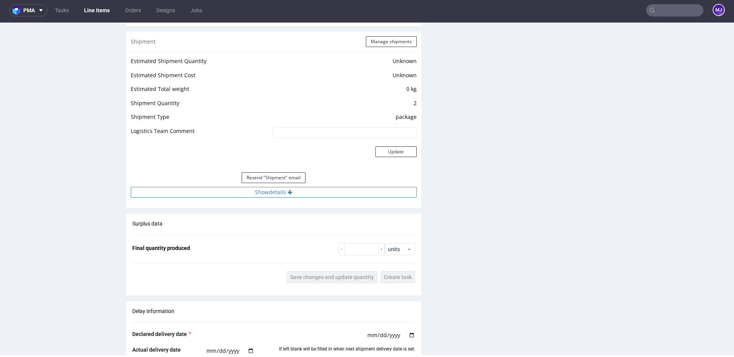
click at [286, 194] on button "Show details" at bounding box center [274, 192] width 286 height 11
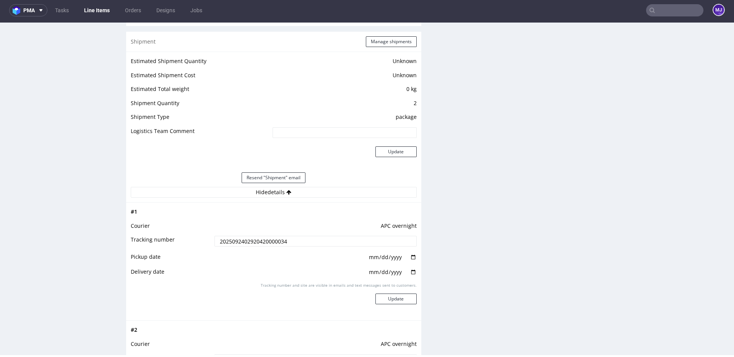
click at [278, 240] on input "2025092402920420000034" at bounding box center [316, 241] width 202 height 11
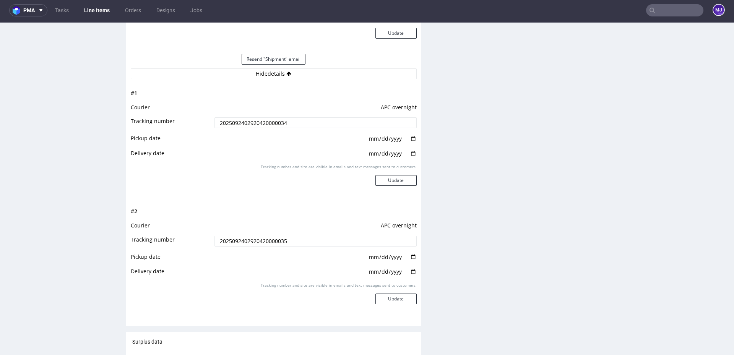
scroll to position [724, 0]
click at [411, 136] on input "date" at bounding box center [392, 137] width 49 height 8
type input "2025-09-24"
click at [410, 152] on input "date" at bounding box center [392, 152] width 49 height 8
type input "[DATE]"
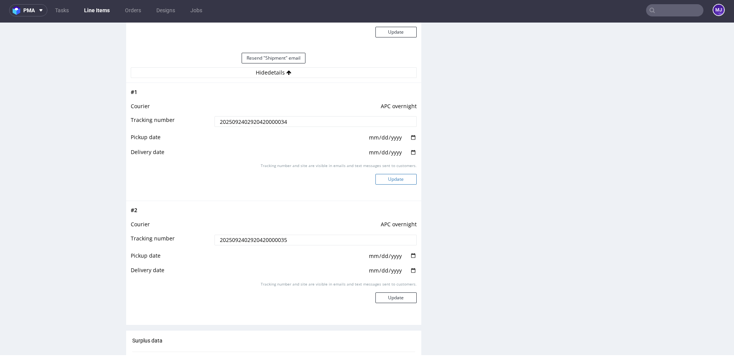
click at [401, 177] on button "Update" at bounding box center [396, 179] width 41 height 11
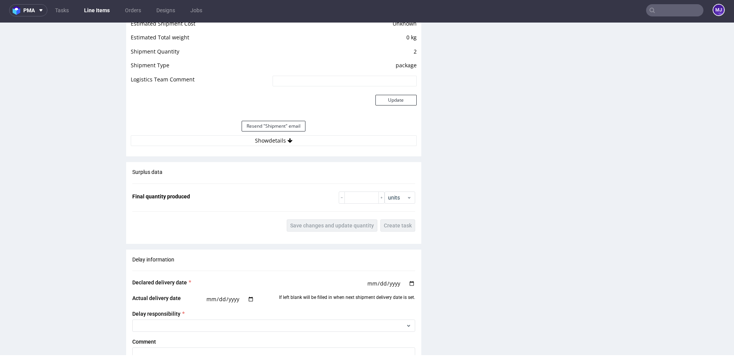
scroll to position [671, 0]
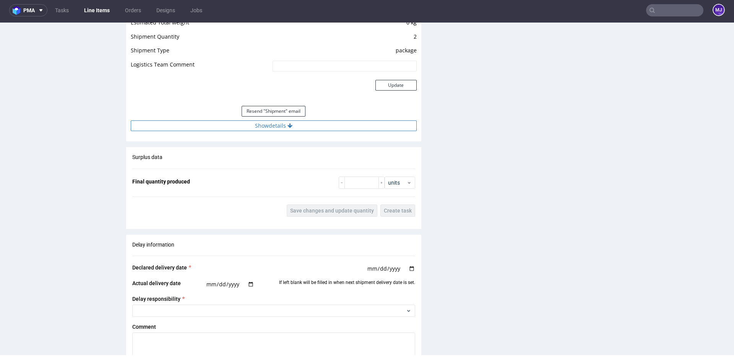
click at [378, 124] on button "Show details" at bounding box center [274, 125] width 286 height 11
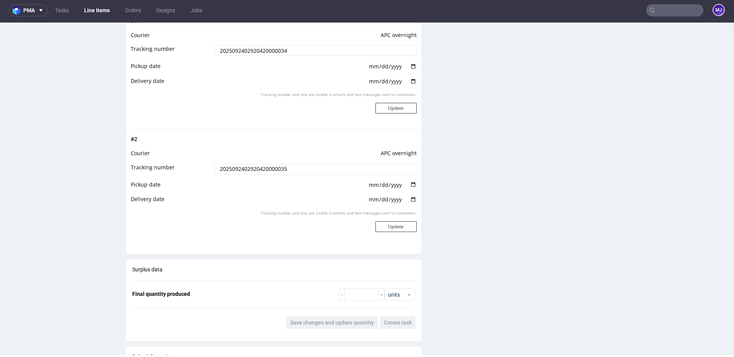
scroll to position [798, 0]
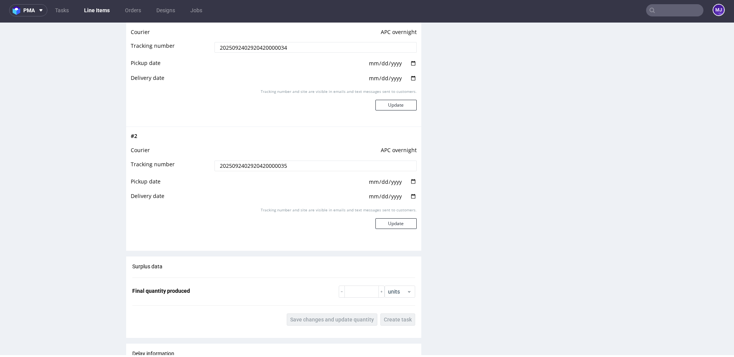
click at [412, 180] on input "date" at bounding box center [392, 182] width 49 height 8
type input "2025-09-24"
click at [408, 197] on input "date" at bounding box center [392, 196] width 49 height 8
type input "[DATE]"
click at [397, 227] on button "Update" at bounding box center [396, 223] width 41 height 11
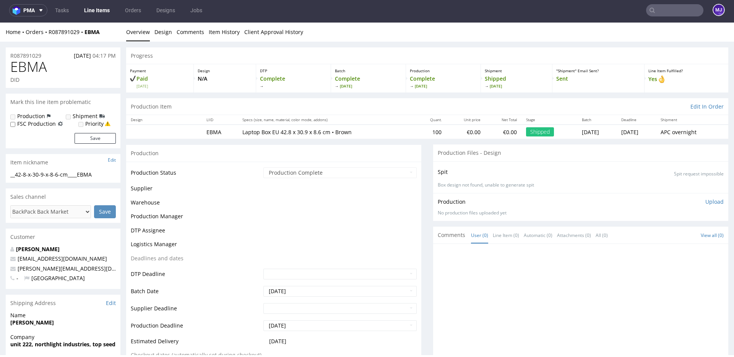
scroll to position [487, 0]
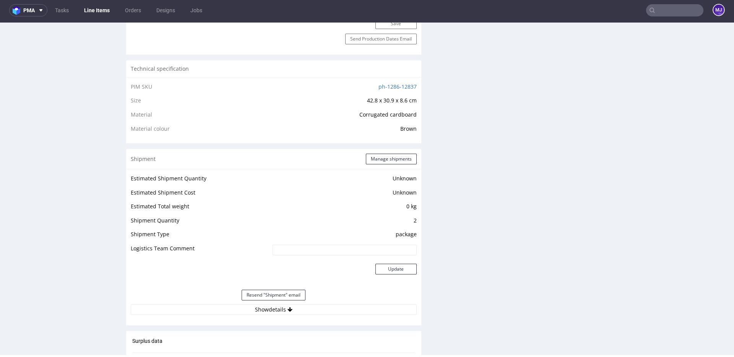
click at [670, 13] on input "text" at bounding box center [674, 10] width 57 height 12
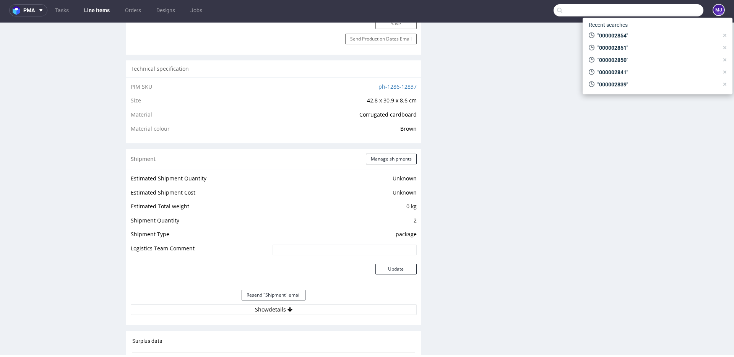
paste input "000002859"
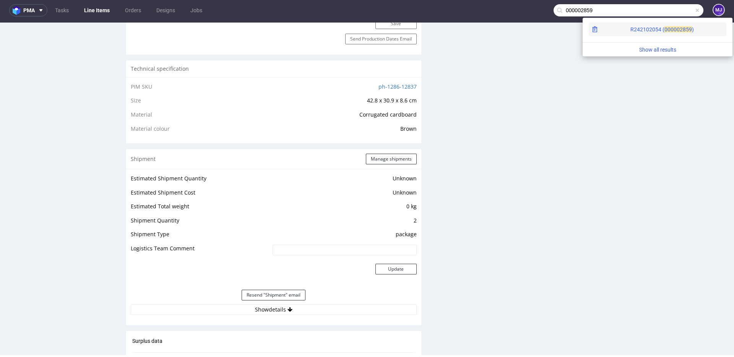
type input "000002859"
click at [631, 28] on div "R242102054 ( 00000" at bounding box center [655, 30] width 49 height 8
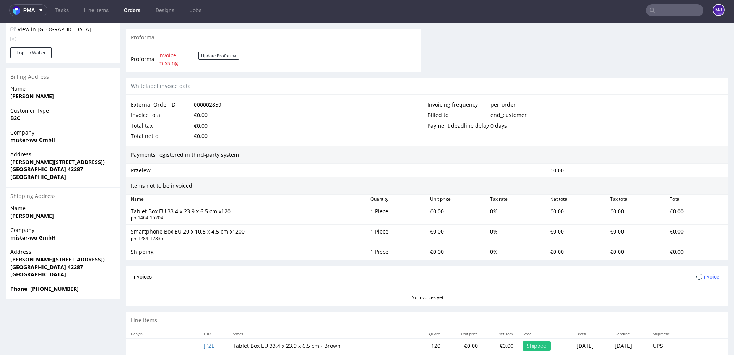
scroll to position [345, 0]
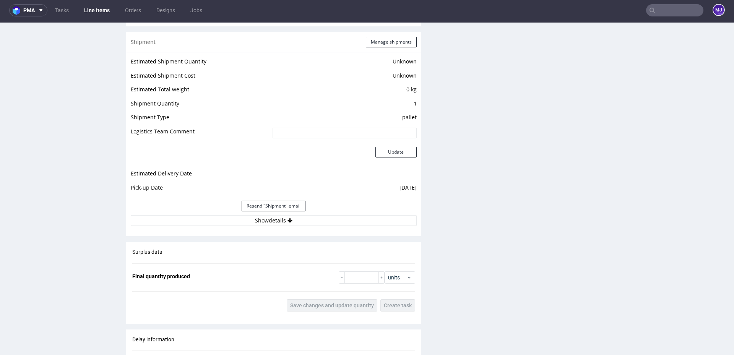
scroll to position [607, 0]
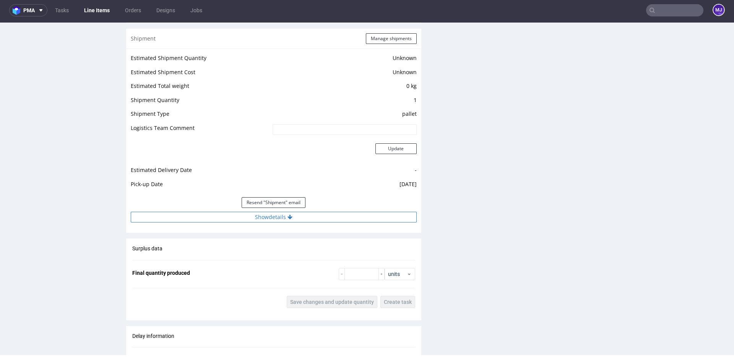
click at [267, 218] on button "Show details" at bounding box center [274, 217] width 286 height 11
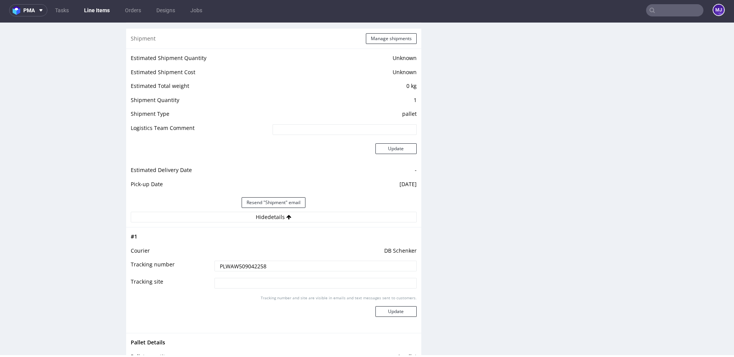
click at [256, 263] on input "PLWAW509042258" at bounding box center [316, 266] width 202 height 11
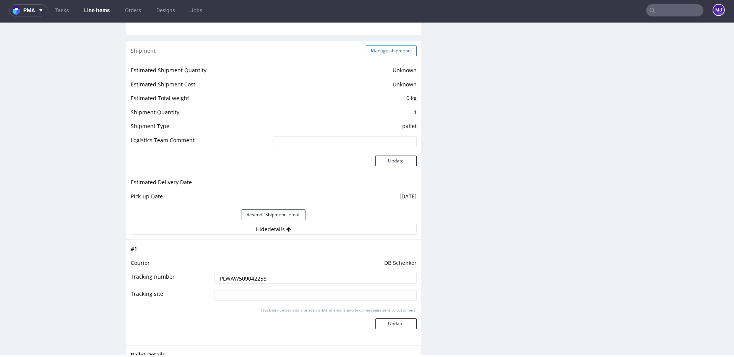
click at [376, 53] on button "Manage shipments" at bounding box center [391, 51] width 51 height 11
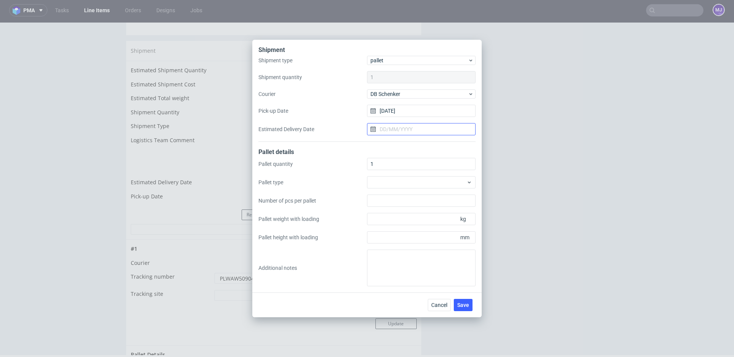
click at [402, 126] on input "Estimated Delivery Date" at bounding box center [421, 129] width 109 height 12
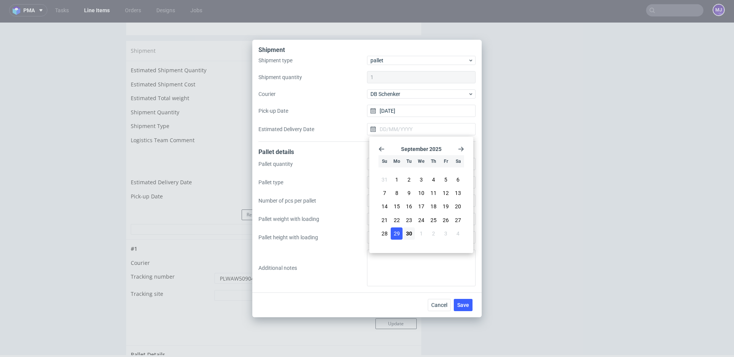
click at [400, 233] on button "29" at bounding box center [397, 234] width 12 height 12
type input "[DATE]"
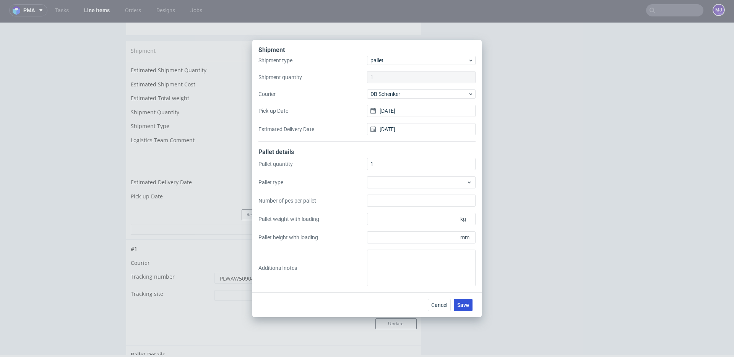
click at [465, 300] on button "Save" at bounding box center [463, 305] width 19 height 12
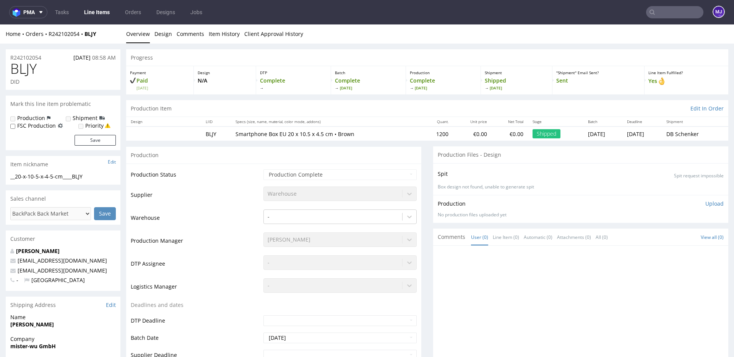
click at [668, 12] on input "text" at bounding box center [674, 12] width 57 height 12
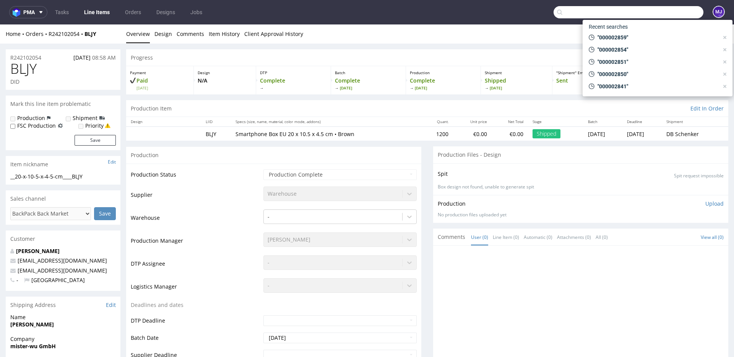
paste input "000002869"
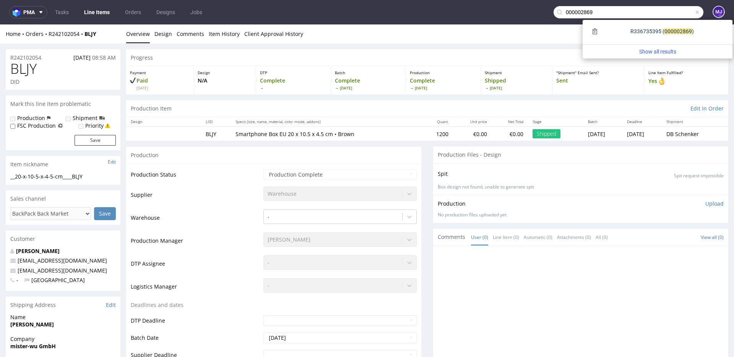
type input "000002869"
click at [631, 32] on div "R336735395 ( 00000" at bounding box center [655, 32] width 49 height 8
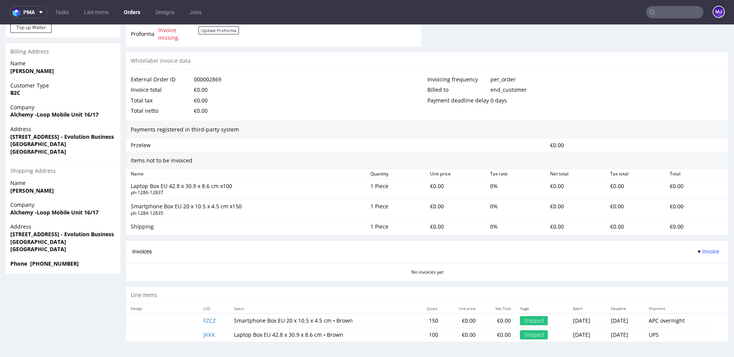
scroll to position [2, 0]
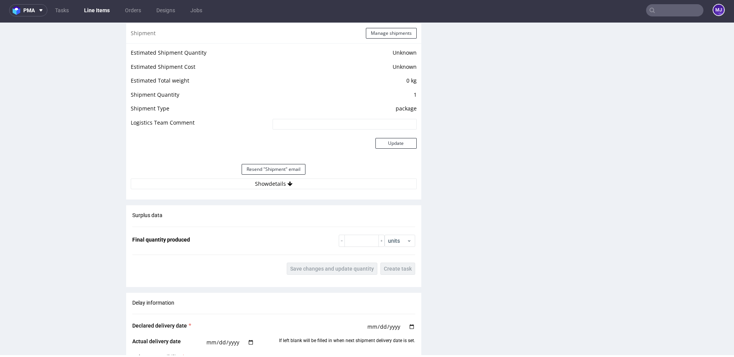
scroll to position [616, 0]
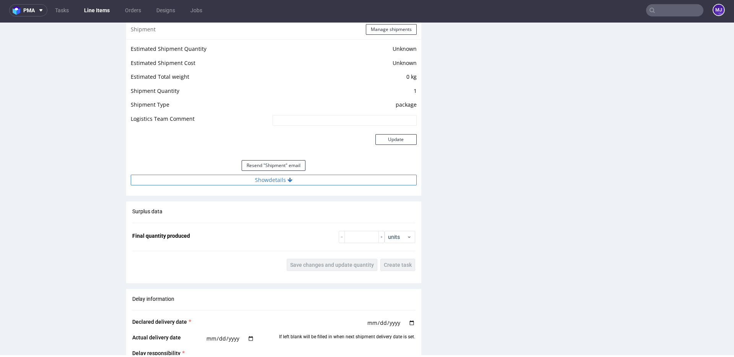
click at [266, 179] on button "Show details" at bounding box center [274, 180] width 286 height 11
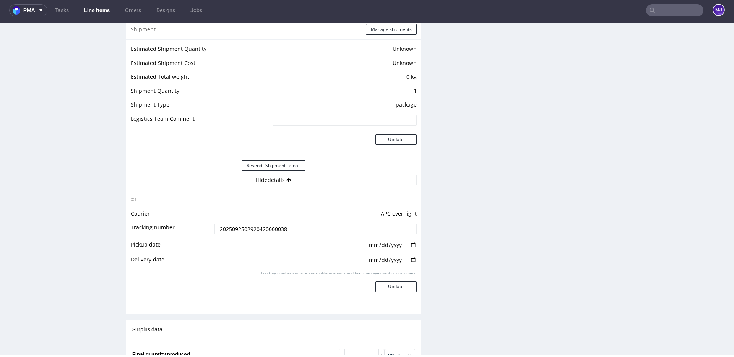
click at [229, 228] on input "2025092502920420000038" at bounding box center [316, 229] width 202 height 11
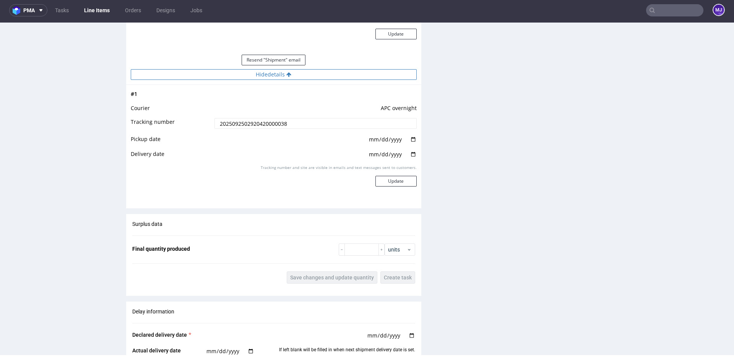
scroll to position [723, 0]
click at [410, 137] on input "date" at bounding box center [392, 138] width 49 height 8
type input "[DATE]"
click at [410, 149] on input "date" at bounding box center [392, 153] width 49 height 8
click at [409, 152] on input "date" at bounding box center [392, 153] width 49 height 8
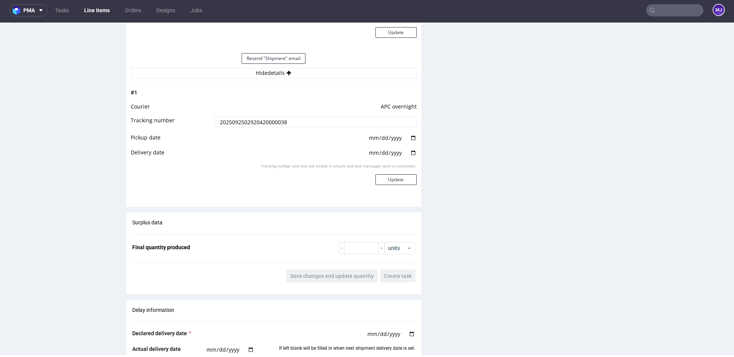
type input "[DATE]"
click at [406, 176] on button "Update" at bounding box center [396, 179] width 41 height 11
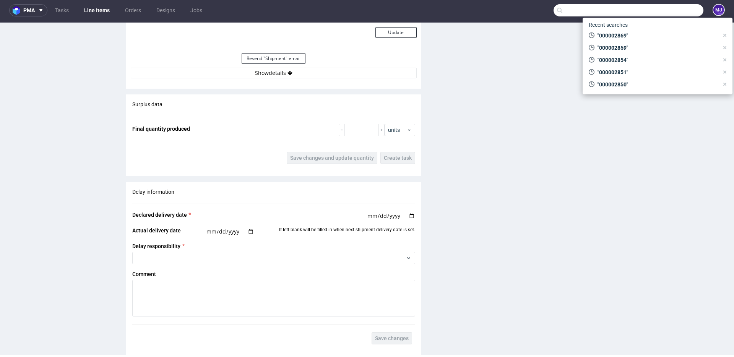
click at [660, 8] on input "text" at bounding box center [629, 10] width 150 height 12
paste input "000002871"
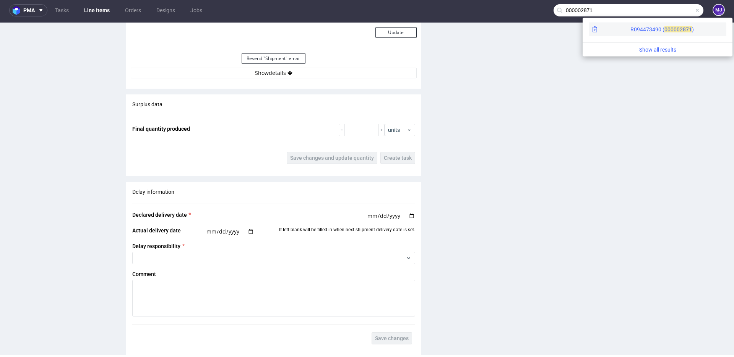
type input "000002871"
click at [631, 27] on div "R094473490 ( 00000" at bounding box center [655, 30] width 49 height 8
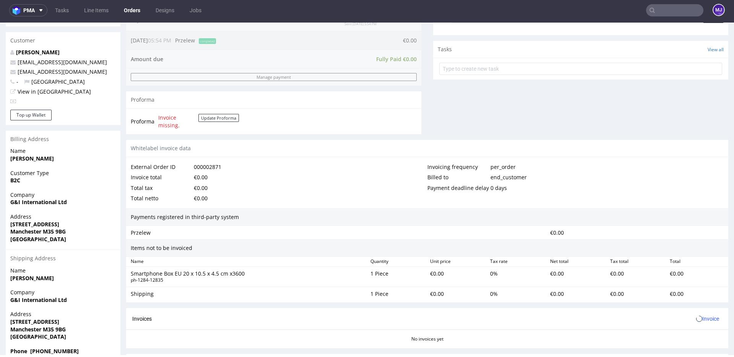
scroll to position [317, 0]
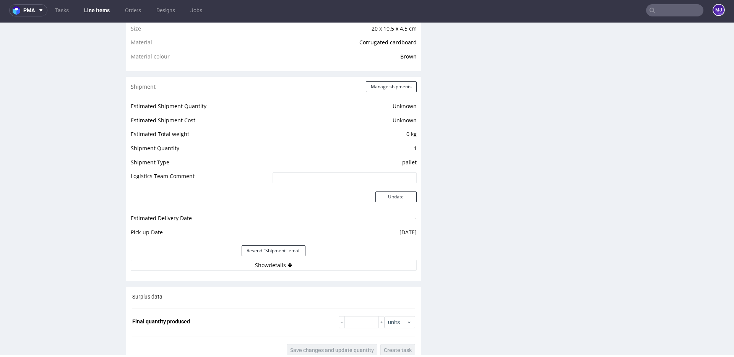
scroll to position [642, 0]
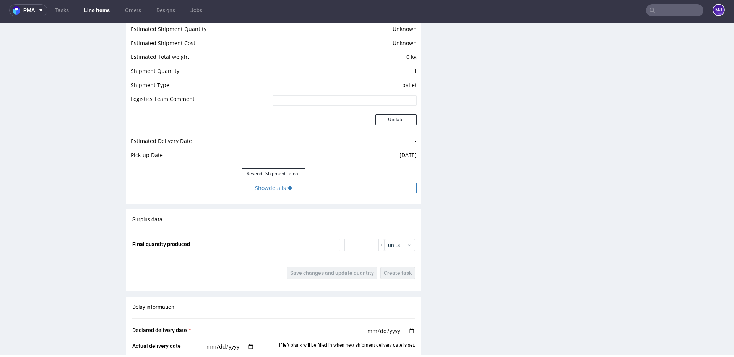
click at [266, 190] on button "Show details" at bounding box center [274, 188] width 286 height 11
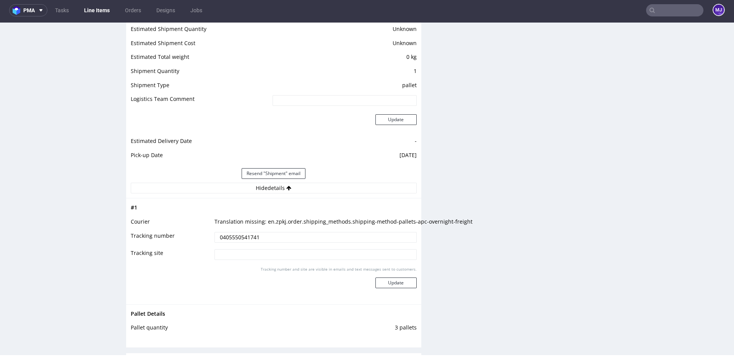
click at [241, 236] on input "0405550541741" at bounding box center [316, 237] width 202 height 11
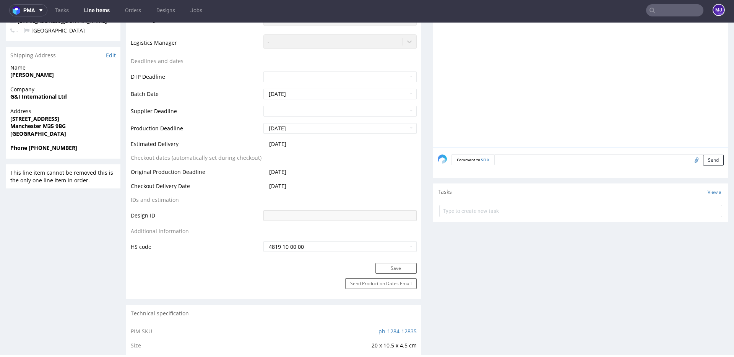
click at [50, 124] on strong "Manchester M35 9BG" at bounding box center [37, 125] width 55 height 7
drag, startPoint x: 50, startPoint y: 124, endPoint x: 59, endPoint y: 124, distance: 8.8
click at [59, 124] on strong "Manchester M35 9BG" at bounding box center [37, 125] width 55 height 7
copy strong "M35 9BG"
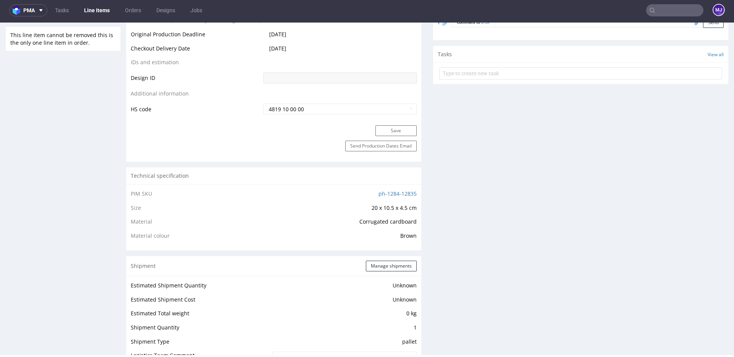
scroll to position [435, 0]
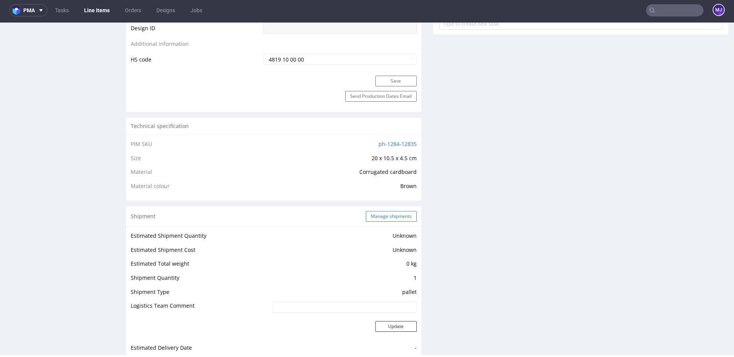
click at [377, 217] on button "Manage shipments" at bounding box center [391, 216] width 51 height 11
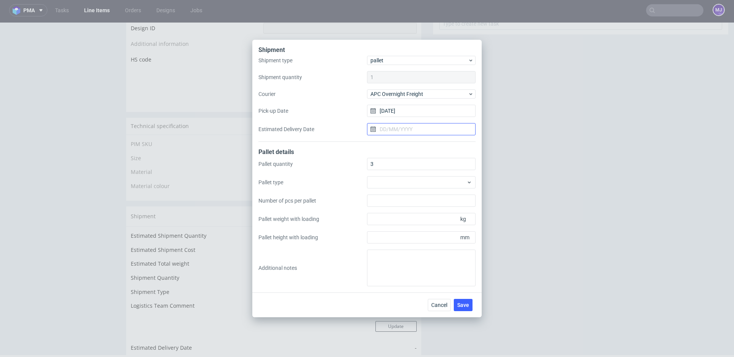
click at [410, 125] on input "Estimated Delivery Date" at bounding box center [421, 129] width 109 height 12
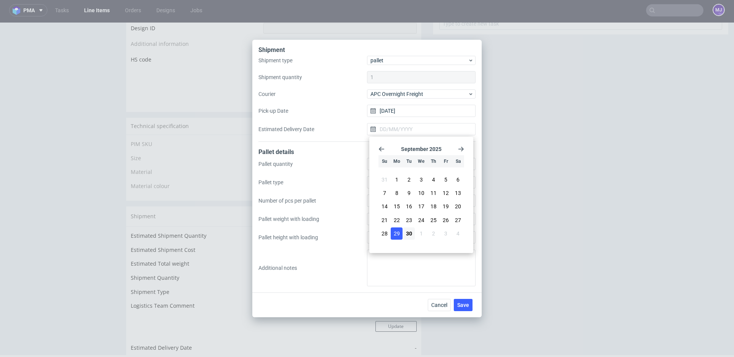
click at [398, 236] on span "29" at bounding box center [397, 234] width 6 height 8
type input "[DATE]"
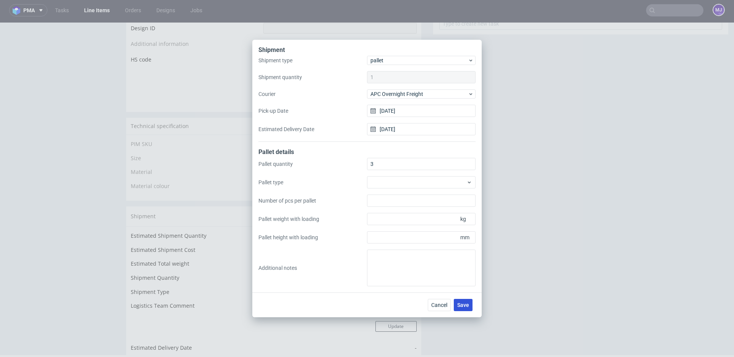
click at [461, 307] on span "Save" at bounding box center [463, 304] width 12 height 5
click at [445, 299] on button "Cancel" at bounding box center [439, 305] width 23 height 12
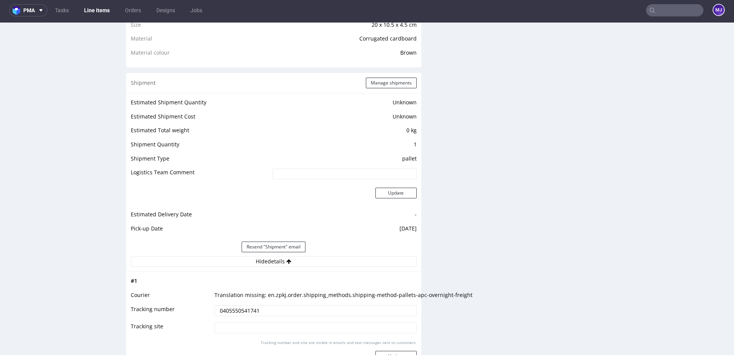
scroll to position [570, 0]
click at [401, 78] on button "Manage shipments" at bounding box center [391, 81] width 51 height 11
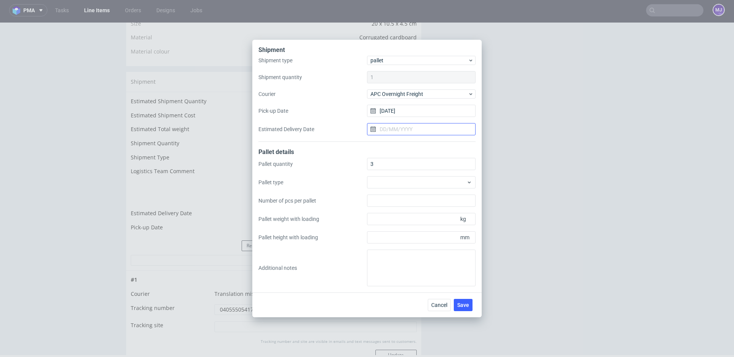
click at [408, 130] on input "Estimated Delivery Date" at bounding box center [421, 129] width 109 height 12
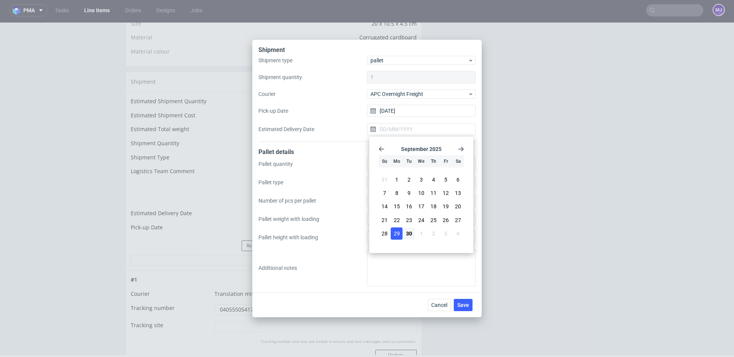
click at [399, 233] on span "29" at bounding box center [397, 234] width 6 height 8
type input "[DATE]"
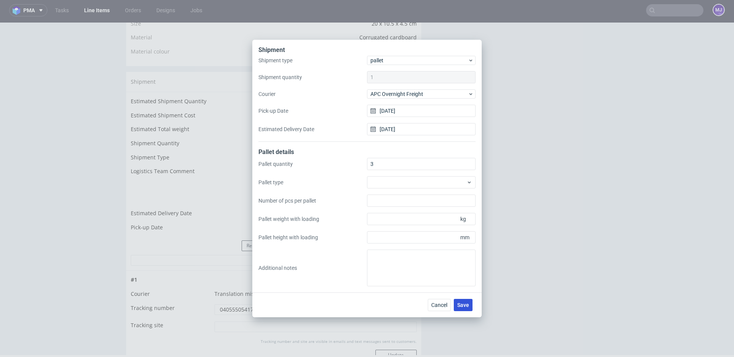
click at [462, 302] on span "Save" at bounding box center [463, 304] width 12 height 5
click at [442, 308] on span "Cancel" at bounding box center [439, 304] width 16 height 5
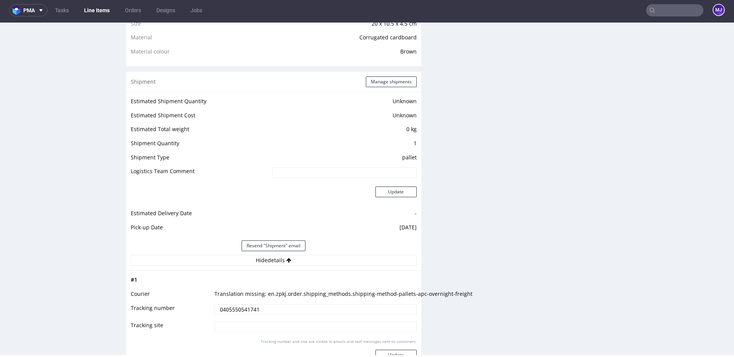
click at [408, 140] on td "1" at bounding box center [344, 146] width 146 height 14
click at [389, 85] on button "Manage shipments" at bounding box center [391, 81] width 51 height 11
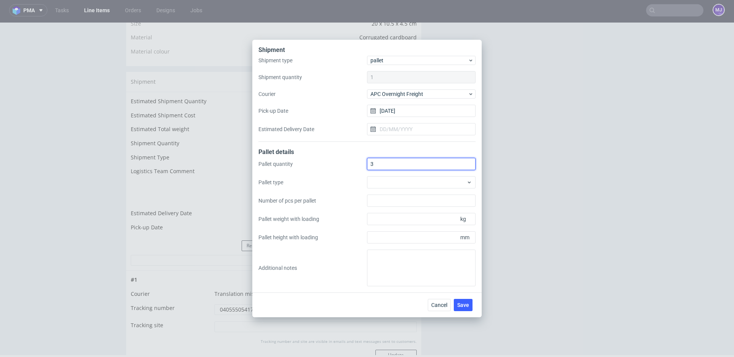
click at [380, 166] on input "3" at bounding box center [421, 164] width 109 height 12
type input "3"
click at [345, 161] on label "Pallet quantity" at bounding box center [312, 164] width 109 height 8
click at [367, 161] on input "3" at bounding box center [421, 164] width 109 height 12
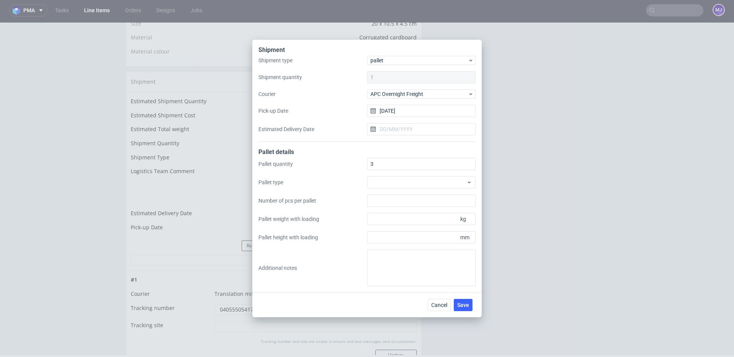
click at [390, 76] on div "1" at bounding box center [421, 77] width 109 height 12
click at [392, 73] on div "1" at bounding box center [421, 77] width 109 height 12
click at [399, 130] on input "Estimated Delivery Date" at bounding box center [421, 129] width 109 height 12
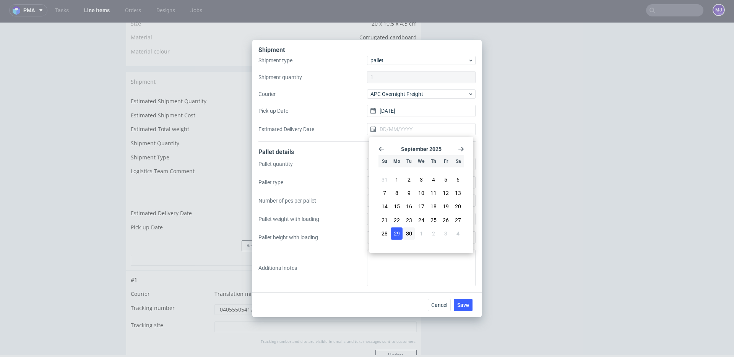
click at [394, 235] on span "29" at bounding box center [397, 234] width 6 height 8
type input "[DATE]"
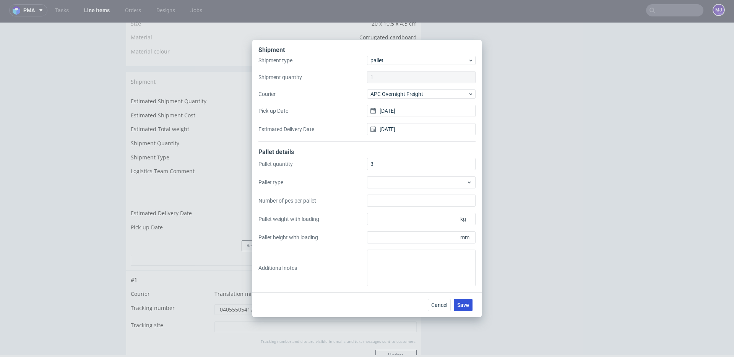
click at [468, 306] on span "Save" at bounding box center [463, 304] width 12 height 5
click at [442, 301] on button "Cancel" at bounding box center [439, 305] width 23 height 12
